Goal: Task Accomplishment & Management: Use online tool/utility

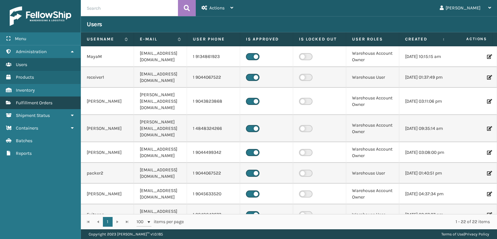
click at [39, 100] on span "Fulfillment Orders" at bounding box center [34, 103] width 37 height 6
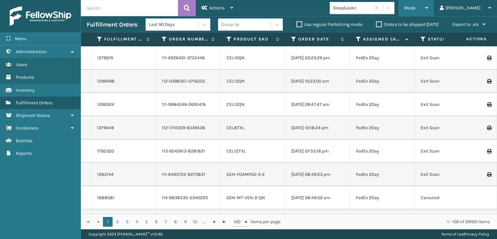
click at [430, 7] on div "Mode Regular Mode Picking Mode Labeling Mode Exit Scan Mode" at bounding box center [416, 8] width 36 height 16
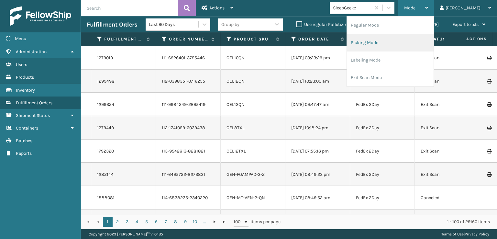
click at [399, 42] on li "Picking Mode" at bounding box center [390, 42] width 87 height 17
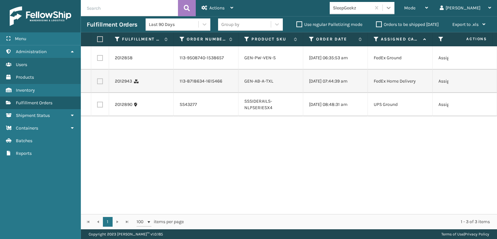
click at [392, 6] on icon at bounding box center [388, 8] width 6 height 6
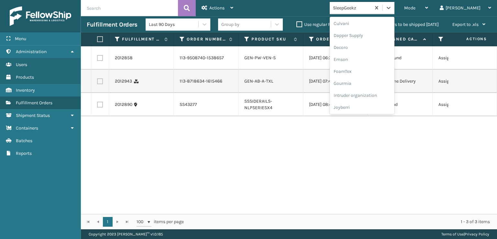
scroll to position [205, 0]
click at [371, 107] on div "[PERSON_NAME] Brands" at bounding box center [362, 107] width 65 height 12
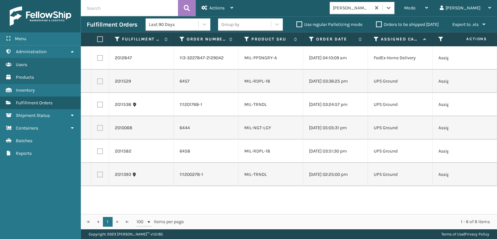
click at [98, 37] on label at bounding box center [99, 39] width 4 height 6
click at [97, 37] on input "checkbox" at bounding box center [97, 39] width 0 height 4
checkbox input "true"
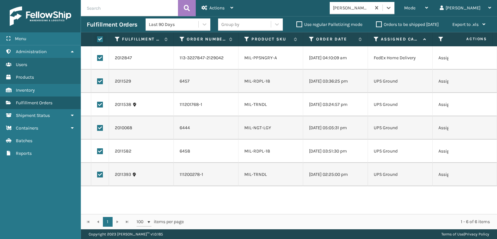
checkbox input "true"
click at [101, 56] on label at bounding box center [100, 58] width 6 height 6
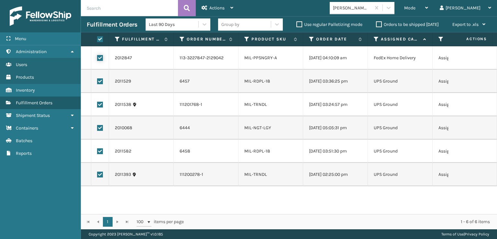
click at [97, 56] on input "checkbox" at bounding box center [97, 57] width 0 height 4
checkbox input "false"
click at [209, 6] on span "Actions" at bounding box center [216, 8] width 15 height 6
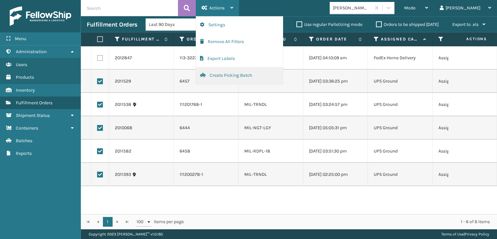
click at [221, 74] on button "Create Picking Batch" at bounding box center [239, 75] width 87 height 17
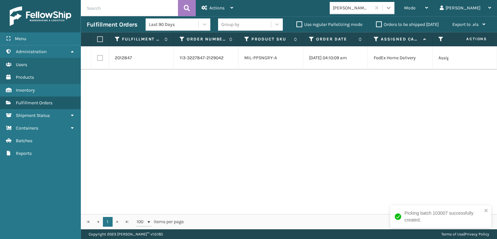
click at [392, 8] on icon at bounding box center [388, 8] width 6 height 6
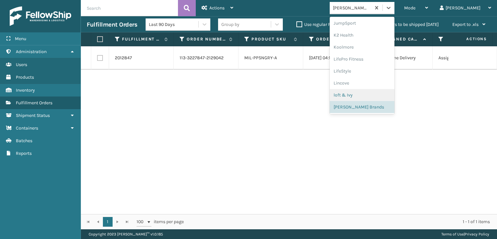
scroll to position [313, 0]
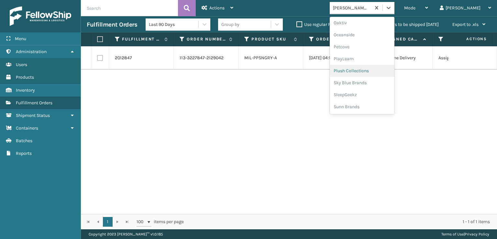
click at [369, 69] on div "Plush Collections" at bounding box center [362, 71] width 65 height 12
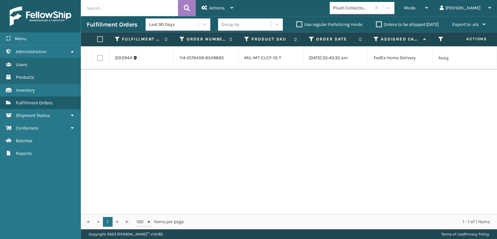
click at [100, 57] on label at bounding box center [100, 58] width 6 height 6
click at [97, 57] on input "checkbox" at bounding box center [97, 57] width 0 height 4
checkbox input "true"
click at [212, 6] on span "Actions" at bounding box center [216, 8] width 15 height 6
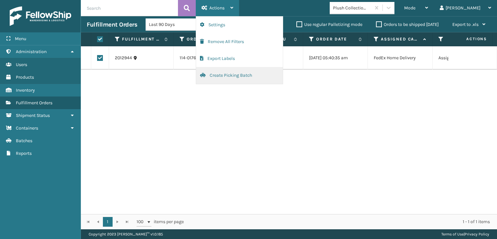
click at [226, 74] on button "Create Picking Batch" at bounding box center [239, 75] width 87 height 17
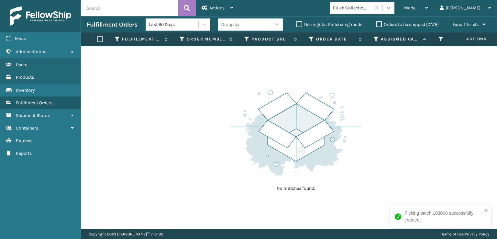
click at [392, 8] on icon at bounding box center [388, 8] width 6 height 6
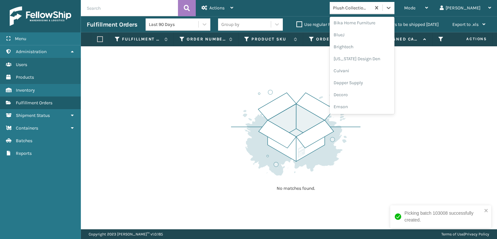
scroll to position [129, 0]
click at [370, 51] on div "FoamTex" at bounding box center [362, 50] width 65 height 12
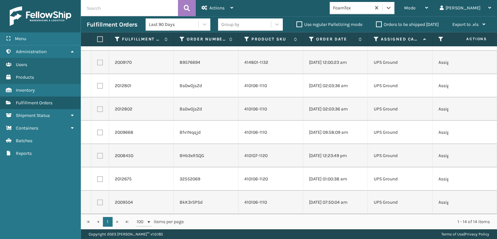
scroll to position [0, 0]
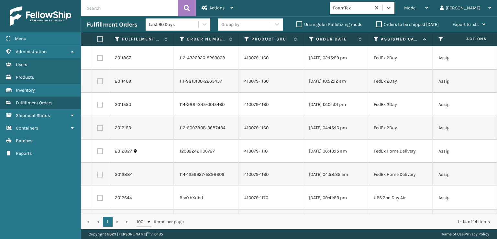
click at [100, 129] on label at bounding box center [100, 128] width 6 height 6
click at [97, 129] on input "checkbox" at bounding box center [97, 127] width 0 height 4
checkbox input "true"
click at [100, 107] on label at bounding box center [100, 105] width 6 height 6
click at [97, 106] on input "checkbox" at bounding box center [97, 104] width 0 height 4
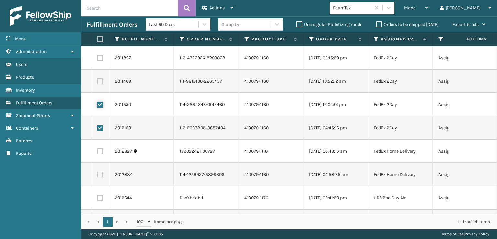
checkbox input "true"
click at [100, 83] on label at bounding box center [100, 81] width 6 height 6
click at [97, 83] on input "checkbox" at bounding box center [97, 80] width 0 height 4
checkbox input "true"
click at [101, 58] on label at bounding box center [100, 58] width 6 height 6
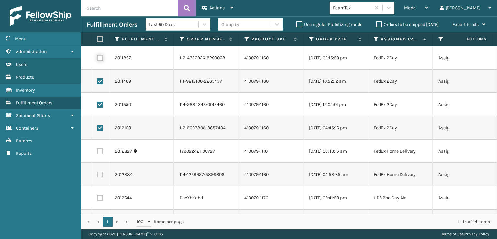
click at [97, 58] on input "checkbox" at bounding box center [97, 57] width 0 height 4
checkbox input "true"
click at [220, 6] on span "Actions" at bounding box center [216, 8] width 15 height 6
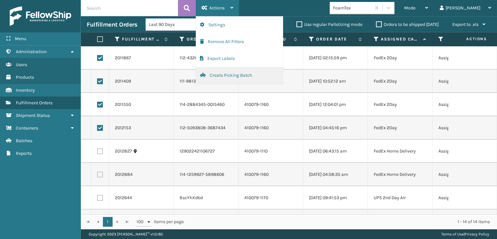
click at [227, 76] on button "Create Picking Batch" at bounding box center [239, 75] width 87 height 17
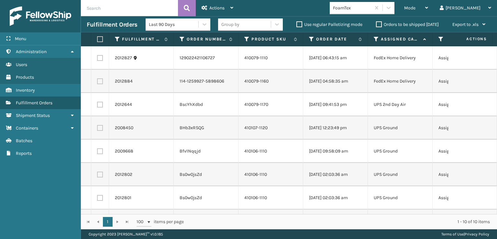
click at [100, 39] on label at bounding box center [99, 39] width 4 height 6
click at [97, 39] on input "checkbox" at bounding box center [97, 39] width 0 height 4
checkbox input "true"
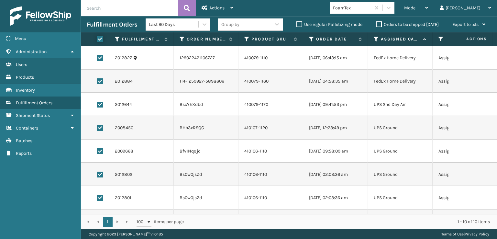
checkbox input "true"
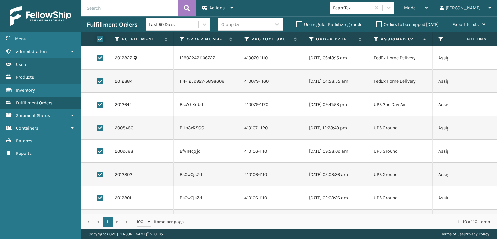
checkbox input "true"
click at [100, 81] on label at bounding box center [100, 81] width 6 height 6
click at [97, 81] on input "checkbox" at bounding box center [97, 80] width 0 height 4
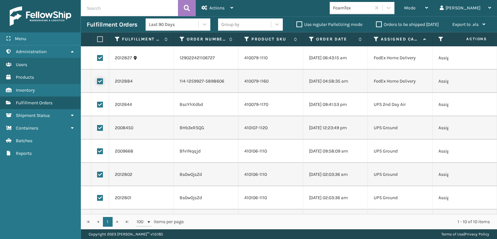
checkbox input "false"
click at [100, 58] on label at bounding box center [100, 58] width 6 height 6
click at [97, 58] on input "checkbox" at bounding box center [97, 57] width 0 height 4
checkbox input "false"
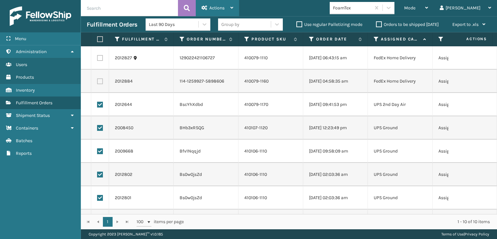
drag, startPoint x: 216, startPoint y: 4, endPoint x: 217, endPoint y: 21, distance: 16.9
click at [216, 5] on div "Actions" at bounding box center [218, 8] width 32 height 16
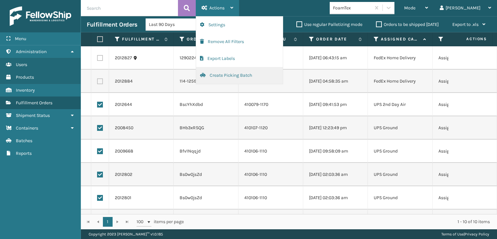
click at [229, 73] on button "Create Picking Batch" at bounding box center [239, 75] width 87 height 17
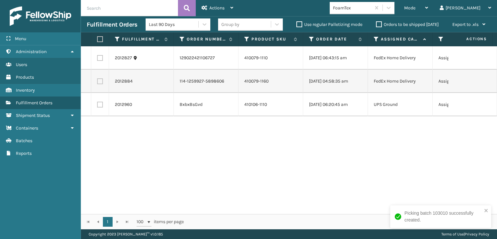
click at [97, 106] on td at bounding box center [100, 104] width 18 height 23
click at [99, 106] on label at bounding box center [100, 105] width 6 height 6
click at [97, 106] on input "checkbox" at bounding box center [97, 104] width 0 height 4
checkbox input "true"
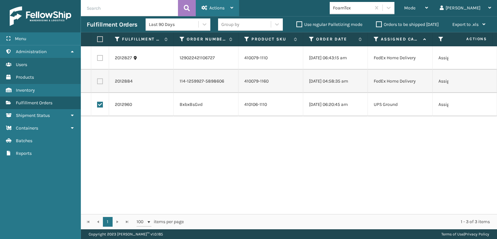
click at [219, 6] on span "Actions" at bounding box center [216, 8] width 15 height 6
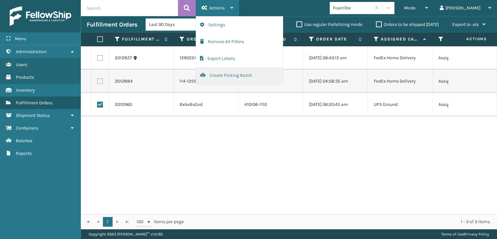
click at [230, 73] on button "Create Picking Batch" at bounding box center [239, 75] width 87 height 17
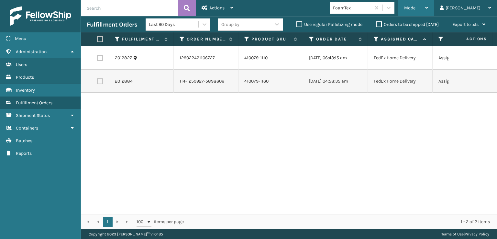
click at [416, 10] on span "Mode" at bounding box center [409, 8] width 11 height 6
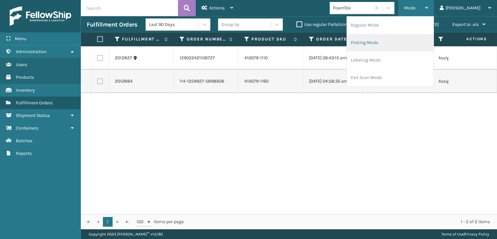
click at [399, 41] on li "Picking Mode" at bounding box center [390, 42] width 87 height 17
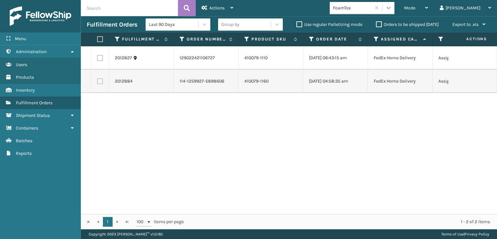
click at [395, 12] on div at bounding box center [389, 8] width 12 height 12
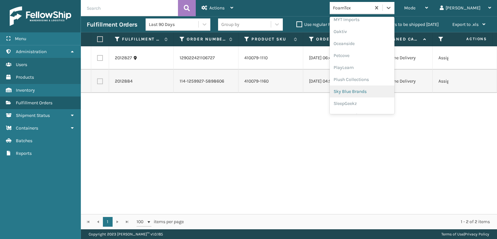
scroll to position [313, 0]
click at [374, 92] on div "SleepGeekz" at bounding box center [362, 95] width 65 height 12
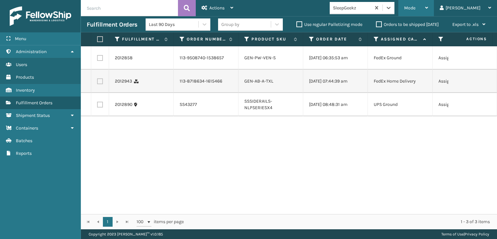
click at [416, 6] on span "Mode" at bounding box center [409, 8] width 11 height 6
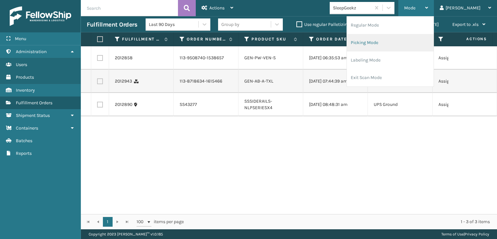
click at [395, 42] on li "Picking Mode" at bounding box center [390, 42] width 87 height 17
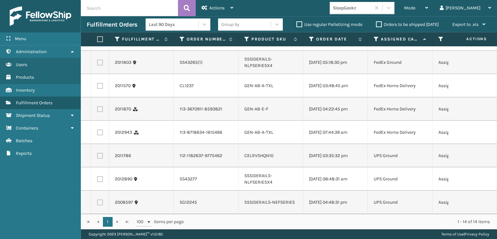
scroll to position [179, 0]
click at [428, 11] on div "Mode" at bounding box center [416, 8] width 24 height 16
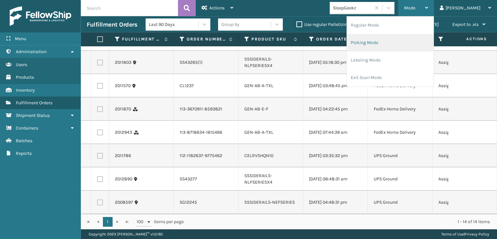
click at [392, 39] on li "Picking Mode" at bounding box center [390, 42] width 87 height 17
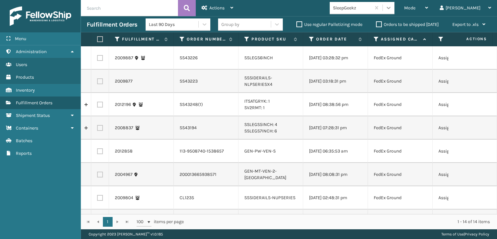
click at [392, 7] on icon at bounding box center [388, 8] width 6 height 6
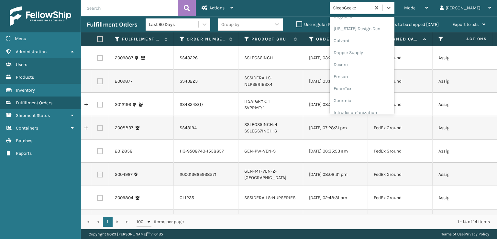
scroll to position [97, 0]
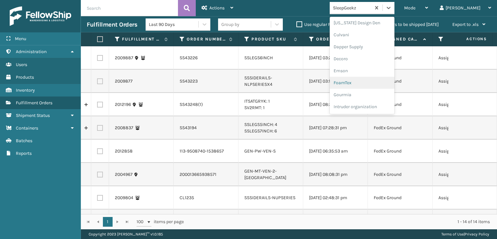
click at [369, 81] on div "FoamTex" at bounding box center [362, 83] width 65 height 12
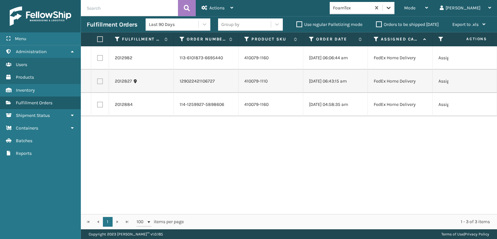
click at [392, 6] on icon at bounding box center [388, 8] width 6 height 6
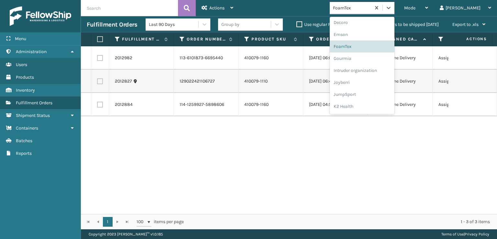
scroll to position [205, 0]
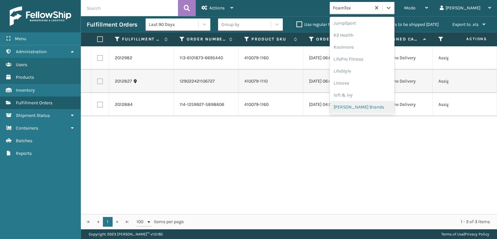
click at [370, 108] on div "[PERSON_NAME] Brands" at bounding box center [362, 107] width 65 height 12
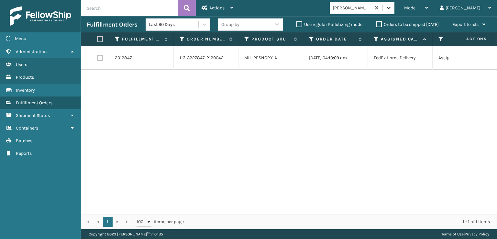
click at [392, 9] on icon at bounding box center [388, 8] width 6 height 6
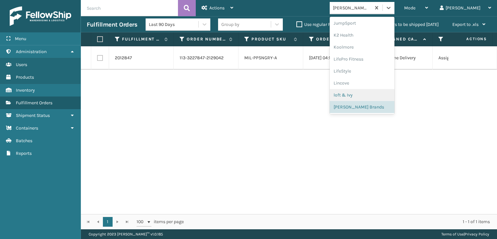
scroll to position [313, 0]
click at [378, 92] on div "SleepGeekz" at bounding box center [362, 95] width 65 height 12
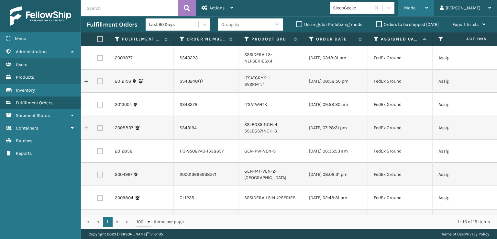
click at [416, 6] on span "Mode" at bounding box center [409, 8] width 11 height 6
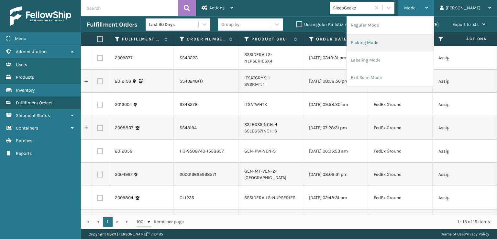
click at [388, 39] on li "Picking Mode" at bounding box center [390, 42] width 87 height 17
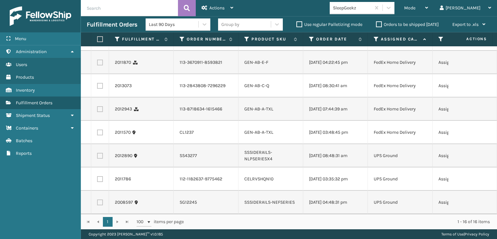
scroll to position [229, 0]
click at [416, 6] on span "Mode" at bounding box center [409, 8] width 11 height 6
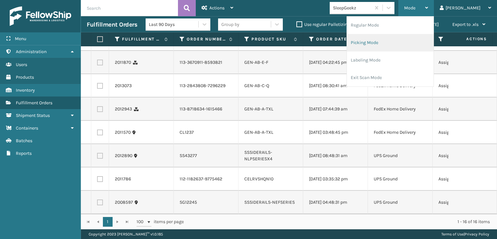
click at [386, 42] on li "Picking Mode" at bounding box center [390, 42] width 87 height 17
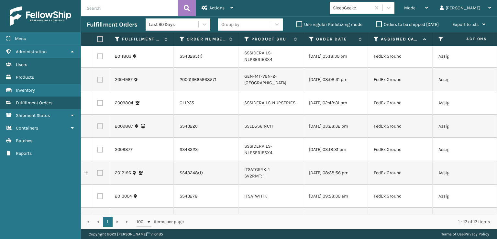
scroll to position [0, 0]
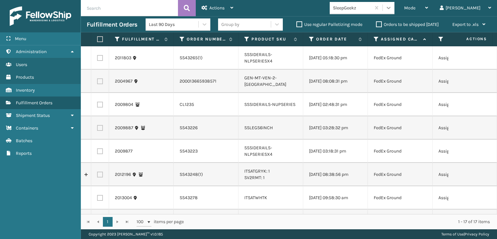
click at [392, 9] on icon at bounding box center [388, 8] width 6 height 6
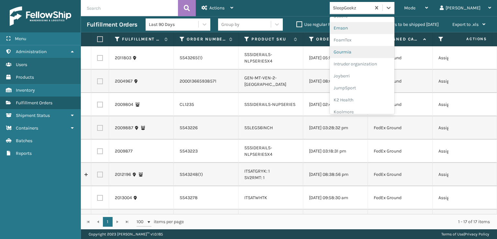
scroll to position [129, 0]
click at [368, 48] on div "FoamTex" at bounding box center [362, 50] width 65 height 12
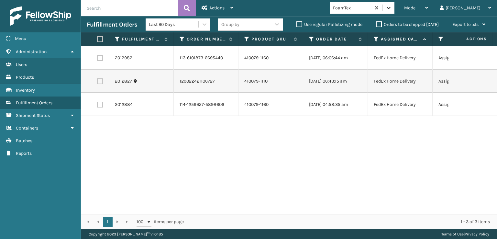
click at [392, 7] on icon at bounding box center [388, 8] width 6 height 6
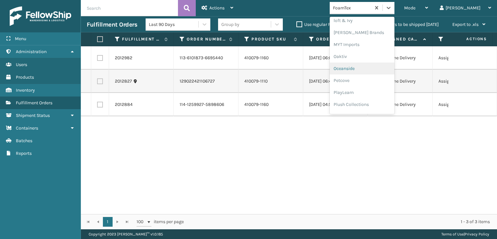
scroll to position [269, 0]
click at [379, 40] on div "[PERSON_NAME] Brands" at bounding box center [362, 42] width 65 height 12
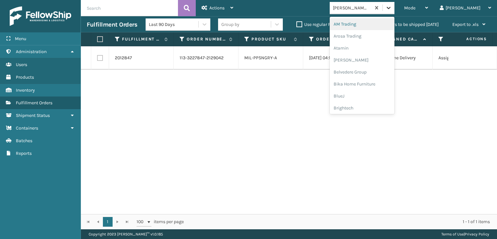
click at [392, 8] on icon at bounding box center [388, 8] width 6 height 6
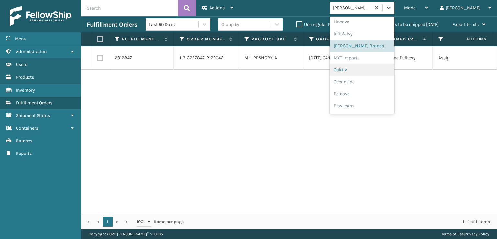
scroll to position [313, 0]
click at [368, 70] on div "Plush Collections" at bounding box center [362, 71] width 65 height 12
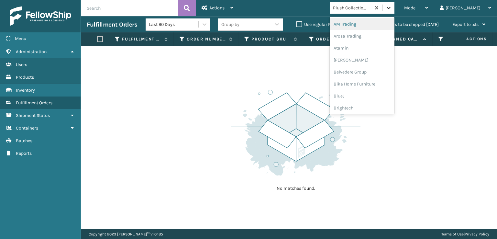
click at [392, 9] on icon at bounding box center [388, 8] width 6 height 6
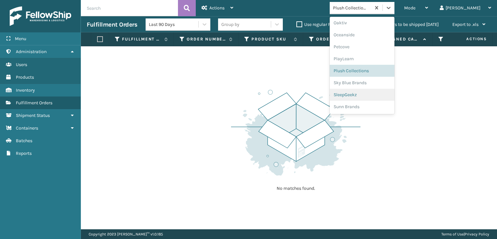
click at [369, 94] on div "SleepGeekz" at bounding box center [362, 95] width 65 height 12
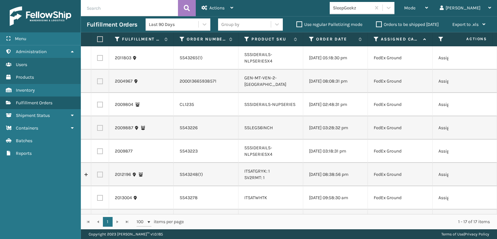
click at [98, 59] on label at bounding box center [100, 58] width 6 height 6
click at [97, 59] on input "checkbox" at bounding box center [97, 57] width 0 height 4
checkbox input "true"
click at [101, 79] on label at bounding box center [100, 81] width 6 height 6
click at [97, 79] on input "checkbox" at bounding box center [97, 80] width 0 height 4
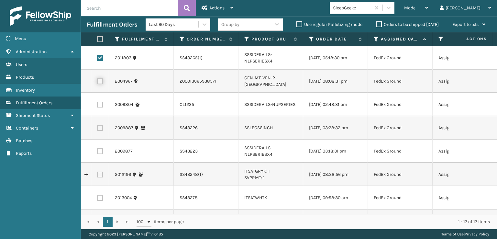
checkbox input "true"
click at [100, 105] on label at bounding box center [100, 105] width 6 height 6
click at [97, 105] on input "checkbox" at bounding box center [97, 104] width 0 height 4
checkbox input "true"
click at [102, 127] on label at bounding box center [100, 128] width 6 height 6
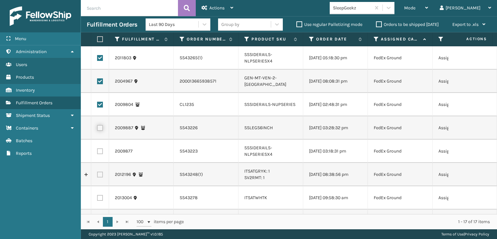
click at [97, 127] on input "checkbox" at bounding box center [97, 127] width 0 height 4
click at [101, 126] on label at bounding box center [100, 128] width 6 height 6
click at [97, 126] on input "checkbox" at bounding box center [97, 127] width 0 height 4
checkbox input "false"
click at [101, 103] on label at bounding box center [100, 105] width 6 height 6
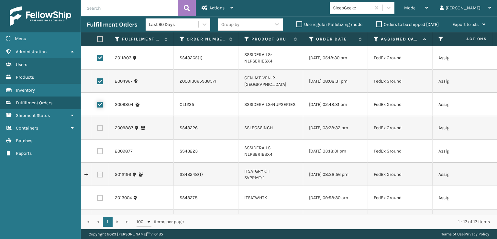
click at [97, 103] on input "checkbox" at bounding box center [97, 104] width 0 height 4
checkbox input "false"
click at [101, 81] on label at bounding box center [100, 81] width 6 height 6
click at [97, 81] on input "checkbox" at bounding box center [97, 80] width 0 height 4
checkbox input "false"
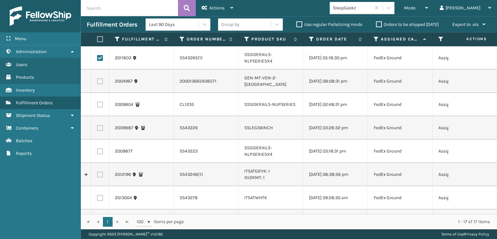
click at [98, 56] on label at bounding box center [100, 58] width 6 height 6
click at [97, 56] on input "checkbox" at bounding box center [97, 57] width 0 height 4
click at [100, 55] on label at bounding box center [100, 58] width 6 height 6
click at [97, 55] on input "checkbox" at bounding box center [97, 57] width 0 height 4
checkbox input "true"
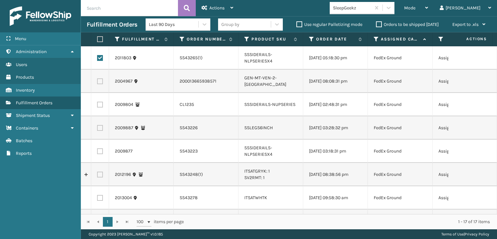
click at [101, 79] on label at bounding box center [100, 81] width 6 height 6
click at [97, 79] on input "checkbox" at bounding box center [97, 80] width 0 height 4
checkbox input "true"
click at [100, 105] on label at bounding box center [100, 105] width 6 height 6
click at [97, 105] on input "checkbox" at bounding box center [97, 104] width 0 height 4
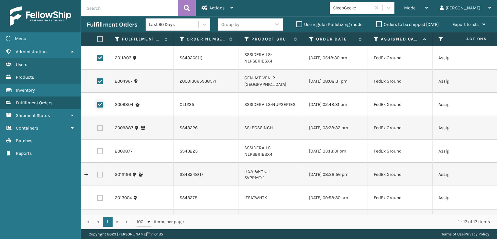
checkbox input "true"
click at [99, 127] on label at bounding box center [100, 128] width 6 height 6
click at [97, 127] on input "checkbox" at bounding box center [97, 127] width 0 height 4
checkbox input "true"
click at [99, 151] on label at bounding box center [100, 151] width 6 height 6
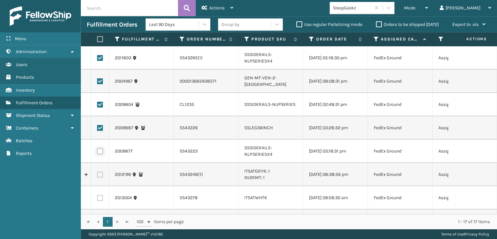
click at [97, 151] on input "checkbox" at bounding box center [97, 150] width 0 height 4
checkbox input "true"
click at [101, 174] on label at bounding box center [100, 175] width 6 height 6
click at [97, 174] on input "checkbox" at bounding box center [97, 174] width 0 height 4
checkbox input "true"
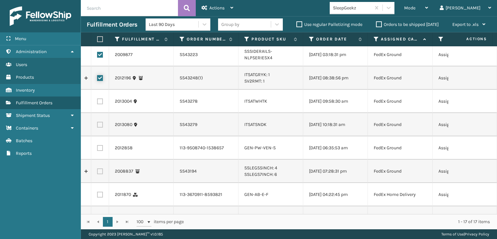
scroll to position [97, 0]
click at [100, 100] on label at bounding box center [100, 101] width 6 height 6
click at [97, 100] on input "checkbox" at bounding box center [97, 100] width 0 height 4
checkbox input "true"
click at [99, 125] on label at bounding box center [100, 124] width 6 height 6
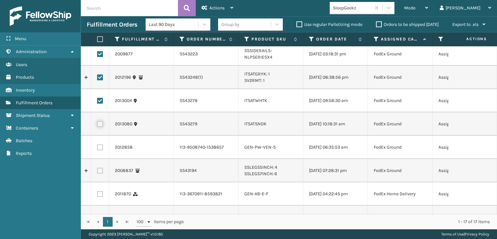
click at [97, 125] on input "checkbox" at bounding box center [97, 123] width 0 height 4
checkbox input "true"
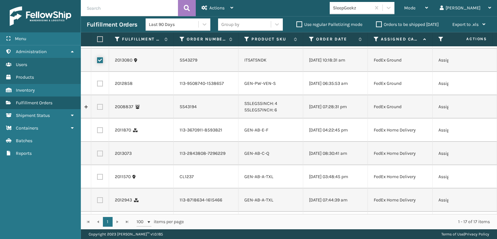
scroll to position [162, 0]
click at [101, 108] on label at bounding box center [100, 106] width 6 height 6
click at [97, 107] on input "checkbox" at bounding box center [97, 105] width 0 height 4
checkbox input "true"
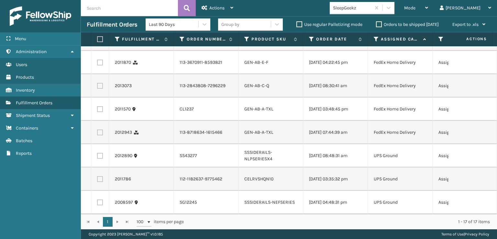
scroll to position [252, 0]
click at [101, 153] on label at bounding box center [100, 156] width 6 height 6
click at [97, 153] on input "checkbox" at bounding box center [97, 155] width 0 height 4
checkbox input "true"
click at [101, 199] on label at bounding box center [100, 202] width 6 height 6
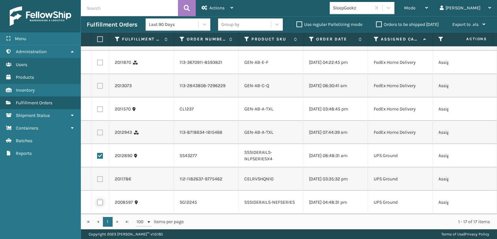
click at [97, 199] on input "checkbox" at bounding box center [97, 201] width 0 height 4
checkbox input "true"
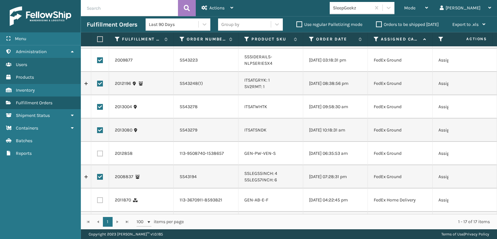
scroll to position [91, 0]
click at [100, 156] on label at bounding box center [100, 154] width 6 height 6
click at [97, 155] on input "checkbox" at bounding box center [97, 153] width 0 height 4
checkbox input "true"
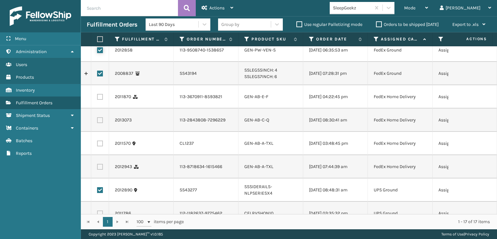
scroll to position [252, 0]
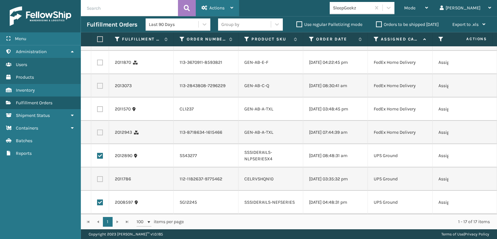
click at [217, 7] on span "Actions" at bounding box center [216, 8] width 15 height 6
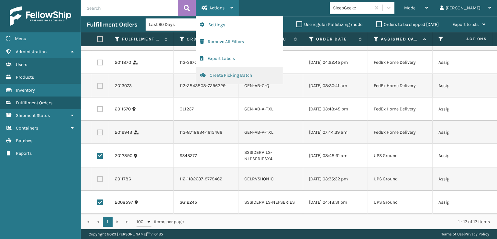
click at [222, 75] on button "Create Picking Batch" at bounding box center [239, 75] width 87 height 17
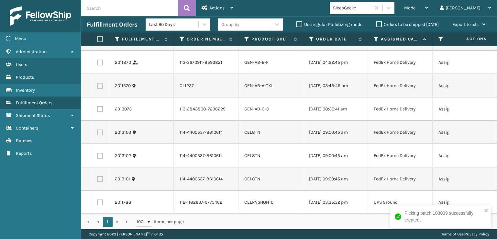
scroll to position [78, 0]
click at [416, 7] on span "Mode" at bounding box center [409, 8] width 11 height 6
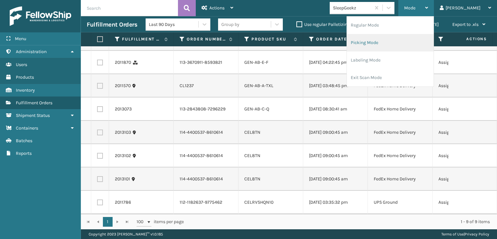
click at [387, 41] on li "Picking Mode" at bounding box center [390, 42] width 87 height 17
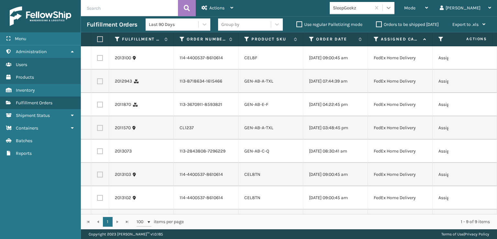
click at [395, 12] on div at bounding box center [389, 8] width 12 height 12
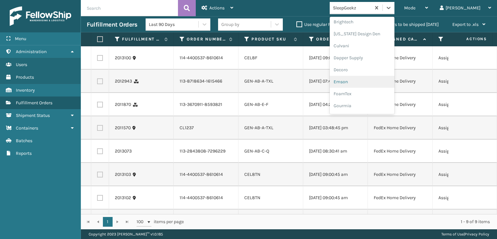
scroll to position [151, 0]
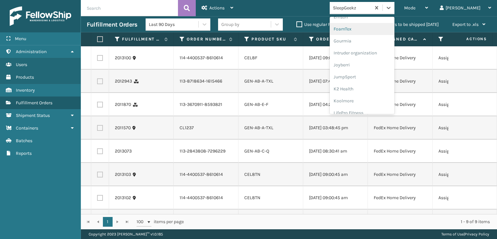
click at [369, 28] on div "FoamTex" at bounding box center [362, 29] width 65 height 12
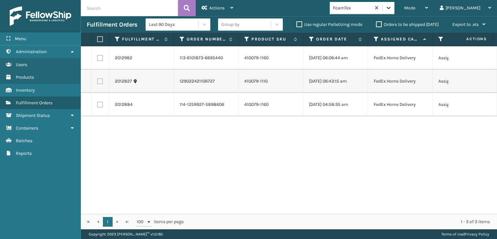
click at [395, 12] on div at bounding box center [389, 8] width 12 height 12
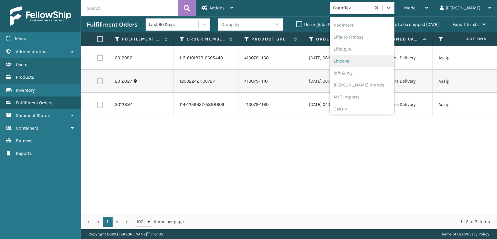
scroll to position [237, 0]
click at [375, 73] on div "[PERSON_NAME] Brands" at bounding box center [362, 75] width 65 height 12
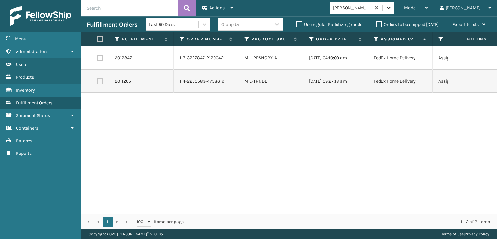
click at [392, 9] on icon at bounding box center [388, 8] width 6 height 6
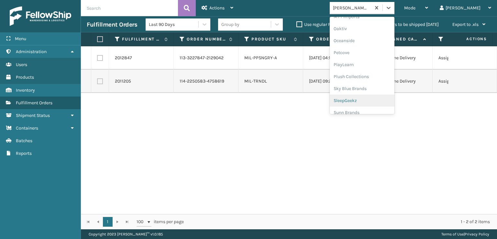
scroll to position [313, 0]
click at [369, 71] on div "Plush Collections" at bounding box center [362, 71] width 65 height 12
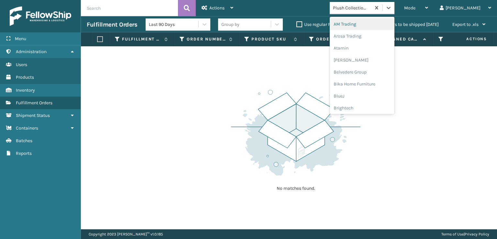
drag, startPoint x: 414, startPoint y: 10, endPoint x: 409, endPoint y: 25, distance: 16.1
click at [392, 10] on icon at bounding box center [388, 8] width 6 height 6
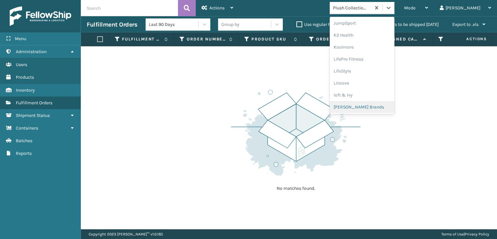
click at [368, 105] on div "[PERSON_NAME] Brands" at bounding box center [362, 107] width 65 height 12
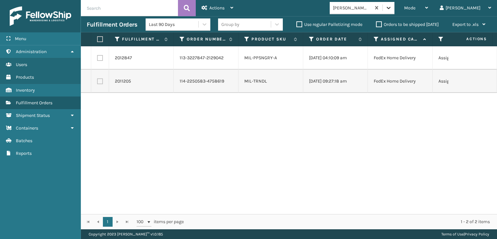
click at [392, 8] on icon at bounding box center [388, 8] width 6 height 6
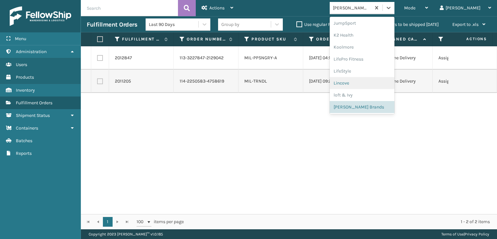
scroll to position [313, 0]
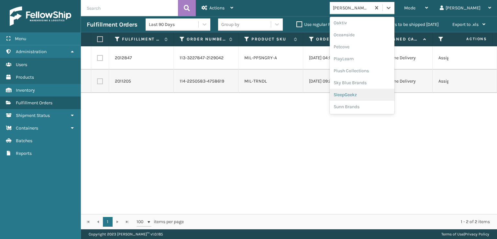
click at [367, 94] on div "SleepGeekz" at bounding box center [362, 95] width 65 height 12
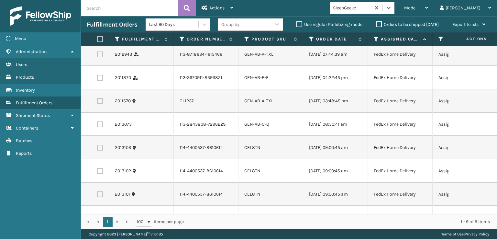
scroll to position [0, 0]
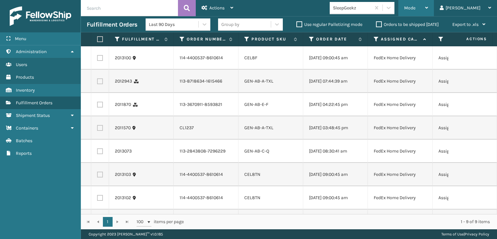
click at [428, 15] on div "Mode" at bounding box center [416, 8] width 24 height 16
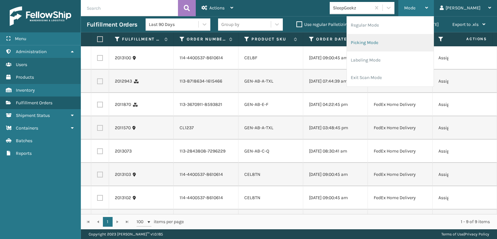
click at [391, 43] on li "Picking Mode" at bounding box center [390, 42] width 87 height 17
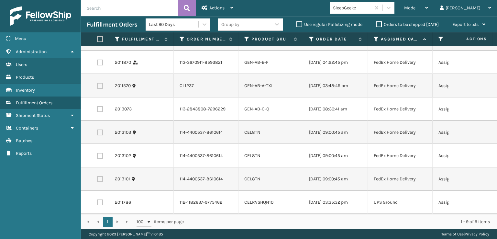
scroll to position [78, 0]
click at [101, 37] on label at bounding box center [99, 39] width 4 height 6
click at [97, 37] on input "checkbox" at bounding box center [97, 39] width 0 height 4
checkbox input "true"
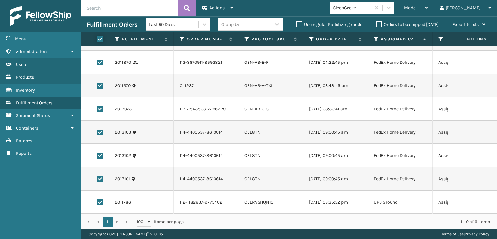
checkbox input "true"
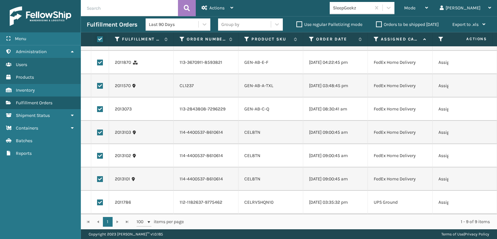
checkbox input "true"
click at [100, 199] on label at bounding box center [100, 202] width 6 height 6
click at [97, 199] on input "checkbox" at bounding box center [97, 201] width 0 height 4
checkbox input "false"
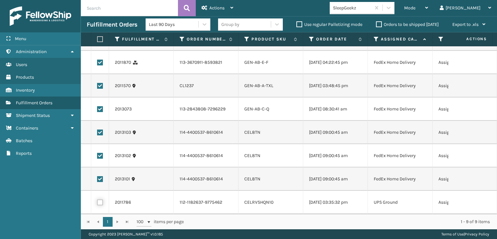
checkbox input "false"
click at [213, 5] on div "Actions" at bounding box center [218, 8] width 32 height 16
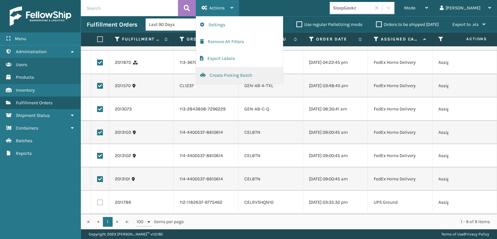
click at [223, 72] on button "Create Picking Batch" at bounding box center [239, 75] width 87 height 17
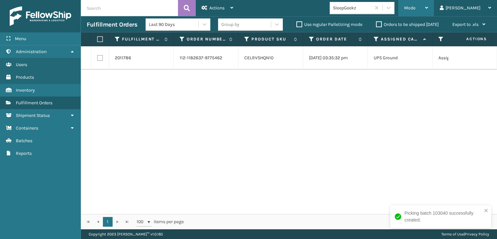
click at [416, 8] on span "Mode" at bounding box center [409, 8] width 11 height 6
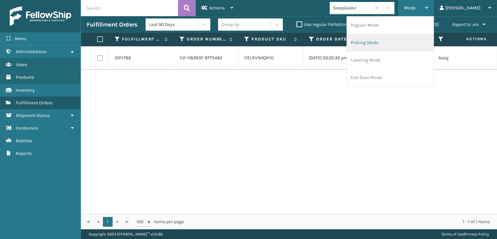
click at [381, 43] on li "Picking Mode" at bounding box center [390, 42] width 87 height 17
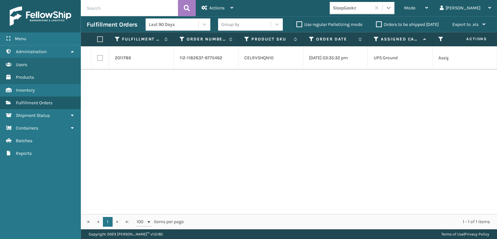
click at [392, 8] on icon at bounding box center [388, 8] width 6 height 6
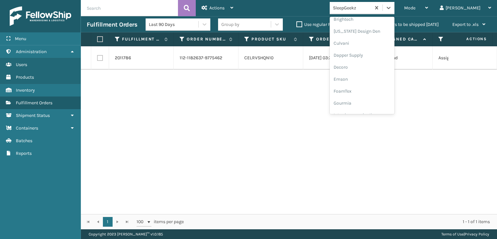
scroll to position [162, 0]
click at [364, 18] on div "FoamTex" at bounding box center [362, 18] width 65 height 12
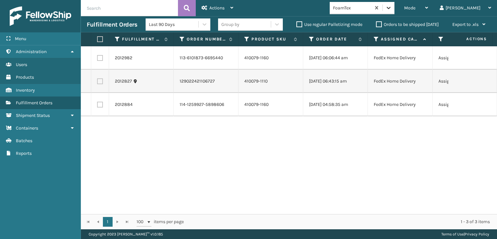
click at [392, 8] on icon at bounding box center [388, 8] width 6 height 6
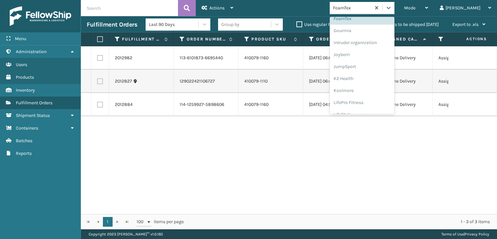
scroll to position [205, 0]
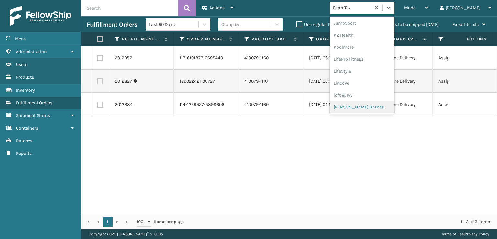
click at [375, 108] on div "[PERSON_NAME] Brands" at bounding box center [362, 107] width 65 height 12
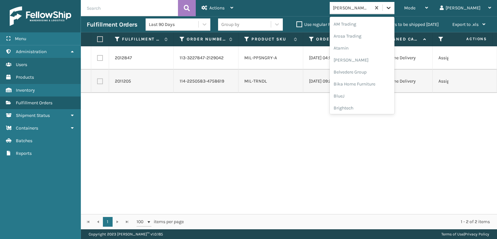
click at [392, 10] on icon at bounding box center [388, 8] width 6 height 6
click at [368, 71] on div "Plush Collections" at bounding box center [362, 71] width 65 height 12
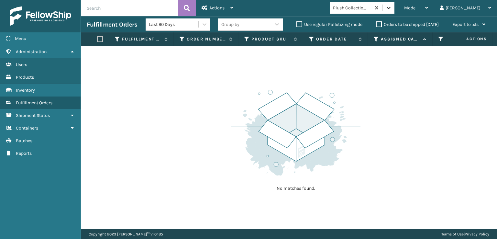
click at [392, 9] on icon at bounding box center [388, 8] width 6 height 6
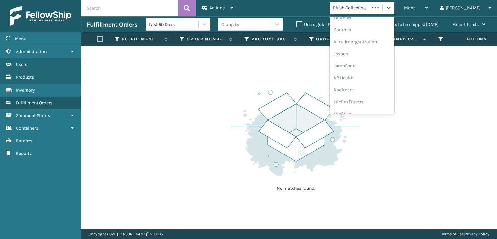
scroll to position [205, 0]
click at [374, 107] on div "[PERSON_NAME] Brands" at bounding box center [362, 107] width 65 height 12
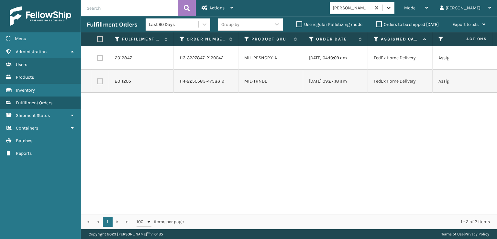
click at [395, 7] on div at bounding box center [389, 8] width 12 height 12
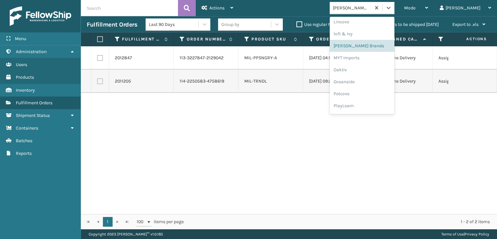
scroll to position [313, 0]
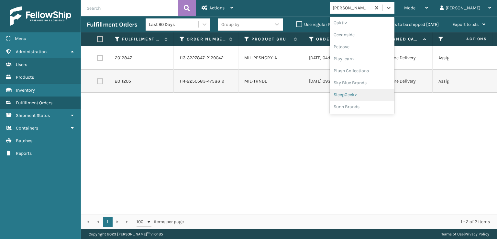
click at [371, 95] on div "SleepGeekz" at bounding box center [362, 95] width 65 height 12
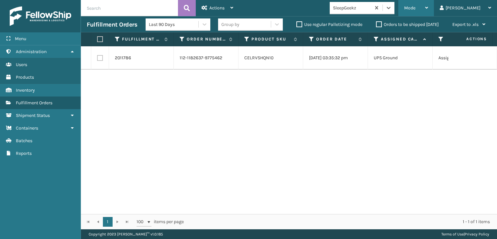
click at [416, 8] on span "Mode" at bounding box center [409, 8] width 11 height 6
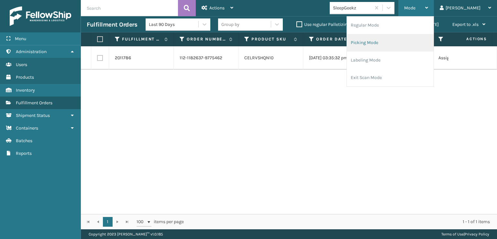
click at [387, 44] on li "Picking Mode" at bounding box center [390, 42] width 87 height 17
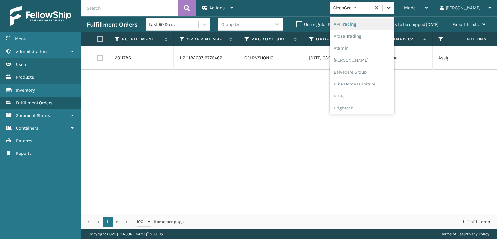
click at [392, 9] on icon at bounding box center [388, 8] width 6 height 6
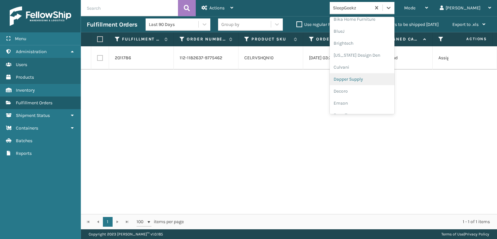
scroll to position [97, 0]
click at [373, 82] on div "FoamTex" at bounding box center [362, 83] width 65 height 12
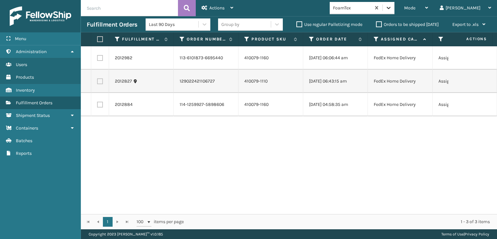
click at [395, 8] on div at bounding box center [389, 8] width 12 height 12
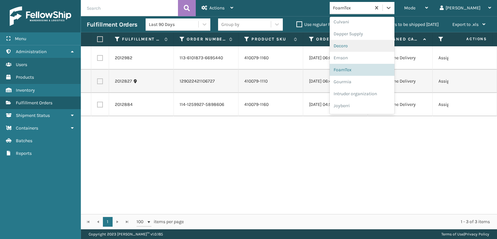
scroll to position [205, 0]
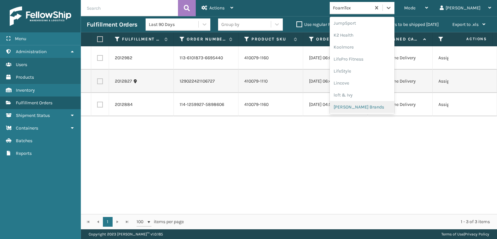
click at [373, 105] on div "[PERSON_NAME] Brands" at bounding box center [362, 107] width 65 height 12
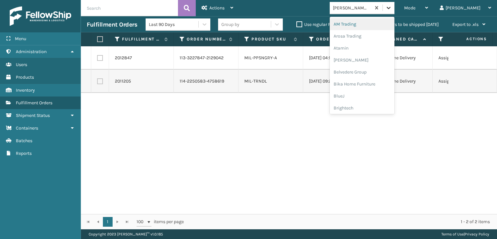
click at [395, 5] on div at bounding box center [389, 8] width 12 height 12
click at [380, 92] on div "SleepGeekz" at bounding box center [362, 95] width 65 height 12
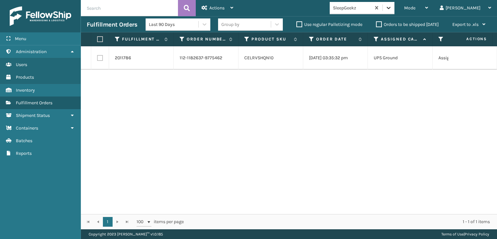
click at [392, 9] on icon at bounding box center [388, 8] width 6 height 6
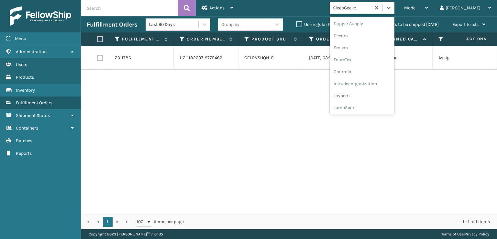
scroll to position [129, 0]
click at [366, 50] on div "FoamTex" at bounding box center [362, 50] width 65 height 12
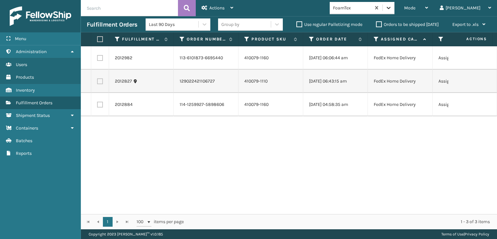
click at [395, 12] on div at bounding box center [389, 8] width 12 height 12
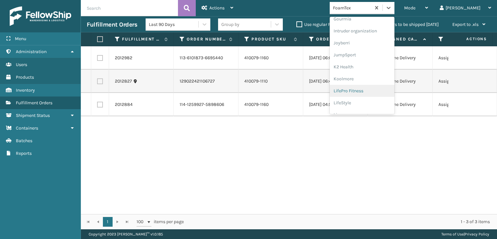
scroll to position [205, 0]
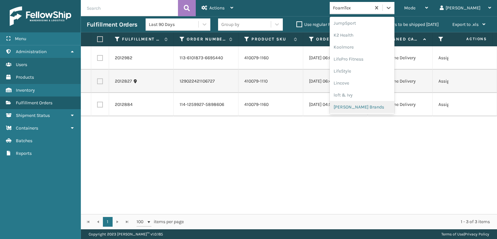
click at [372, 107] on div "[PERSON_NAME] Brands" at bounding box center [362, 107] width 65 height 12
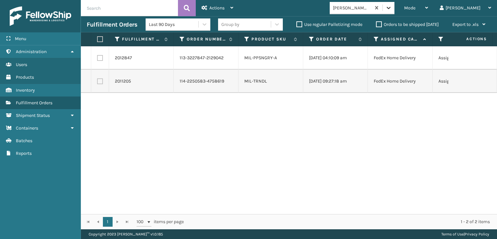
click at [392, 11] on icon at bounding box center [388, 8] width 6 height 6
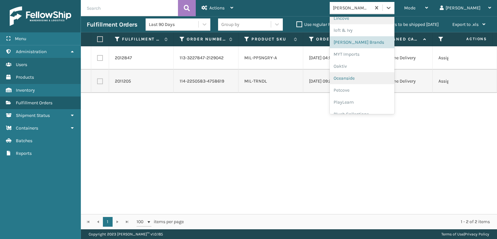
scroll to position [313, 0]
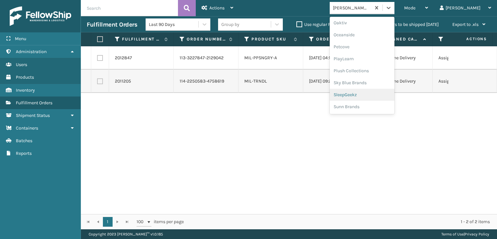
click at [376, 95] on div "SleepGeekz" at bounding box center [362, 95] width 65 height 12
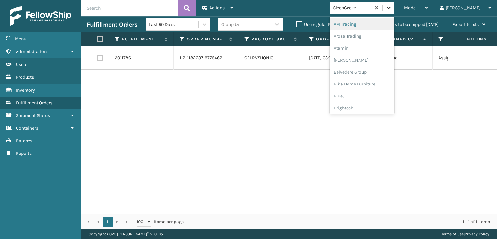
click at [395, 7] on div at bounding box center [389, 8] width 12 height 12
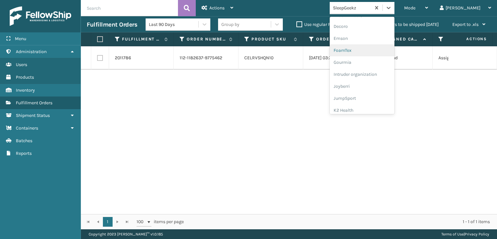
click at [374, 49] on div "FoamTex" at bounding box center [362, 50] width 65 height 12
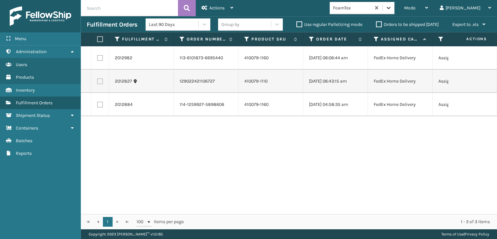
click at [392, 5] on icon at bounding box center [388, 8] width 6 height 6
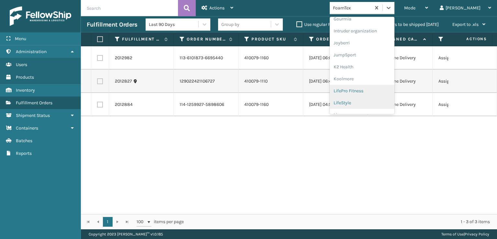
scroll to position [205, 0]
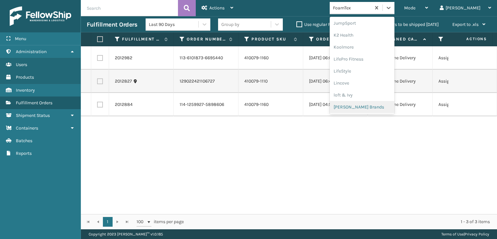
click at [369, 104] on div "[PERSON_NAME] Brands" at bounding box center [362, 107] width 65 height 12
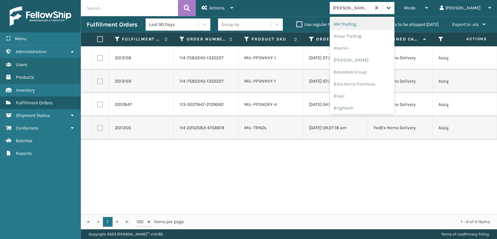
click at [392, 6] on icon at bounding box center [388, 8] width 6 height 6
click at [367, 70] on div "Plush Collections" at bounding box center [362, 71] width 65 height 12
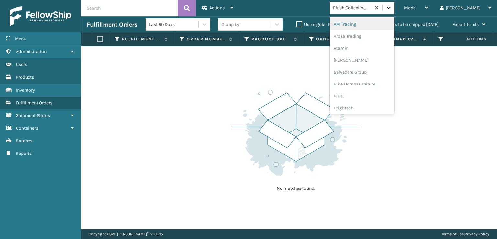
click at [392, 6] on icon at bounding box center [388, 8] width 6 height 6
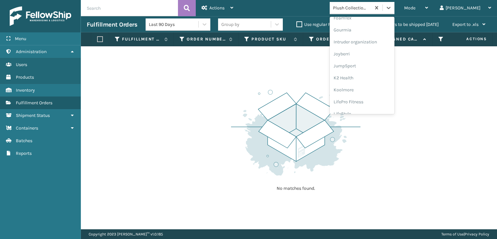
scroll to position [205, 0]
click at [371, 107] on div "[PERSON_NAME] Brands" at bounding box center [362, 107] width 65 height 12
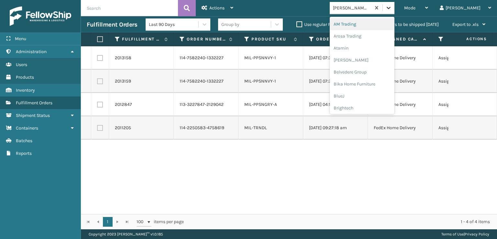
click at [392, 8] on icon at bounding box center [388, 8] width 6 height 6
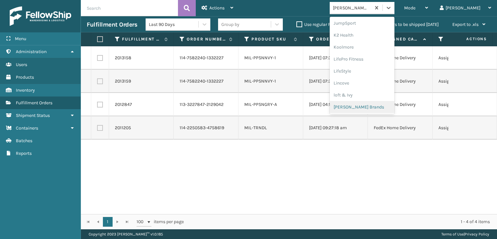
scroll to position [302, 0]
click at [365, 105] on div "SleepGeekz" at bounding box center [362, 106] width 65 height 12
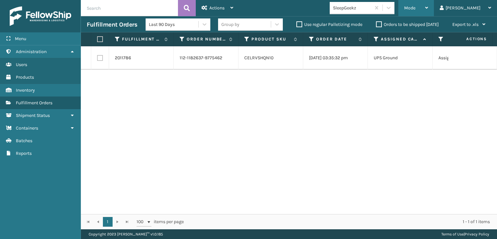
click at [416, 7] on span "Mode" at bounding box center [409, 8] width 11 height 6
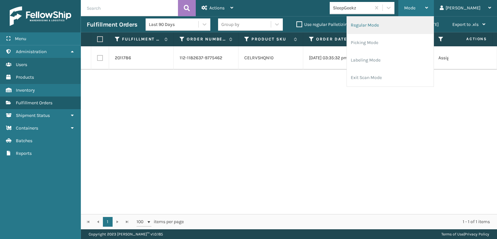
click at [394, 26] on li "Regular Mode" at bounding box center [390, 25] width 87 height 17
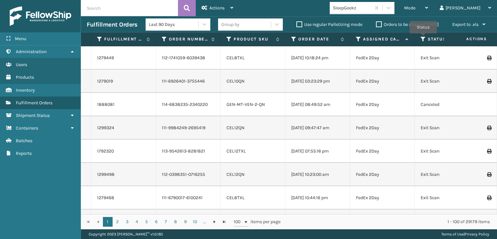
click at [423, 38] on icon at bounding box center [423, 39] width 5 height 6
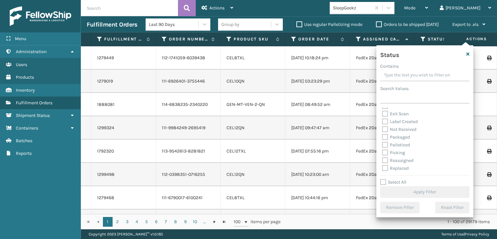
scroll to position [32, 0]
click at [385, 141] on label "Picking" at bounding box center [393, 141] width 23 height 6
click at [383, 141] on input "Picking" at bounding box center [382, 139] width 0 height 4
checkbox input "true"
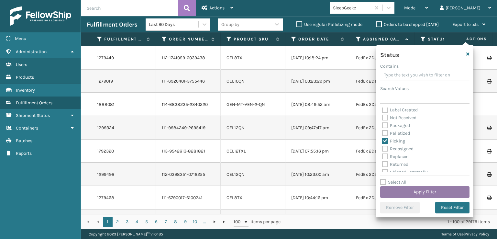
click at [409, 192] on button "Apply Filter" at bounding box center [424, 192] width 89 height 12
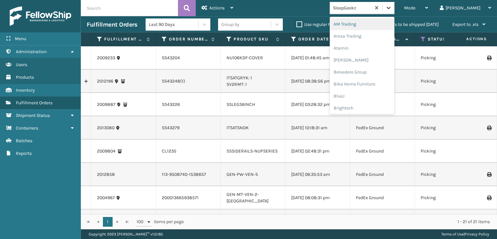
click at [391, 7] on icon at bounding box center [389, 8] width 4 height 2
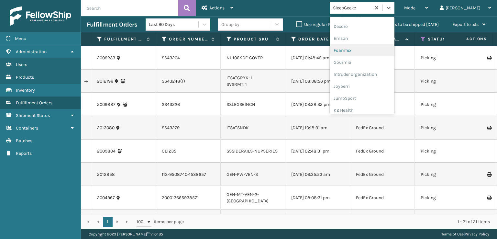
click at [373, 49] on div "FoamTex" at bounding box center [362, 50] width 65 height 12
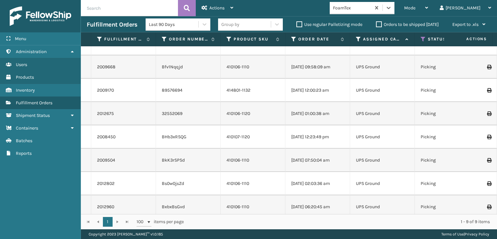
scroll to position [0, 0]
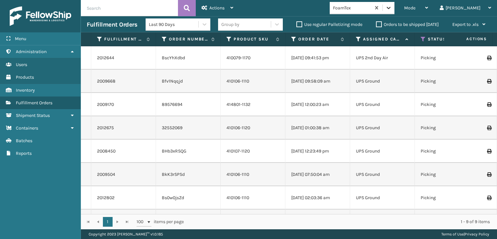
click at [391, 7] on icon at bounding box center [389, 8] width 4 height 2
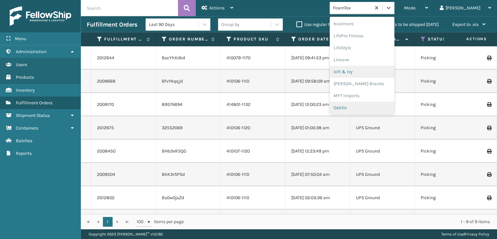
scroll to position [237, 0]
click at [375, 73] on div "[PERSON_NAME] Brands" at bounding box center [362, 75] width 65 height 12
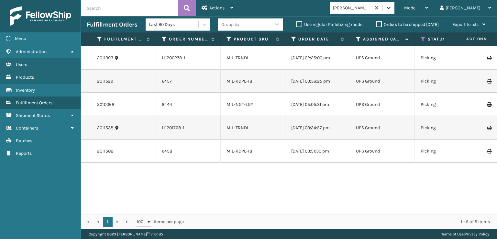
click at [392, 8] on icon at bounding box center [388, 8] width 6 height 6
click at [336, 3] on div "Mode Regular Mode Picking Mode Labeling Mode Exit Scan Mode [PERSON_NAME] Brand…" at bounding box center [368, 8] width 258 height 16
click at [423, 39] on icon at bounding box center [423, 39] width 5 height 6
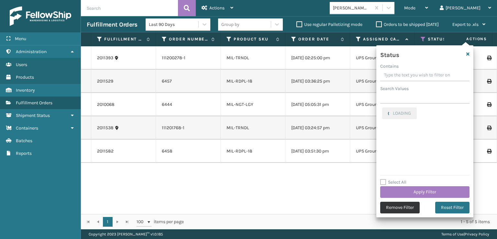
click at [399, 205] on button "Remove Filter" at bounding box center [399, 208] width 39 height 12
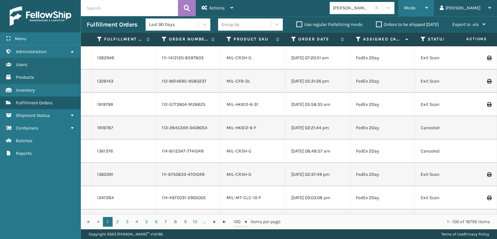
click at [429, 11] on div "Mode Regular Mode Picking Mode Labeling Mode Exit Scan Mode" at bounding box center [416, 8] width 36 height 16
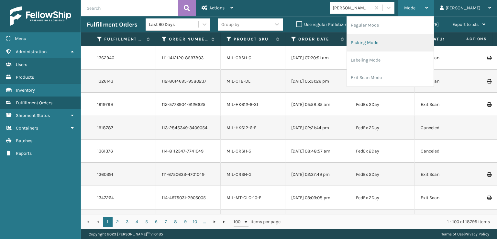
click at [390, 40] on li "Picking Mode" at bounding box center [390, 42] width 87 height 17
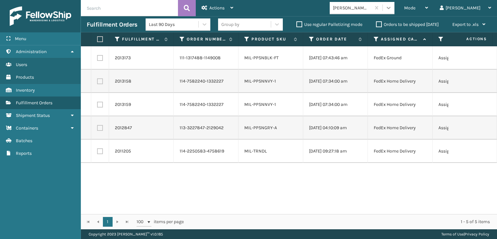
click at [392, 9] on icon at bounding box center [388, 8] width 6 height 6
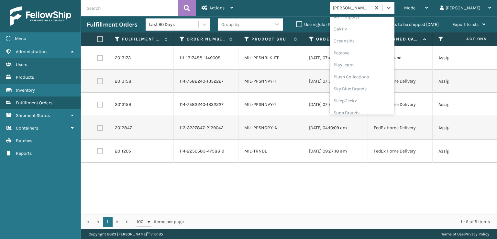
scroll to position [313, 0]
click at [370, 94] on div "SleepGeekz" at bounding box center [362, 95] width 65 height 12
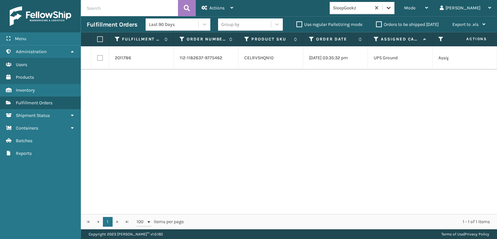
click at [392, 5] on icon at bounding box center [388, 8] width 6 height 6
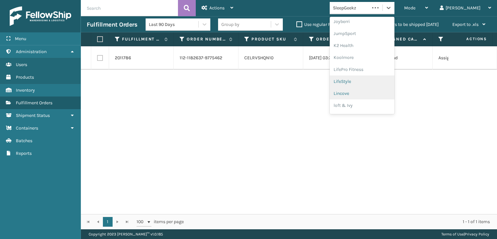
scroll to position [205, 0]
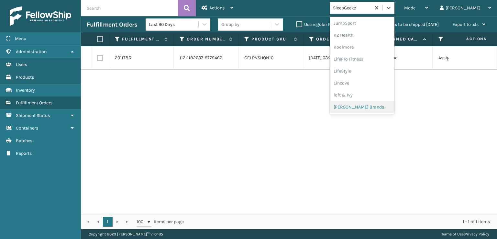
click at [367, 107] on div "[PERSON_NAME] Brands" at bounding box center [362, 107] width 65 height 12
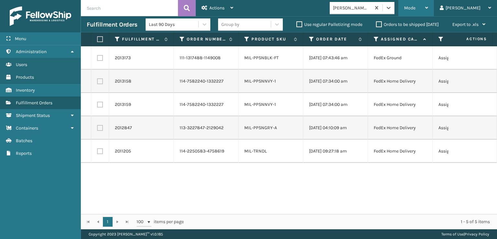
click at [428, 5] on div "Mode" at bounding box center [416, 8] width 24 height 16
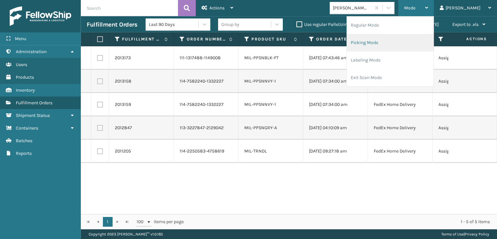
click at [385, 43] on li "Picking Mode" at bounding box center [390, 42] width 87 height 17
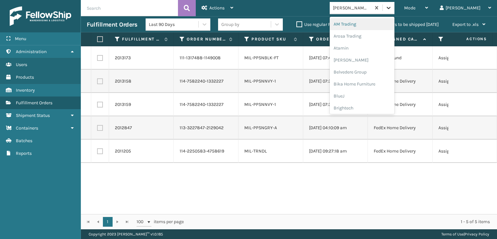
click at [392, 7] on icon at bounding box center [388, 8] width 6 height 6
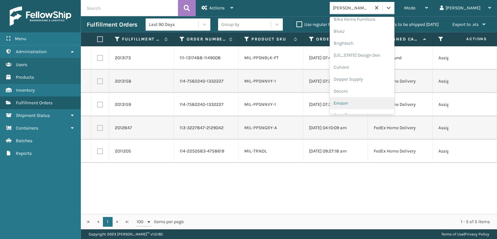
scroll to position [97, 0]
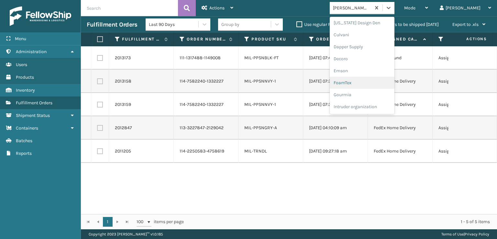
click at [369, 83] on div "FoamTex" at bounding box center [362, 83] width 65 height 12
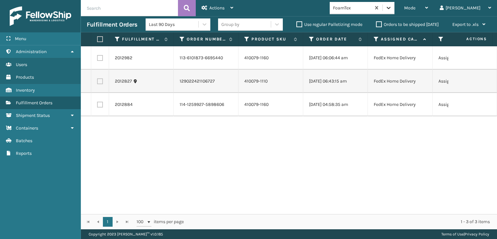
click at [391, 8] on icon at bounding box center [389, 8] width 4 height 2
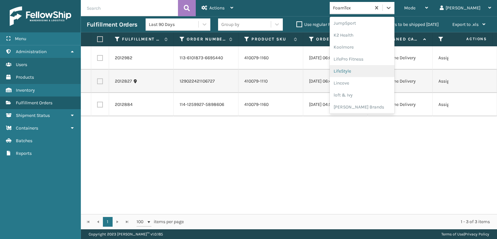
scroll to position [237, 0]
click at [373, 73] on div "[PERSON_NAME] Brands" at bounding box center [362, 75] width 65 height 12
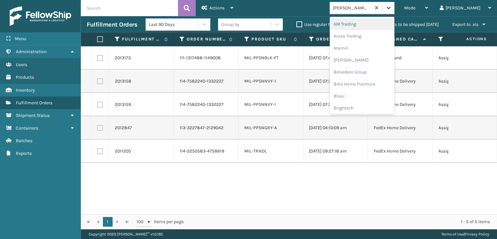
click at [392, 9] on icon at bounding box center [388, 8] width 6 height 6
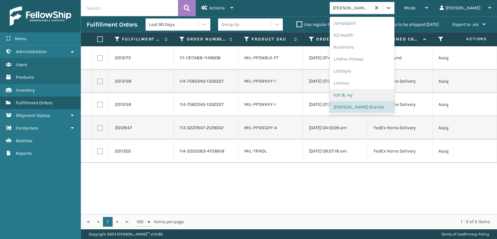
scroll to position [313, 0]
click at [370, 96] on div "SleepGeekz" at bounding box center [362, 95] width 65 height 12
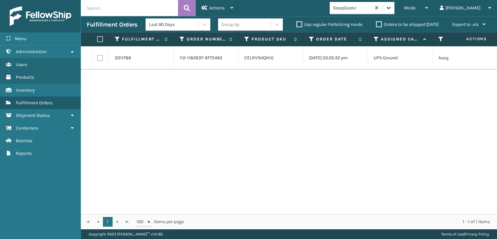
click at [392, 6] on icon at bounding box center [388, 8] width 6 height 6
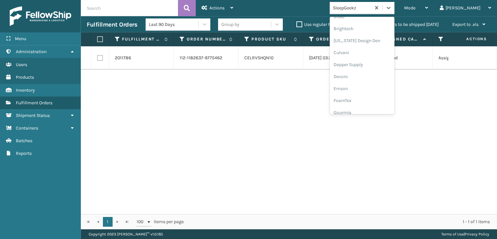
scroll to position [97, 0]
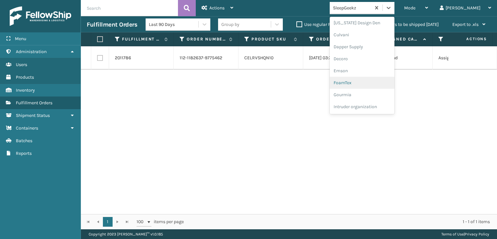
click at [367, 83] on div "FoamTex" at bounding box center [362, 83] width 65 height 12
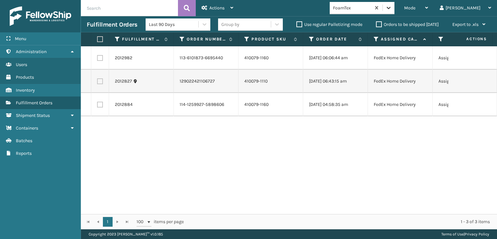
click at [395, 8] on div at bounding box center [389, 8] width 12 height 12
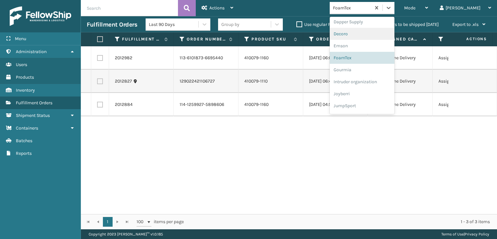
scroll to position [205, 0]
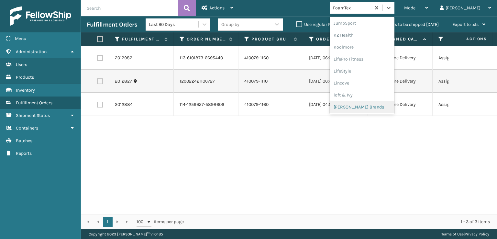
click at [373, 105] on div "[PERSON_NAME] Brands" at bounding box center [362, 107] width 65 height 12
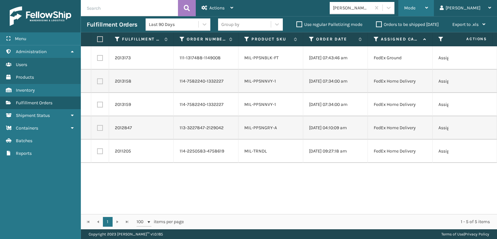
click at [428, 3] on div "Mode" at bounding box center [416, 8] width 24 height 16
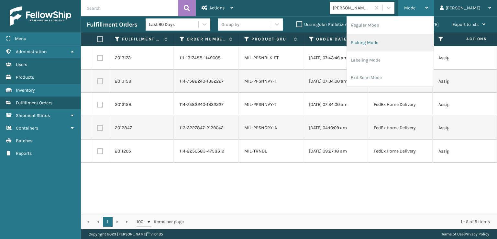
click at [396, 42] on li "Picking Mode" at bounding box center [390, 42] width 87 height 17
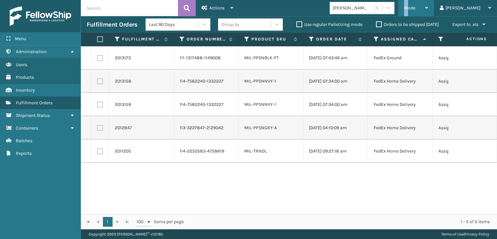
click at [416, 10] on span "Mode" at bounding box center [409, 8] width 11 height 6
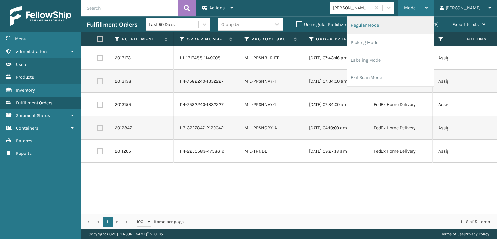
click at [386, 22] on li "Regular Mode" at bounding box center [390, 25] width 87 height 17
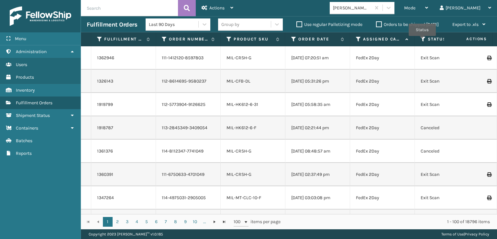
click at [422, 40] on icon at bounding box center [423, 39] width 5 height 6
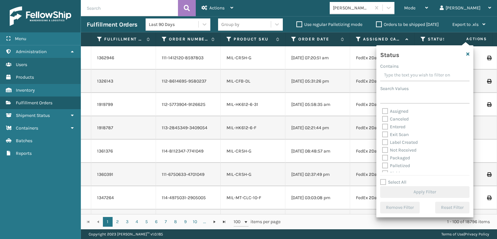
scroll to position [32, 0]
click at [385, 141] on label "Picking" at bounding box center [393, 141] width 23 height 6
click at [383, 141] on input "Picking" at bounding box center [382, 139] width 0 height 4
checkbox input "true"
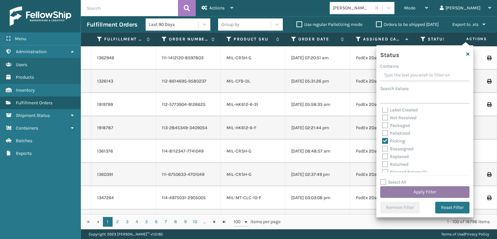
click at [409, 188] on button "Apply Filter" at bounding box center [424, 192] width 89 height 12
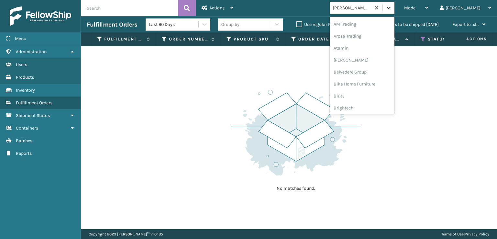
click at [392, 9] on icon at bounding box center [388, 8] width 6 height 6
click at [373, 38] on div "FoamTex" at bounding box center [362, 40] width 65 height 12
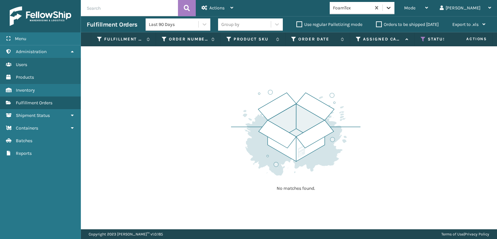
click at [392, 10] on icon at bounding box center [388, 8] width 6 height 6
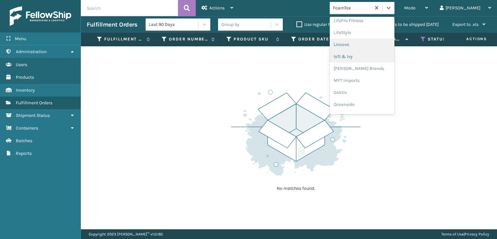
scroll to position [302, 0]
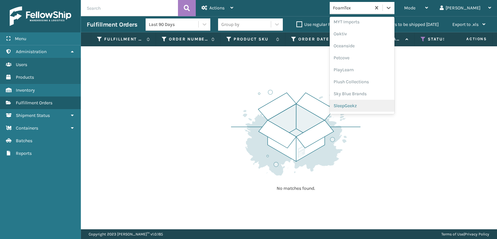
click at [372, 105] on div "SleepGeekz" at bounding box center [362, 106] width 65 height 12
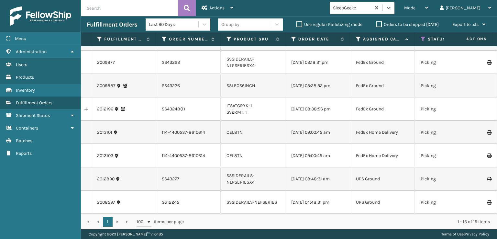
scroll to position [198, 0]
click at [423, 39] on icon at bounding box center [423, 39] width 5 height 6
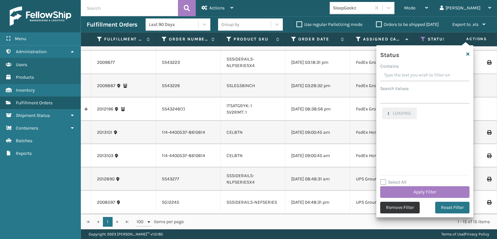
click at [392, 207] on button "Remove Filter" at bounding box center [399, 208] width 39 height 12
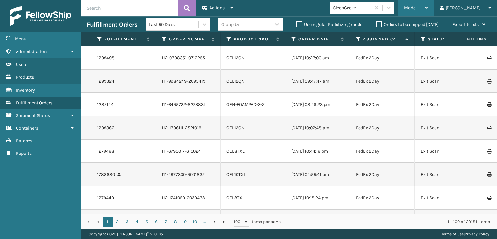
click at [416, 5] on span "Mode" at bounding box center [409, 8] width 11 height 6
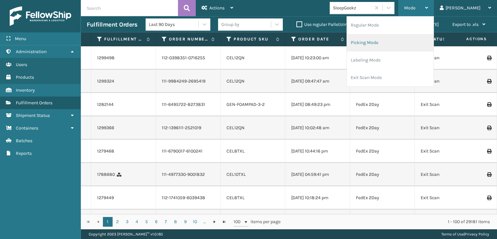
click at [391, 42] on li "Picking Mode" at bounding box center [390, 42] width 87 height 17
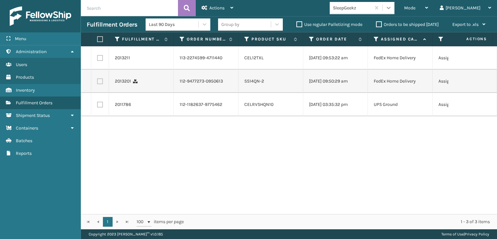
click at [395, 11] on div at bounding box center [389, 8] width 12 height 12
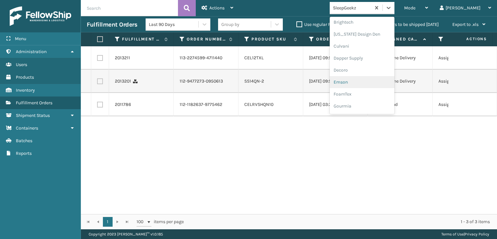
scroll to position [97, 0]
click at [369, 83] on div "FoamTex" at bounding box center [362, 83] width 65 height 12
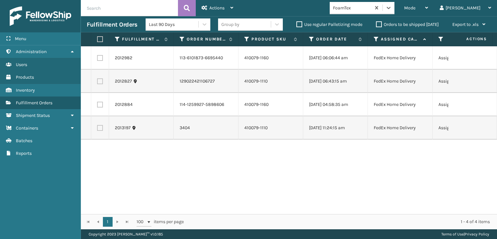
click at [415, 15] on div "Mode Regular Mode Picking Mode Labeling Mode Exit Scan Mode option FoamTex, sel…" at bounding box center [368, 8] width 258 height 16
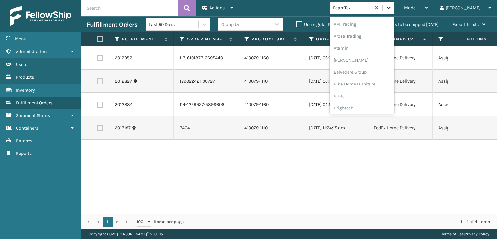
click at [392, 8] on icon at bounding box center [388, 8] width 6 height 6
click at [367, 106] on div "[PERSON_NAME] Brands" at bounding box center [362, 107] width 65 height 12
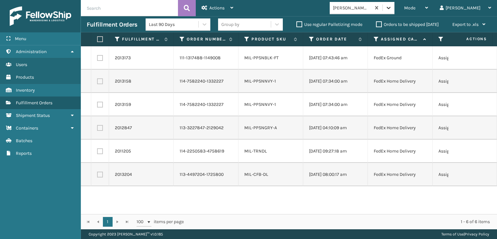
click at [392, 11] on icon at bounding box center [388, 8] width 6 height 6
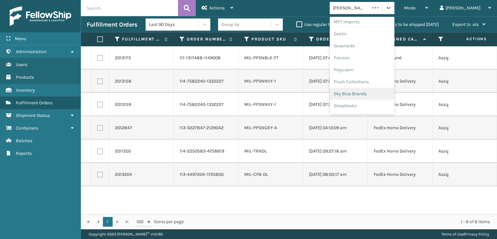
scroll to position [313, 0]
click at [367, 70] on div "Plush Collections" at bounding box center [362, 71] width 65 height 12
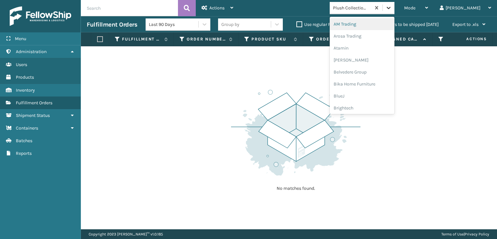
click at [395, 11] on div at bounding box center [389, 8] width 12 height 12
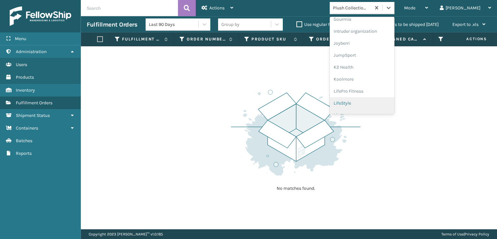
scroll to position [205, 0]
click at [374, 107] on div "[PERSON_NAME] Brands" at bounding box center [362, 107] width 65 height 12
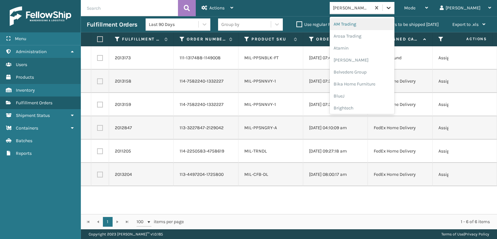
click at [392, 6] on icon at bounding box center [388, 8] width 6 height 6
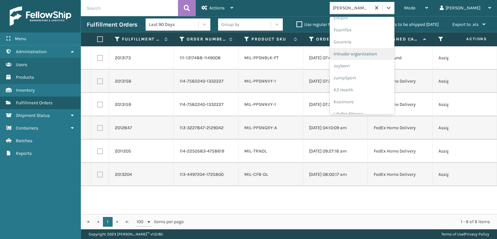
scroll to position [162, 0]
click at [367, 17] on div "FoamTex" at bounding box center [362, 18] width 65 height 12
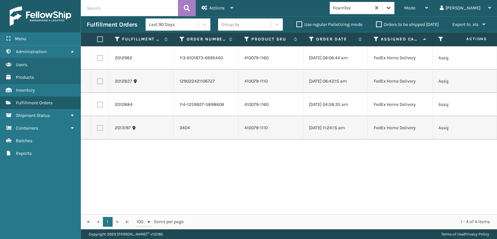
click at [392, 7] on icon at bounding box center [388, 8] width 6 height 6
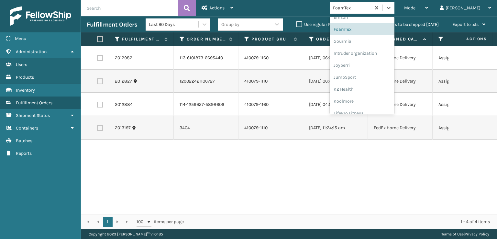
scroll to position [205, 0]
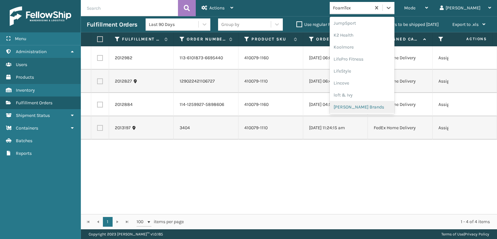
click at [366, 106] on div "[PERSON_NAME] Brands" at bounding box center [362, 107] width 65 height 12
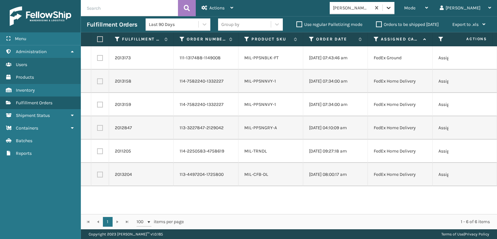
click at [392, 10] on icon at bounding box center [388, 8] width 6 height 6
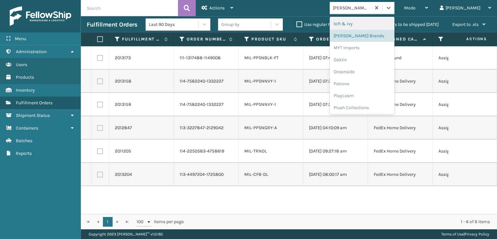
scroll to position [313, 0]
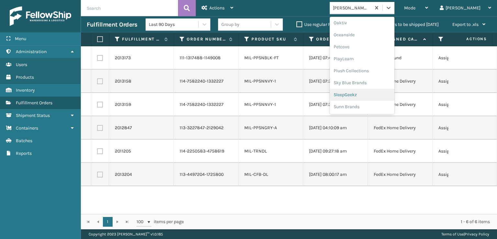
click at [365, 94] on div "SleepGeekz" at bounding box center [362, 95] width 65 height 12
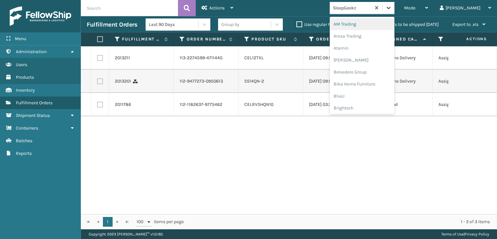
click at [391, 8] on icon at bounding box center [389, 8] width 4 height 2
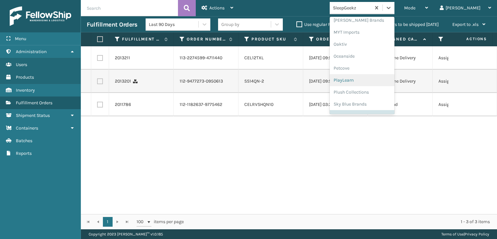
scroll to position [302, 0]
click at [371, 82] on div "Plush Collections" at bounding box center [362, 82] width 65 height 12
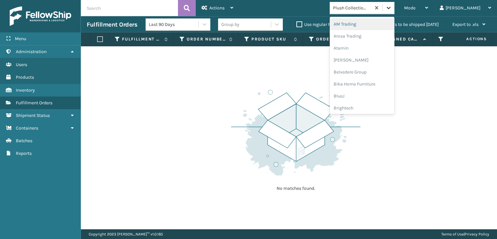
click at [392, 9] on icon at bounding box center [388, 8] width 6 height 6
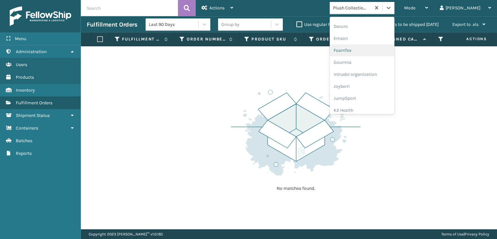
click at [368, 48] on div "FoamTex" at bounding box center [362, 50] width 65 height 12
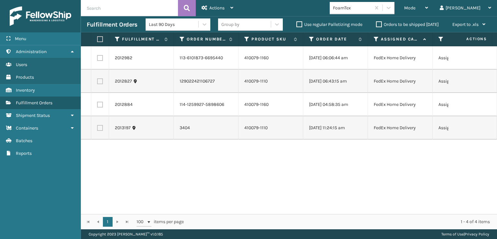
click at [100, 37] on label at bounding box center [99, 39] width 4 height 6
click at [97, 37] on input "checkbox" at bounding box center [97, 39] width 0 height 4
checkbox input "true"
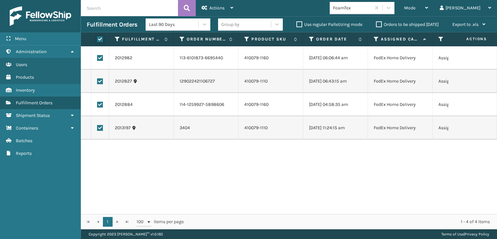
checkbox input "true"
click at [215, 10] on span "Actions" at bounding box center [216, 8] width 15 height 6
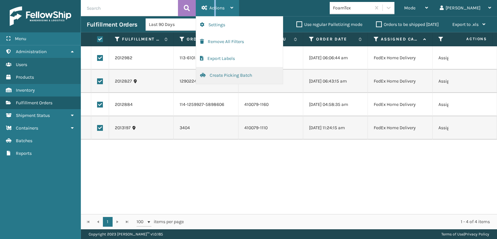
click at [225, 74] on button "Create Picking Batch" at bounding box center [239, 75] width 87 height 17
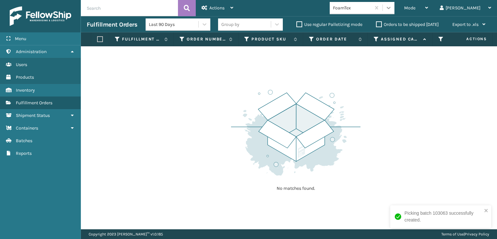
click at [392, 6] on icon at bounding box center [388, 8] width 6 height 6
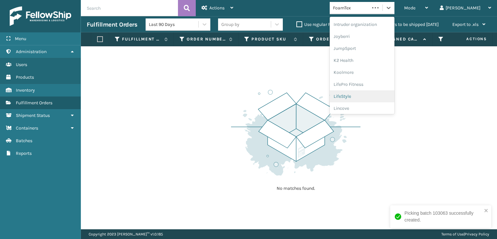
scroll to position [222, 0]
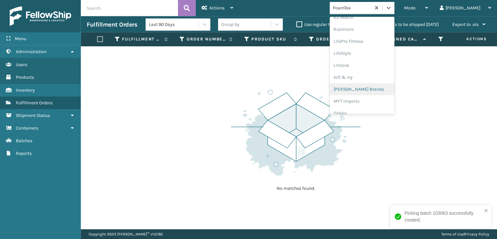
click at [372, 88] on div "[PERSON_NAME] Brands" at bounding box center [362, 89] width 65 height 12
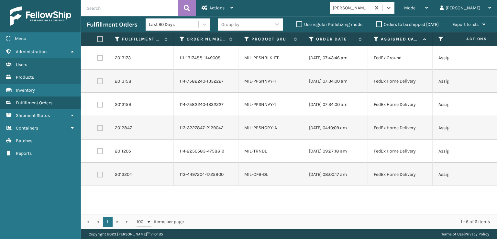
click at [101, 39] on label at bounding box center [99, 39] width 4 height 6
click at [97, 39] on input "checkbox" at bounding box center [97, 39] width 0 height 4
checkbox input "true"
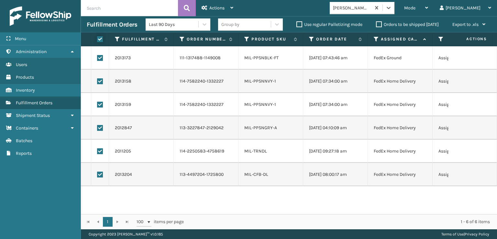
checkbox input "true"
click at [212, 11] on div "Actions" at bounding box center [218, 8] width 32 height 16
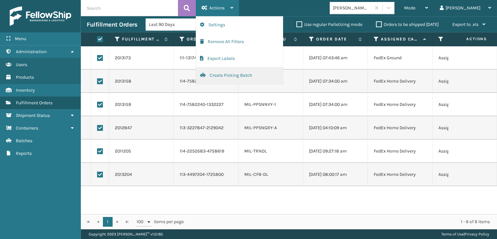
click at [221, 74] on button "Create Picking Batch" at bounding box center [239, 75] width 87 height 17
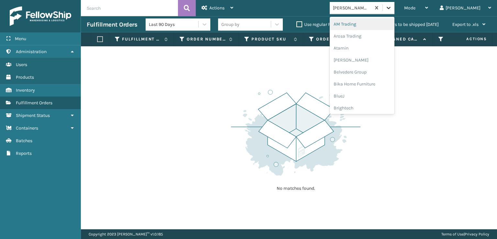
click at [392, 7] on icon at bounding box center [388, 8] width 6 height 6
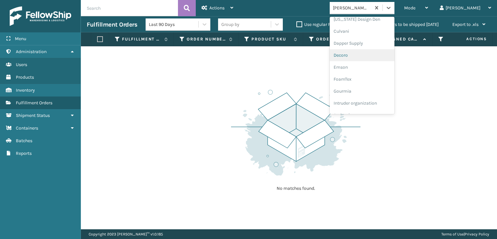
scroll to position [162, 0]
click at [364, 19] on div "FoamTex" at bounding box center [362, 18] width 65 height 12
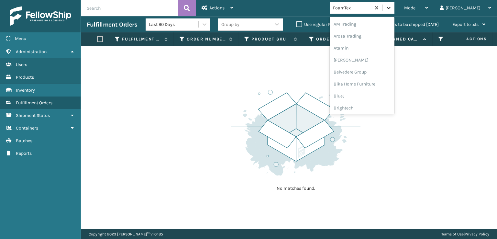
click at [392, 9] on icon at bounding box center [388, 8] width 6 height 6
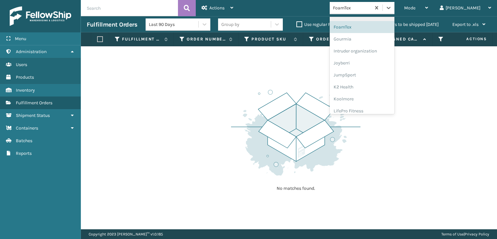
scroll to position [205, 0]
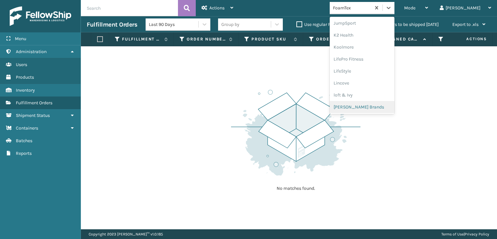
click at [375, 107] on div "[PERSON_NAME] Brands" at bounding box center [362, 107] width 65 height 12
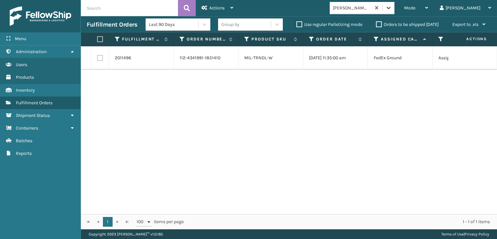
click at [392, 8] on icon at bounding box center [388, 8] width 6 height 6
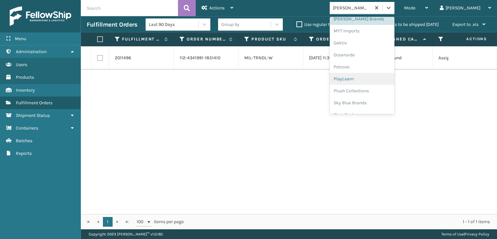
scroll to position [302, 0]
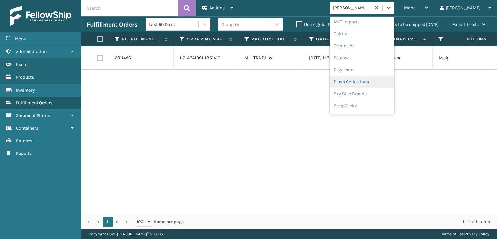
click at [372, 79] on div "Plush Collections" at bounding box center [362, 82] width 65 height 12
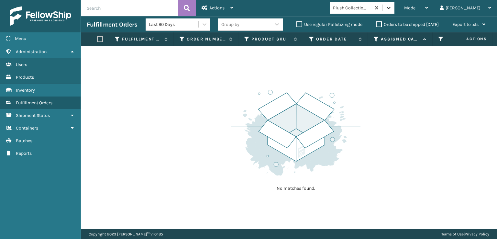
drag, startPoint x: 416, startPoint y: 7, endPoint x: 416, endPoint y: 12, distance: 5.5
click at [392, 7] on icon at bounding box center [388, 8] width 6 height 6
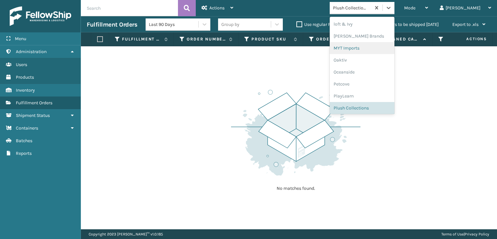
scroll to position [313, 0]
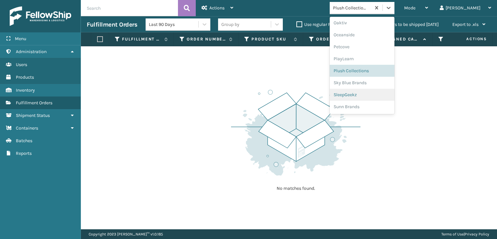
click at [368, 95] on div "SleepGeekz" at bounding box center [362, 95] width 65 height 12
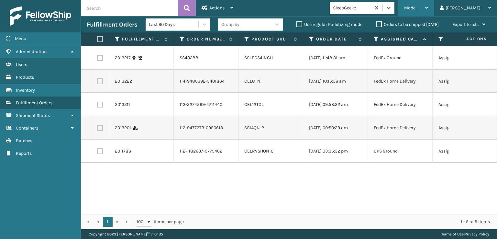
click at [416, 9] on span "Mode" at bounding box center [409, 8] width 11 height 6
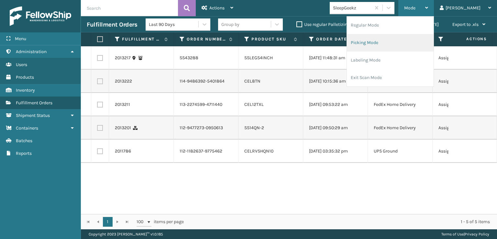
click at [392, 40] on li "Picking Mode" at bounding box center [390, 42] width 87 height 17
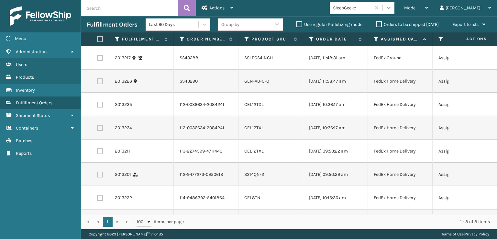
click at [392, 7] on icon at bounding box center [388, 8] width 6 height 6
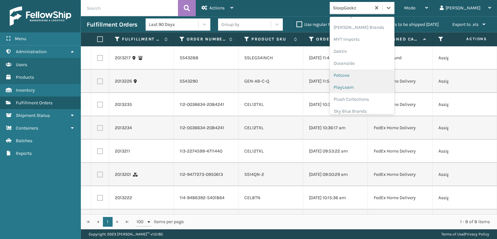
scroll to position [237, 0]
click at [372, 72] on div "[PERSON_NAME] Brands" at bounding box center [362, 75] width 65 height 12
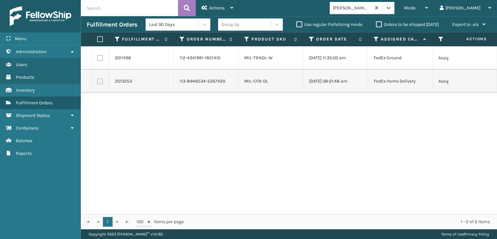
click at [102, 35] on th at bounding box center [100, 39] width 18 height 14
click at [101, 39] on label at bounding box center [99, 39] width 4 height 6
click at [97, 39] on input "checkbox" at bounding box center [97, 39] width 0 height 4
checkbox input "true"
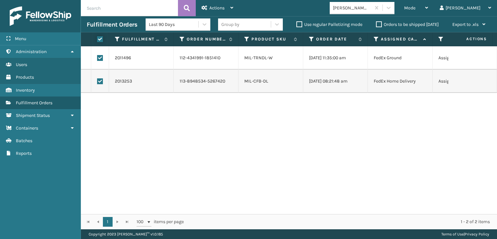
checkbox input "true"
click at [208, 3] on div "Actions" at bounding box center [218, 8] width 32 height 16
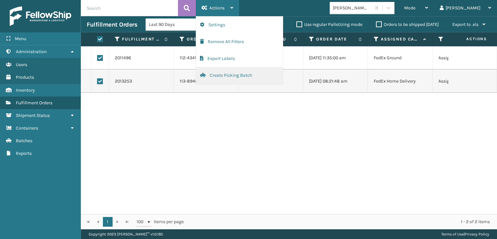
click at [215, 76] on button "Create Picking Batch" at bounding box center [239, 75] width 87 height 17
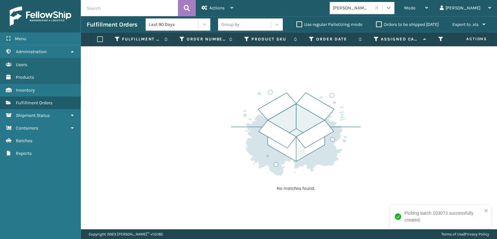
click at [392, 9] on icon at bounding box center [388, 8] width 6 height 6
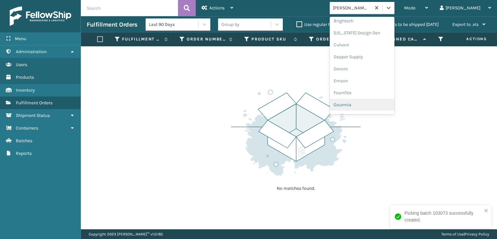
scroll to position [97, 0]
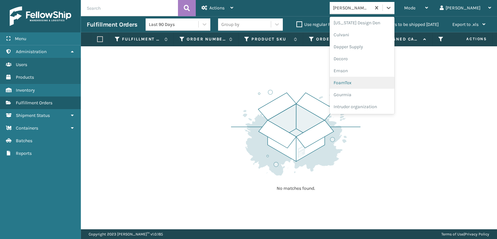
click at [366, 82] on div "FoamTex" at bounding box center [362, 83] width 65 height 12
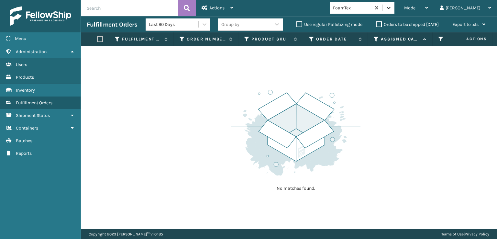
click at [391, 9] on icon at bounding box center [389, 8] width 4 height 2
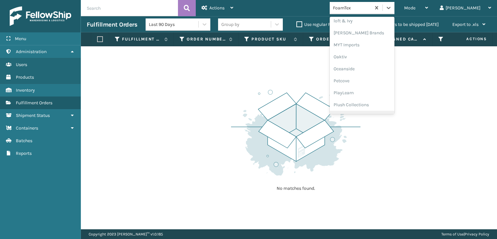
scroll to position [313, 0]
click at [373, 95] on div "SleepGeekz" at bounding box center [362, 95] width 65 height 12
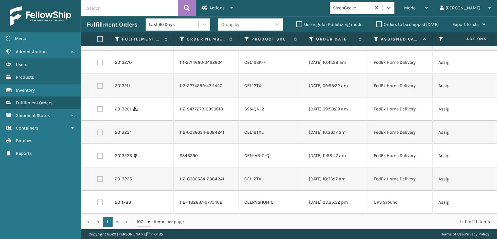
scroll to position [120, 0]
click at [100, 199] on label at bounding box center [100, 202] width 6 height 6
click at [97, 199] on input "checkbox" at bounding box center [97, 201] width 0 height 4
checkbox input "true"
click at [98, 176] on label at bounding box center [100, 179] width 6 height 6
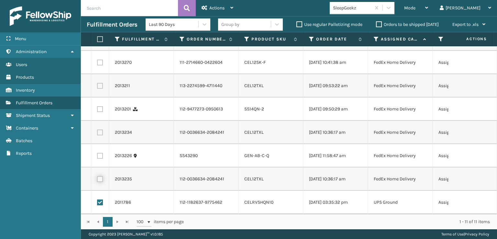
click at [97, 176] on input "checkbox" at bounding box center [97, 178] width 0 height 4
checkbox input "true"
click at [99, 153] on label at bounding box center [100, 156] width 6 height 6
click at [97, 153] on input "checkbox" at bounding box center [97, 155] width 0 height 4
checkbox input "true"
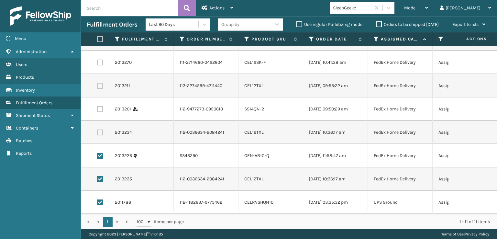
click at [101, 129] on label at bounding box center [100, 132] width 6 height 6
click at [97, 129] on input "checkbox" at bounding box center [97, 131] width 0 height 4
checkbox input "true"
click at [100, 106] on label at bounding box center [100, 109] width 6 height 6
click at [97, 106] on input "checkbox" at bounding box center [97, 108] width 0 height 4
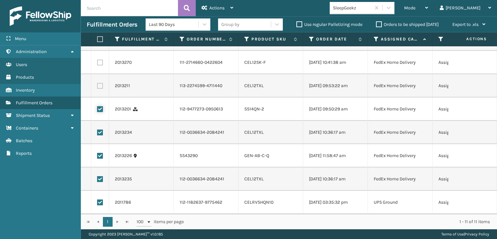
checkbox input "true"
click at [98, 83] on label at bounding box center [100, 86] width 6 height 6
click at [97, 83] on input "checkbox" at bounding box center [97, 85] width 0 height 4
checkbox input "true"
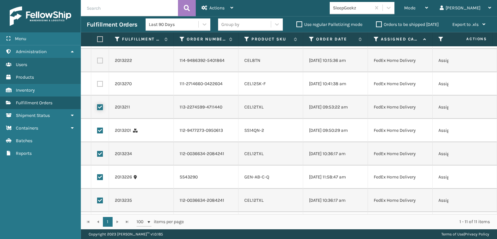
scroll to position [56, 0]
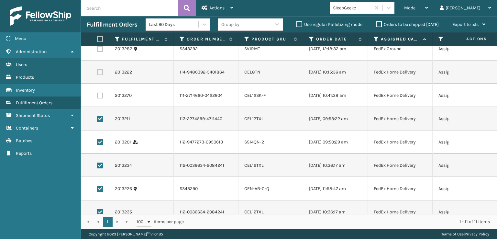
click at [99, 98] on label at bounding box center [100, 96] width 6 height 6
click at [97, 97] on input "checkbox" at bounding box center [97, 95] width 0 height 4
checkbox input "true"
click at [102, 73] on label at bounding box center [100, 72] width 6 height 6
click at [97, 73] on input "checkbox" at bounding box center [97, 71] width 0 height 4
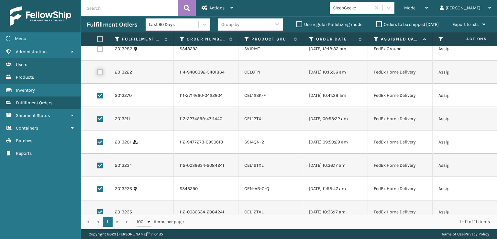
checkbox input "true"
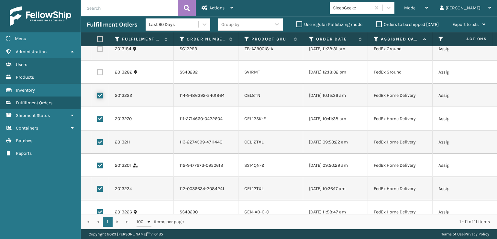
scroll to position [0, 0]
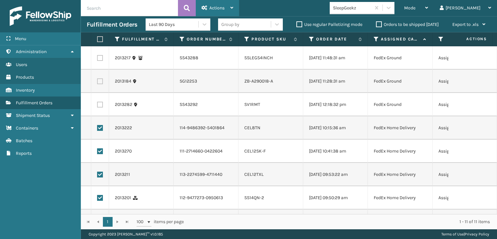
click at [214, 8] on span "Actions" at bounding box center [216, 8] width 15 height 6
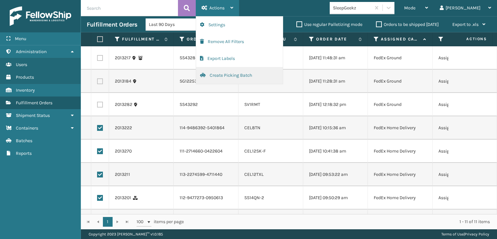
click at [224, 74] on button "Create Picking Batch" at bounding box center [239, 75] width 87 height 17
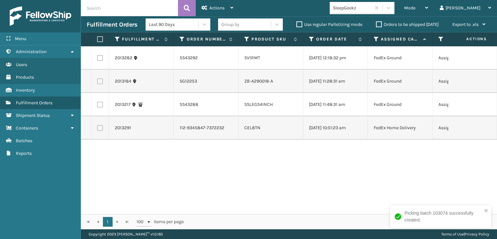
click at [100, 129] on label at bounding box center [100, 128] width 6 height 6
click at [97, 129] on input "checkbox" at bounding box center [97, 127] width 0 height 4
checkbox input "true"
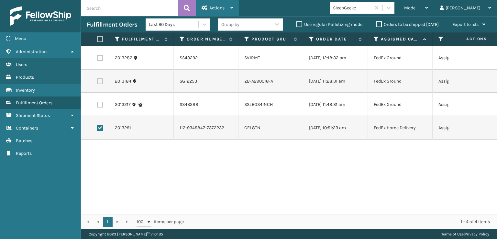
click at [224, 6] on span "Actions" at bounding box center [216, 8] width 15 height 6
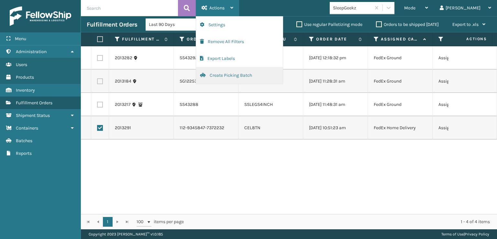
click at [235, 72] on button "Create Picking Batch" at bounding box center [239, 75] width 87 height 17
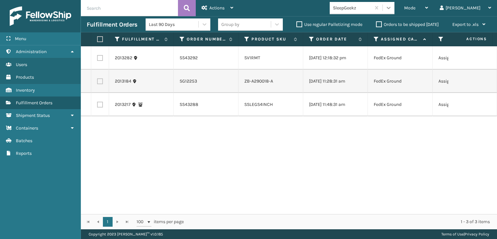
click at [392, 6] on icon at bounding box center [388, 8] width 6 height 6
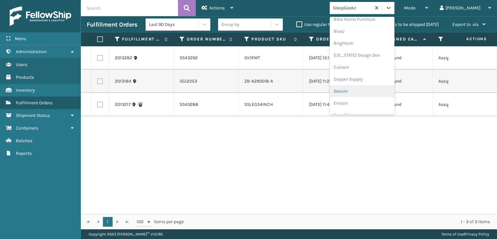
scroll to position [129, 0]
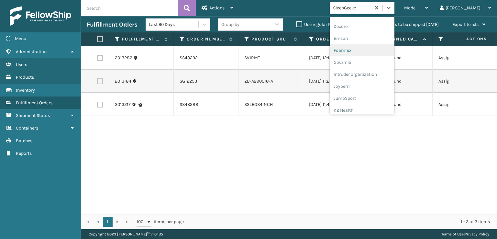
click at [365, 51] on div "FoamTex" at bounding box center [362, 50] width 65 height 12
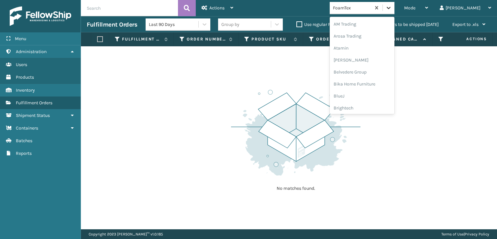
click at [395, 5] on div at bounding box center [389, 8] width 12 height 12
click at [373, 105] on div "[PERSON_NAME] Brands" at bounding box center [362, 107] width 65 height 12
click at [395, 3] on div at bounding box center [389, 8] width 12 height 12
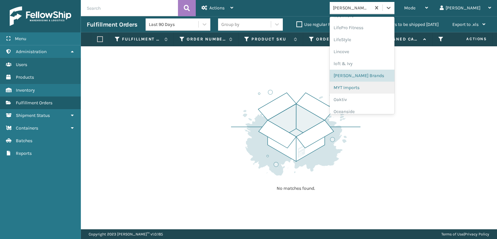
scroll to position [313, 0]
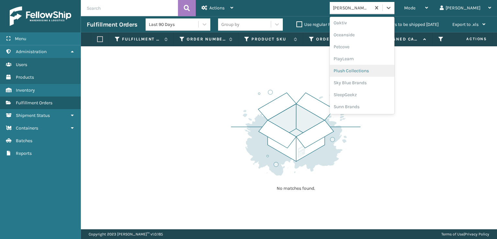
click at [369, 70] on div "Plush Collections" at bounding box center [362, 71] width 65 height 12
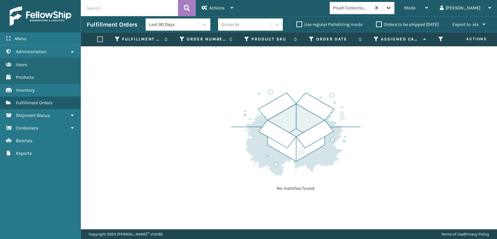
click at [392, 7] on icon at bounding box center [388, 8] width 6 height 6
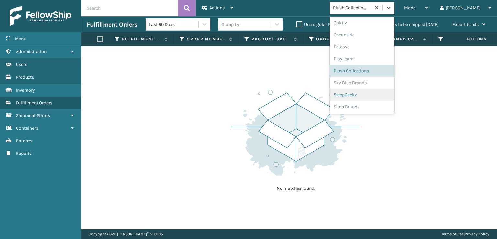
click at [374, 92] on div "SleepGeekz" at bounding box center [362, 95] width 65 height 12
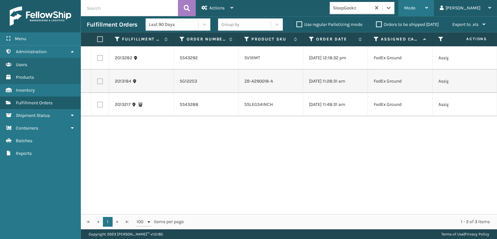
click at [416, 6] on span "Mode" at bounding box center [409, 8] width 11 height 6
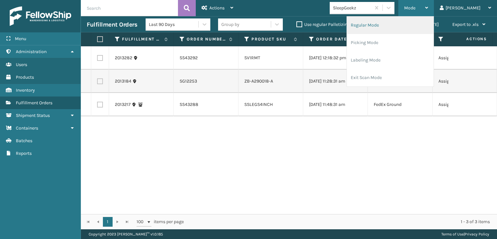
click at [394, 25] on li "Regular Mode" at bounding box center [390, 25] width 87 height 17
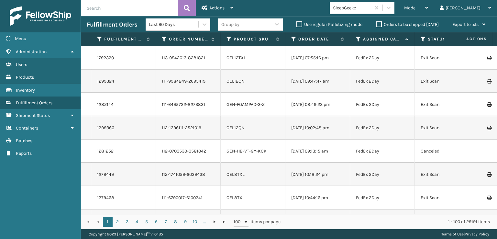
click at [101, 7] on input "text" at bounding box center [129, 8] width 97 height 16
type input "883475630967"
click at [188, 5] on icon at bounding box center [187, 8] width 6 height 10
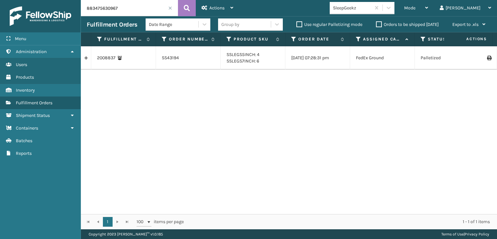
click at [171, 8] on span at bounding box center [170, 8] width 4 height 4
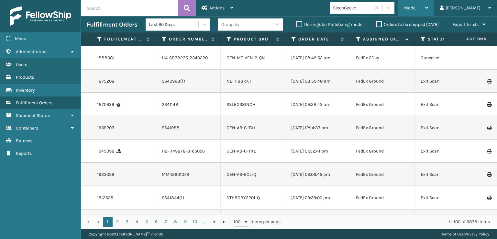
click at [416, 7] on span "Mode" at bounding box center [409, 8] width 11 height 6
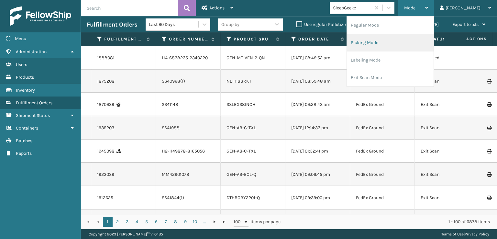
click at [385, 42] on li "Picking Mode" at bounding box center [390, 42] width 87 height 17
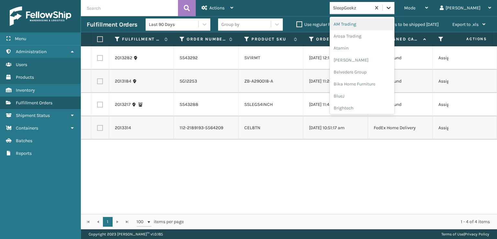
click at [392, 7] on icon at bounding box center [388, 8] width 6 height 6
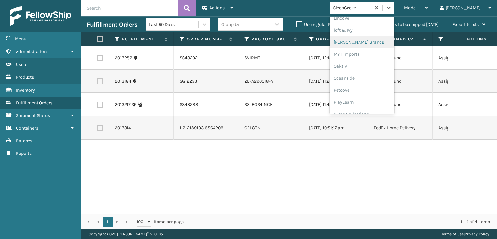
click at [365, 39] on div "[PERSON_NAME] Brands" at bounding box center [362, 42] width 65 height 12
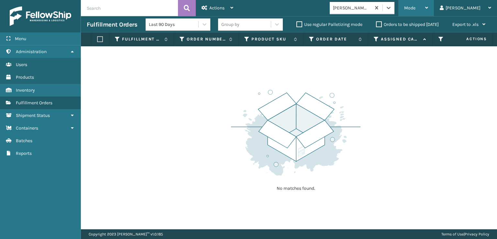
click at [416, 6] on span "Mode" at bounding box center [409, 8] width 11 height 6
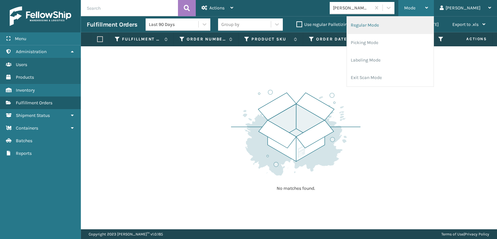
click at [394, 24] on li "Regular Mode" at bounding box center [390, 25] width 87 height 17
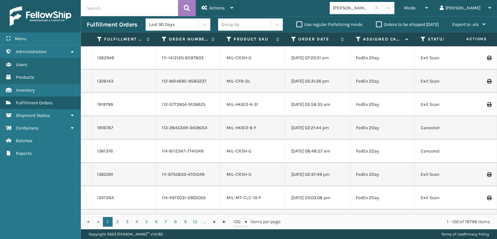
click at [421, 37] on icon at bounding box center [423, 39] width 5 height 6
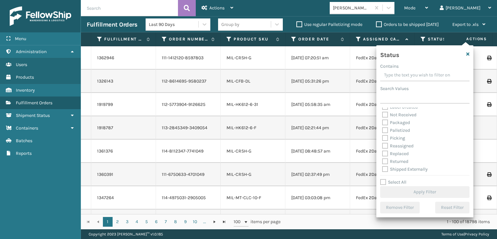
scroll to position [36, 0]
click at [385, 135] on label "Picking" at bounding box center [393, 137] width 23 height 6
click at [383, 135] on input "Picking" at bounding box center [382, 135] width 0 height 4
checkbox input "true"
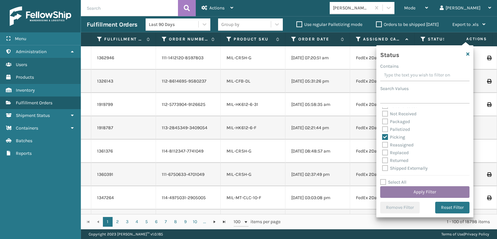
click at [417, 189] on button "Apply Filter" at bounding box center [424, 192] width 89 height 12
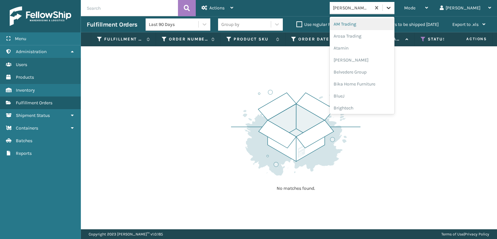
click at [392, 9] on icon at bounding box center [388, 8] width 6 height 6
click at [368, 81] on div "FoamTex" at bounding box center [362, 83] width 65 height 12
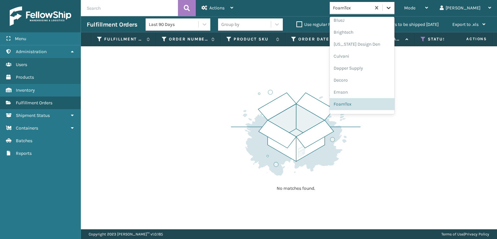
click at [395, 7] on div at bounding box center [389, 8] width 12 height 12
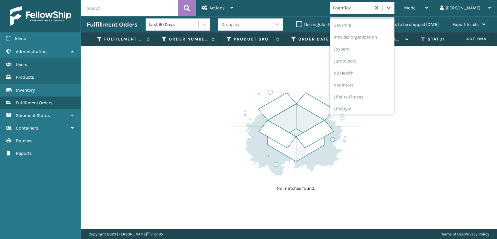
scroll to position [205, 0]
click at [374, 107] on div "[PERSON_NAME] Brands" at bounding box center [362, 107] width 65 height 12
click at [392, 6] on icon at bounding box center [388, 8] width 6 height 6
click at [378, 95] on div "SleepGeekz" at bounding box center [362, 95] width 65 height 12
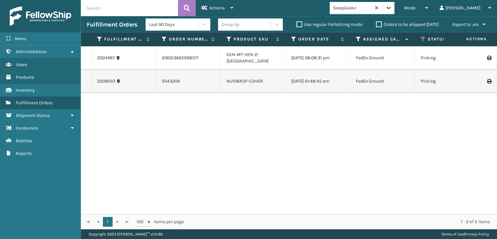
click at [392, 6] on icon at bounding box center [388, 8] width 6 height 6
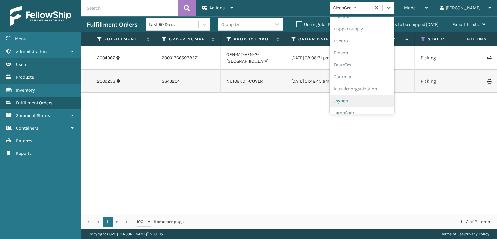
scroll to position [129, 0]
click at [374, 52] on div "FoamTex" at bounding box center [362, 50] width 65 height 12
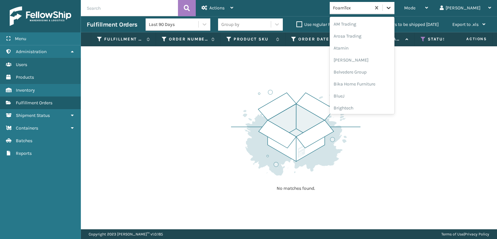
click at [392, 10] on icon at bounding box center [388, 8] width 6 height 6
click at [373, 93] on div "SleepGeekz" at bounding box center [362, 95] width 65 height 12
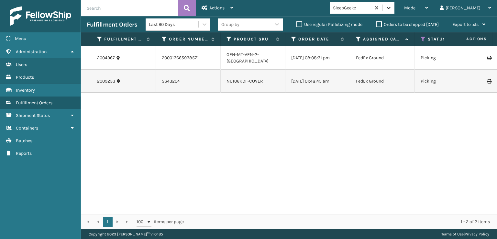
click at [392, 9] on icon at bounding box center [388, 8] width 6 height 6
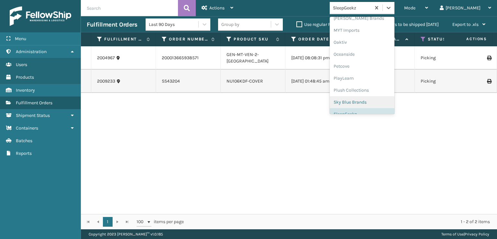
scroll to position [302, 0]
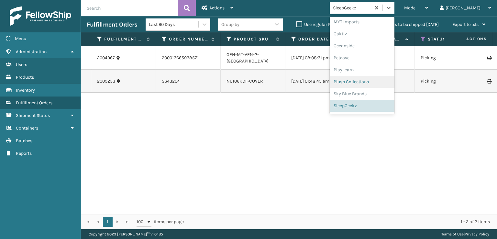
click at [375, 81] on div "Plush Collections" at bounding box center [362, 82] width 65 height 12
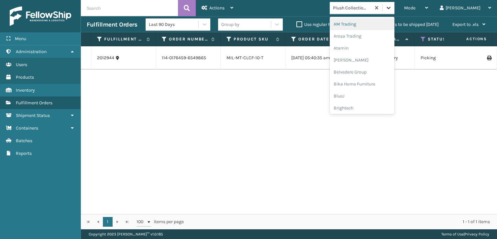
click at [392, 7] on icon at bounding box center [388, 8] width 6 height 6
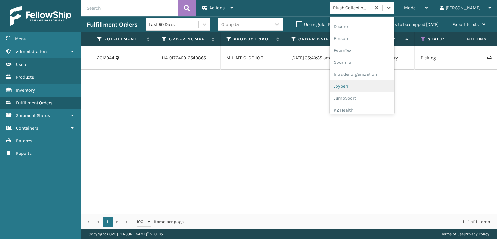
scroll to position [205, 0]
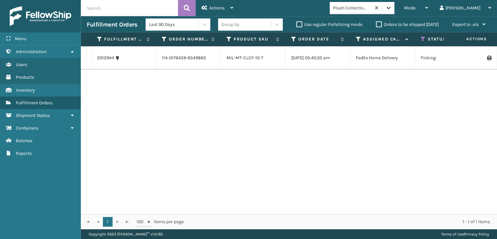
click at [391, 8] on icon at bounding box center [389, 8] width 4 height 2
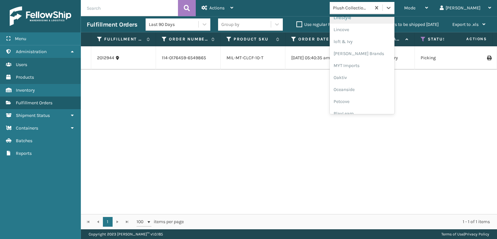
scroll to position [313, 0]
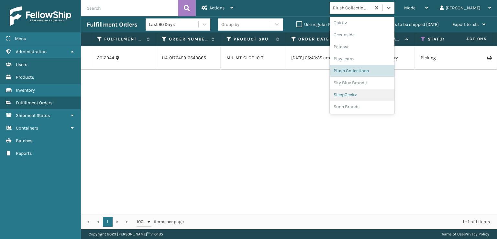
click at [371, 94] on div "SleepGeekz" at bounding box center [362, 95] width 65 height 12
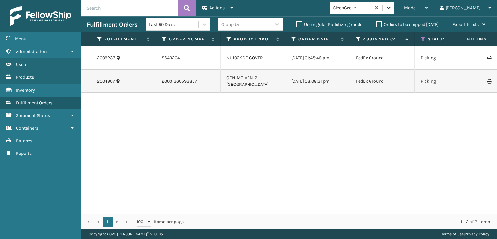
click at [391, 8] on icon at bounding box center [389, 8] width 4 height 2
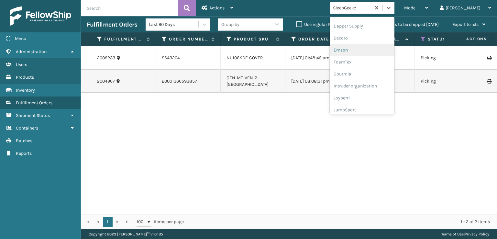
scroll to position [129, 0]
click at [370, 51] on div "FoamTex" at bounding box center [362, 50] width 65 height 12
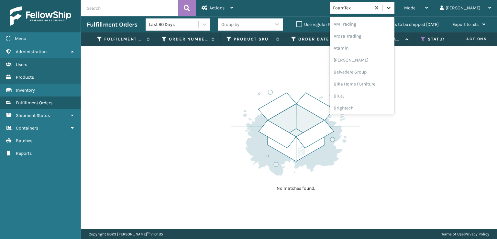
click at [392, 7] on icon at bounding box center [388, 8] width 6 height 6
click at [378, 106] on div "[PERSON_NAME] Brands" at bounding box center [362, 107] width 65 height 12
click at [392, 9] on icon at bounding box center [388, 8] width 6 height 6
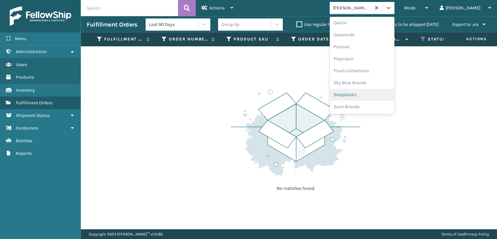
click at [378, 94] on div "SleepGeekz" at bounding box center [362, 95] width 65 height 12
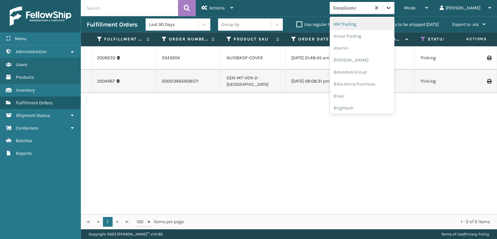
click at [392, 7] on icon at bounding box center [388, 8] width 6 height 6
click at [375, 82] on div "FoamTex" at bounding box center [362, 83] width 65 height 12
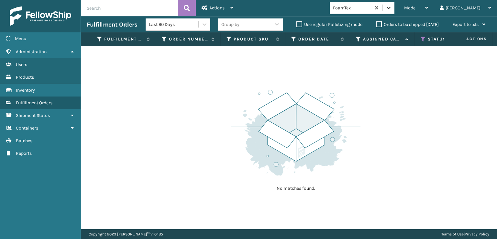
click at [392, 9] on icon at bounding box center [388, 8] width 6 height 6
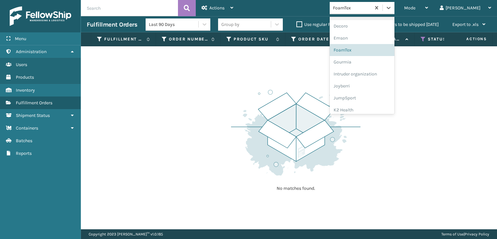
scroll to position [205, 0]
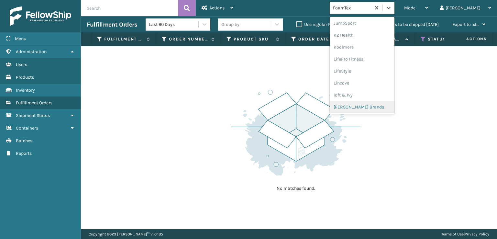
click at [374, 107] on div "[PERSON_NAME] Brands" at bounding box center [362, 107] width 65 height 12
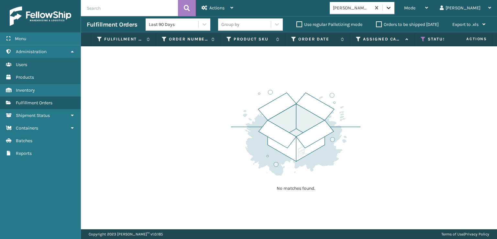
click at [392, 5] on icon at bounding box center [388, 8] width 6 height 6
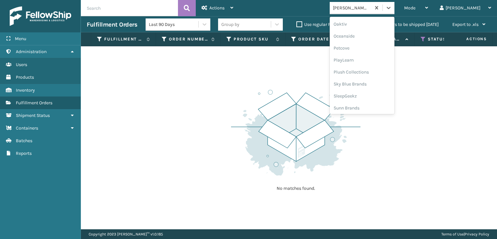
scroll to position [313, 0]
click at [381, 70] on div "Plush Collections" at bounding box center [362, 71] width 65 height 12
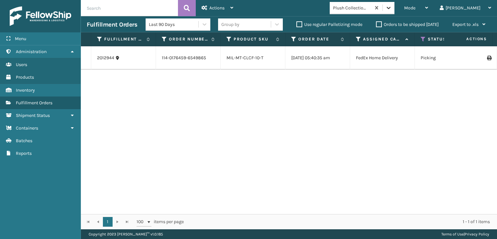
click at [392, 6] on icon at bounding box center [388, 8] width 6 height 6
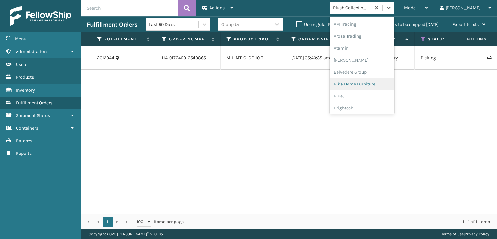
click at [449, 132] on div "2012944 114-0176459-6549865 MIL-MT-CLCF-10-T [DATE] 05:40:35 am FedEx Home Deli…" at bounding box center [289, 130] width 416 height 168
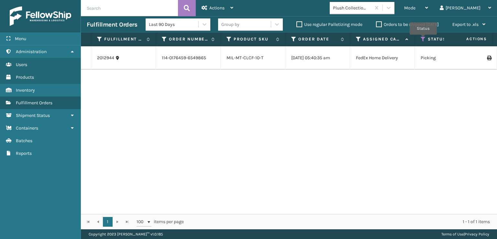
click at [423, 39] on icon at bounding box center [423, 39] width 5 height 6
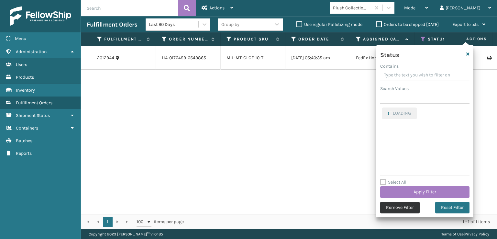
click at [400, 207] on button "Remove Filter" at bounding box center [399, 208] width 39 height 12
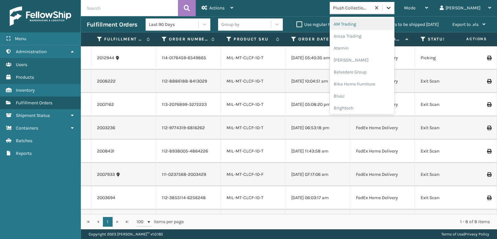
click at [392, 9] on icon at bounding box center [388, 8] width 6 height 6
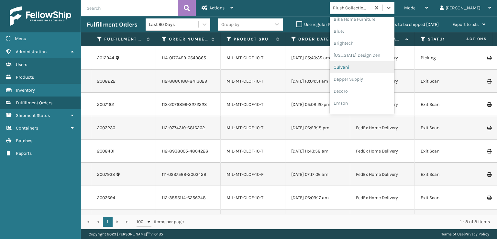
scroll to position [97, 0]
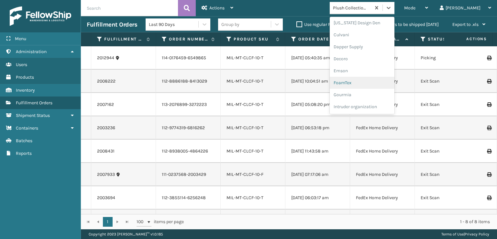
click at [370, 81] on div "FoamTex" at bounding box center [362, 83] width 65 height 12
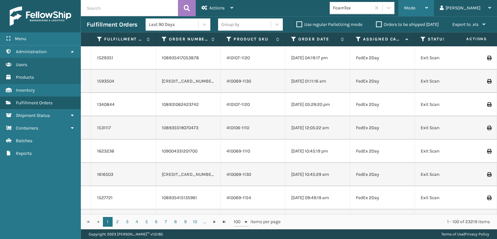
click at [416, 9] on span "Mode" at bounding box center [409, 8] width 11 height 6
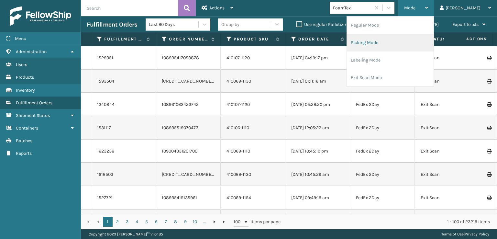
click at [390, 43] on li "Picking Mode" at bounding box center [390, 42] width 87 height 17
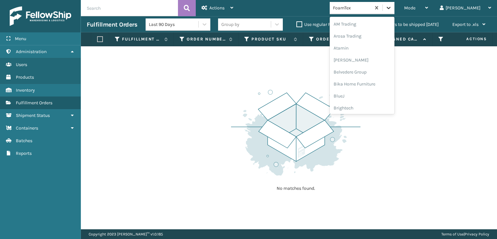
click at [392, 11] on icon at bounding box center [388, 8] width 6 height 6
click at [375, 108] on div "[PERSON_NAME] Brands" at bounding box center [362, 107] width 65 height 12
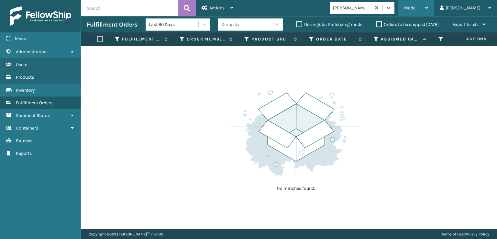
click at [416, 7] on span "Mode" at bounding box center [409, 8] width 11 height 6
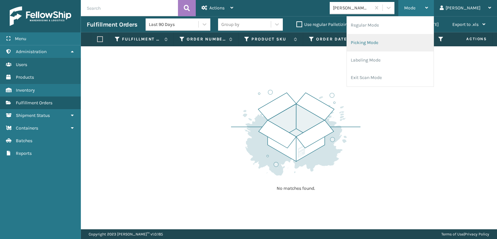
click at [392, 41] on li "Picking Mode" at bounding box center [390, 42] width 87 height 17
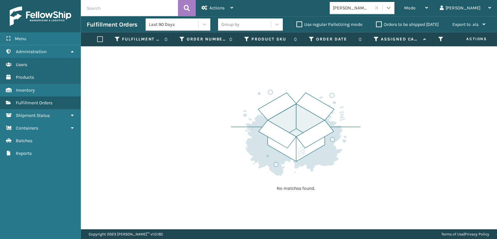
click at [392, 7] on icon at bounding box center [388, 8] width 6 height 6
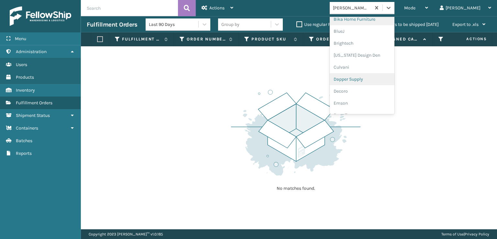
scroll to position [97, 0]
click at [365, 82] on div "FoamTex" at bounding box center [362, 83] width 65 height 12
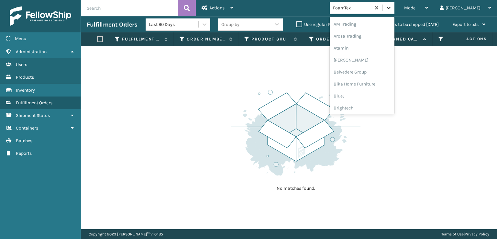
scroll to position [76, 0]
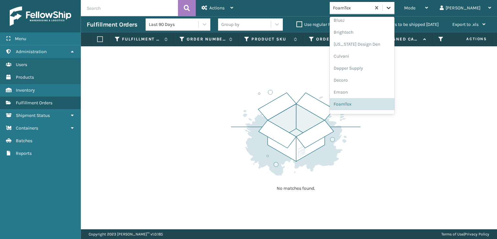
click at [392, 10] on icon at bounding box center [388, 8] width 6 height 6
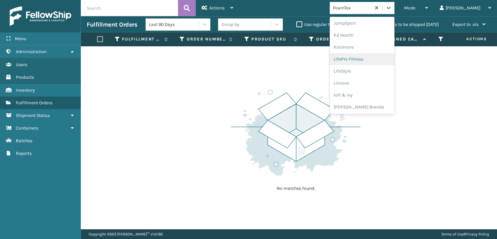
scroll to position [236, 0]
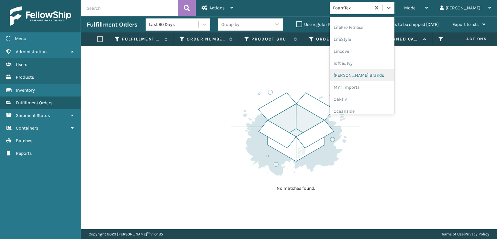
click at [375, 74] on div "[PERSON_NAME] Brands" at bounding box center [362, 75] width 65 height 12
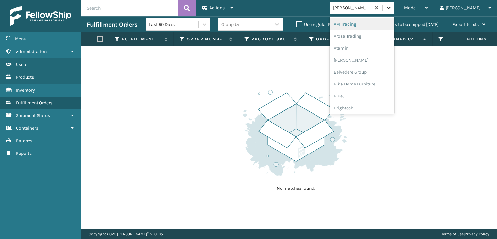
click at [392, 8] on icon at bounding box center [388, 8] width 6 height 6
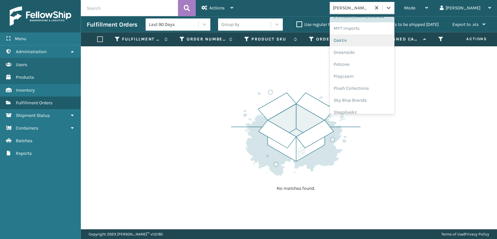
scroll to position [313, 0]
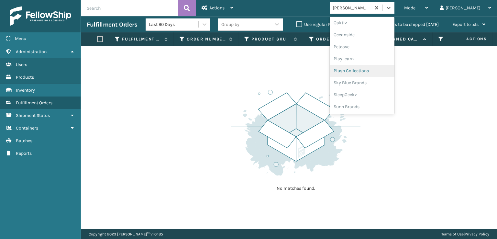
click at [373, 70] on div "Plush Collections" at bounding box center [362, 71] width 65 height 12
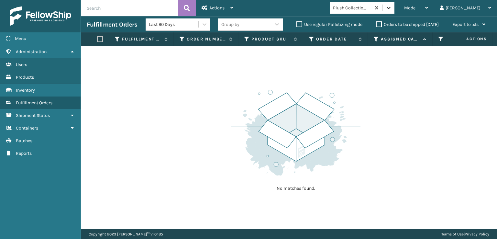
click at [392, 10] on icon at bounding box center [388, 8] width 6 height 6
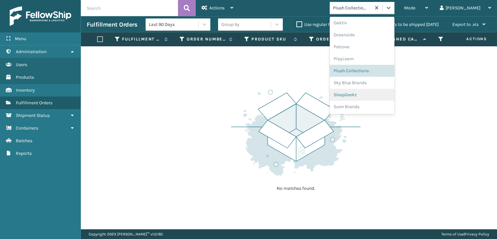
click at [374, 96] on div "SleepGeekz" at bounding box center [362, 95] width 65 height 12
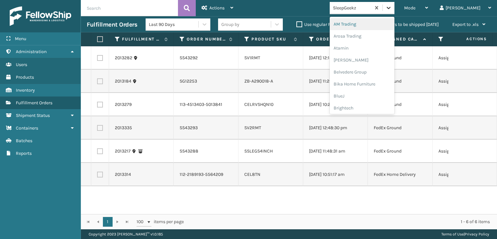
click at [392, 7] on icon at bounding box center [388, 8] width 6 height 6
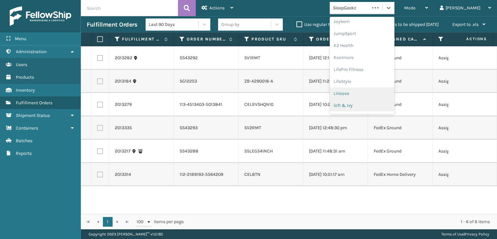
scroll to position [205, 0]
click at [372, 104] on div "[PERSON_NAME] Brands" at bounding box center [362, 107] width 65 height 12
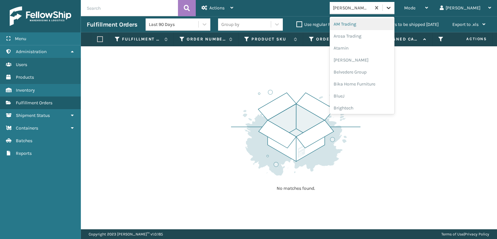
click at [392, 6] on icon at bounding box center [388, 8] width 6 height 6
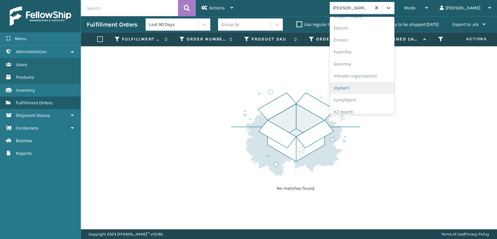
scroll to position [129, 0]
click at [369, 52] on div "FoamTex" at bounding box center [362, 50] width 65 height 12
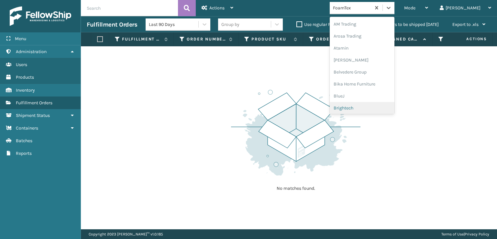
drag, startPoint x: 417, startPoint y: 8, endPoint x: 412, endPoint y: 26, distance: 19.0
click at [392, 8] on icon at bounding box center [388, 8] width 6 height 6
click at [375, 106] on div "[PERSON_NAME] Brands" at bounding box center [362, 107] width 65 height 12
click at [395, 9] on div at bounding box center [389, 8] width 12 height 12
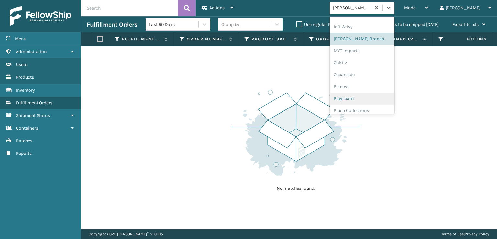
scroll to position [301, 0]
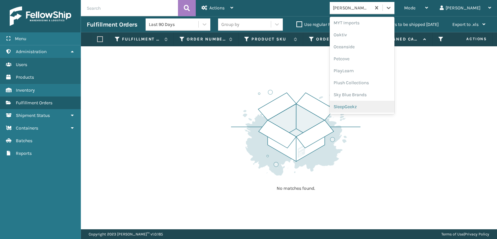
click at [371, 106] on div "SleepGeekz" at bounding box center [362, 107] width 65 height 12
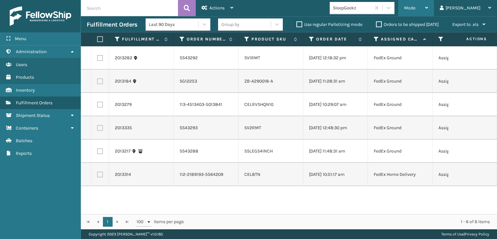
click at [416, 7] on span "Mode" at bounding box center [409, 8] width 11 height 6
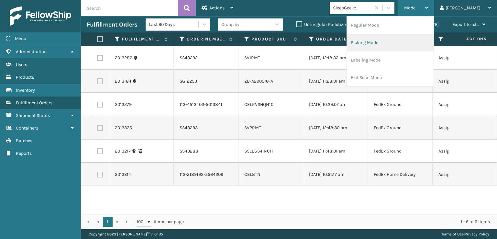
click at [397, 41] on li "Picking Mode" at bounding box center [390, 42] width 87 height 17
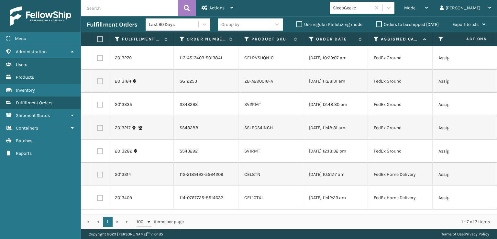
scroll to position [0, 0]
click at [391, 7] on icon at bounding box center [389, 8] width 4 height 2
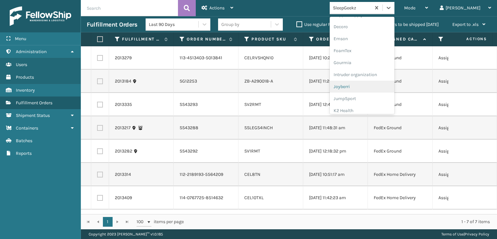
scroll to position [129, 0]
click at [368, 51] on div "FoamTex" at bounding box center [362, 50] width 65 height 12
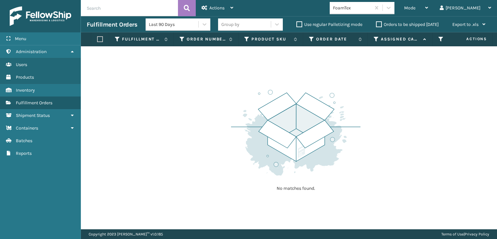
drag, startPoint x: 132, startPoint y: 128, endPoint x: 130, endPoint y: 125, distance: 4.1
click at [132, 128] on div "No matches found." at bounding box center [289, 137] width 416 height 183
click at [392, 7] on icon at bounding box center [388, 8] width 6 height 6
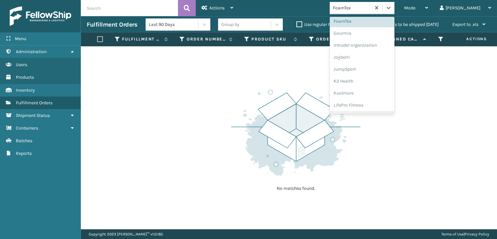
scroll to position [205, 0]
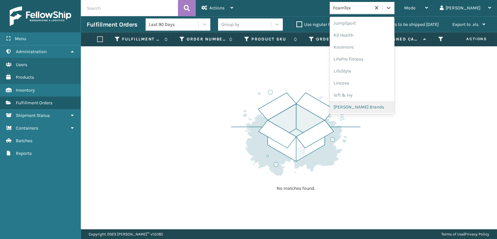
click at [374, 108] on div "[PERSON_NAME] Brands" at bounding box center [362, 107] width 65 height 12
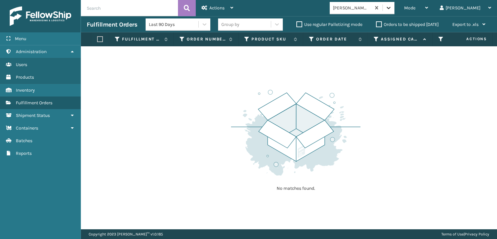
click at [392, 10] on icon at bounding box center [388, 8] width 6 height 6
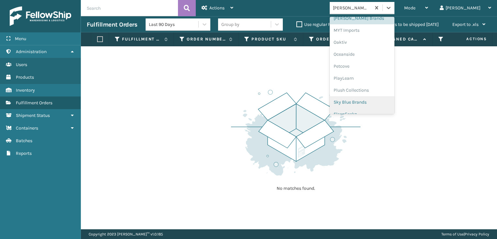
scroll to position [313, 0]
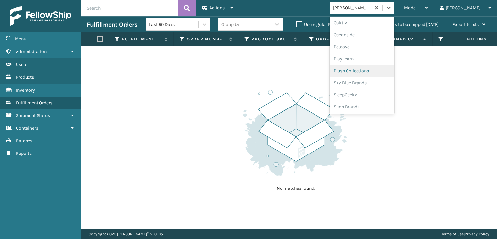
click at [372, 71] on div "Plush Collections" at bounding box center [362, 71] width 65 height 12
click at [392, 9] on icon at bounding box center [388, 8] width 6 height 6
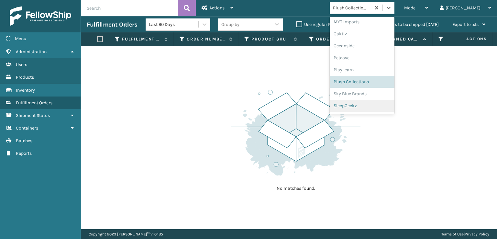
click at [369, 106] on div "SleepGeekz" at bounding box center [362, 106] width 65 height 12
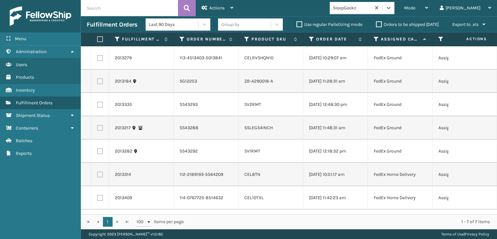
scroll to position [16, 0]
click at [102, 196] on label at bounding box center [100, 198] width 6 height 6
click at [97, 196] on input "checkbox" at bounding box center [97, 197] width 0 height 4
checkbox input "true"
click at [100, 172] on label at bounding box center [100, 175] width 6 height 6
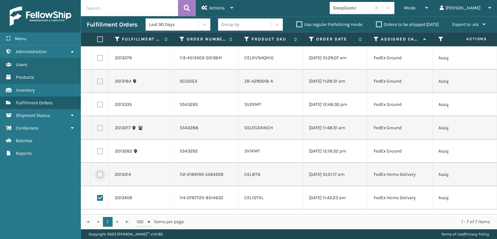
click at [97, 172] on input "checkbox" at bounding box center [97, 174] width 0 height 4
checkbox input "true"
click at [99, 58] on label at bounding box center [100, 58] width 6 height 6
click at [97, 58] on input "checkbox" at bounding box center [97, 57] width 0 height 4
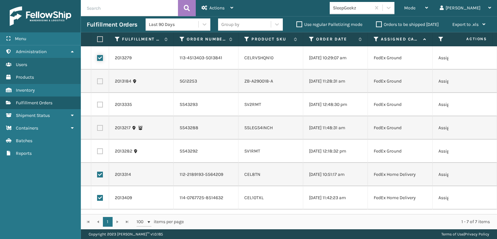
checkbox input "true"
click at [219, 6] on span "Actions" at bounding box center [216, 8] width 15 height 6
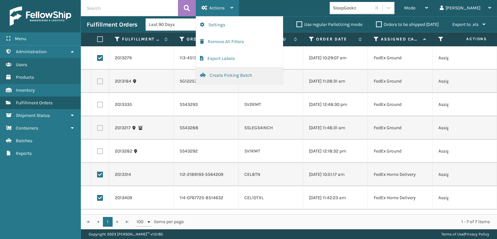
click at [227, 76] on button "Create Picking Batch" at bounding box center [239, 75] width 87 height 17
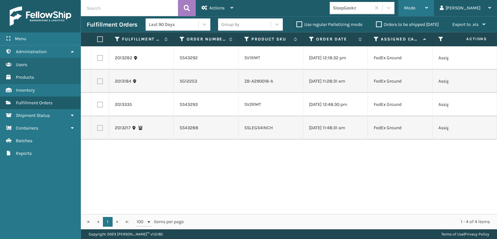
click at [428, 9] on div "Mode" at bounding box center [416, 8] width 24 height 16
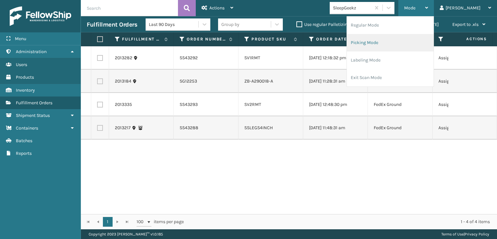
click at [392, 41] on li "Picking Mode" at bounding box center [390, 42] width 87 height 17
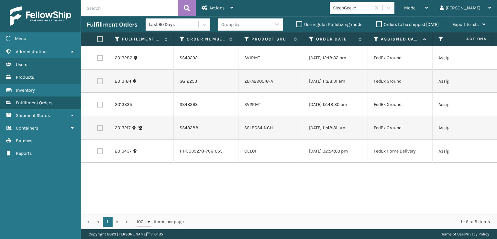
click at [103, 160] on td at bounding box center [100, 150] width 18 height 23
click at [101, 154] on label at bounding box center [100, 151] width 6 height 6
click at [97, 152] on input "checkbox" at bounding box center [97, 150] width 0 height 4
checkbox input "true"
click at [100, 39] on label at bounding box center [99, 39] width 4 height 6
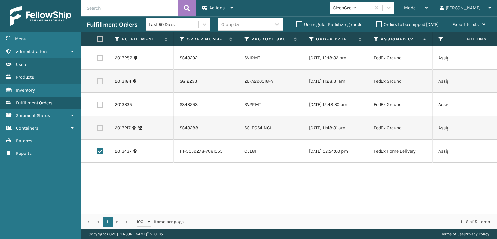
click at [97, 39] on input "checkbox" at bounding box center [97, 39] width 0 height 4
checkbox input "true"
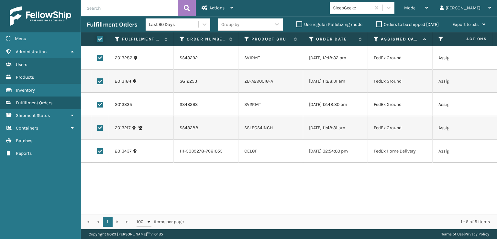
checkbox input "true"
click at [221, 4] on div "Actions" at bounding box center [218, 8] width 32 height 16
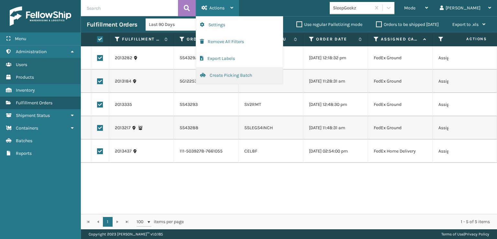
click at [225, 73] on button "Create Picking Batch" at bounding box center [239, 75] width 87 height 17
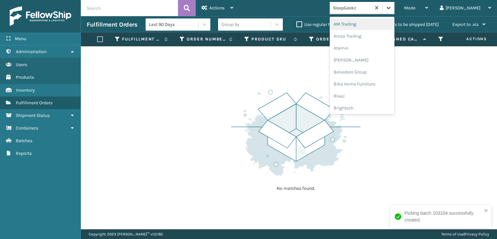
click at [391, 9] on icon at bounding box center [389, 8] width 4 height 2
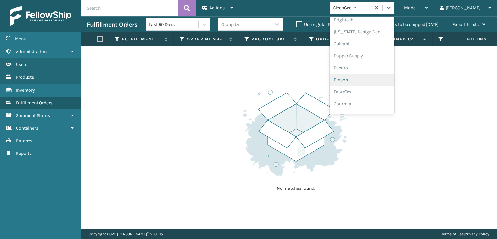
scroll to position [97, 0]
click at [374, 83] on div "FoamTex" at bounding box center [362, 83] width 65 height 12
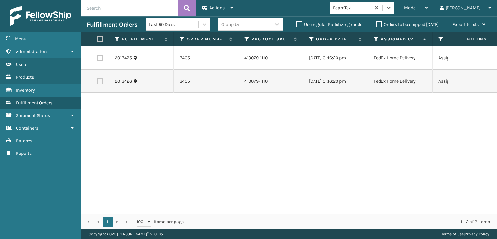
click at [97, 38] on label at bounding box center [99, 39] width 4 height 6
click at [97, 38] on input "checkbox" at bounding box center [97, 39] width 0 height 4
checkbox input "true"
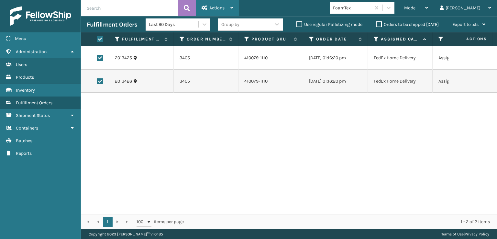
click at [213, 9] on span "Actions" at bounding box center [216, 8] width 15 height 6
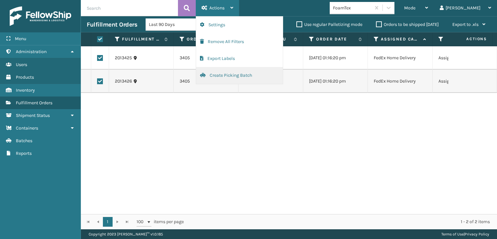
click at [231, 75] on button "Create Picking Batch" at bounding box center [239, 75] width 87 height 17
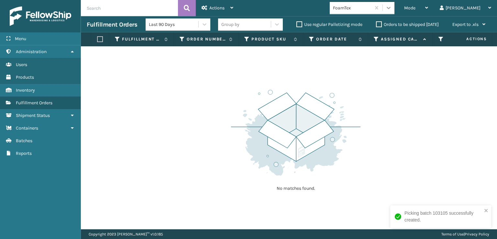
click at [395, 8] on div at bounding box center [389, 8] width 12 height 12
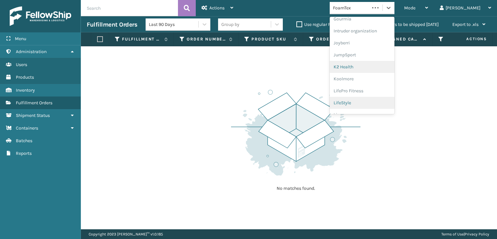
scroll to position [205, 0]
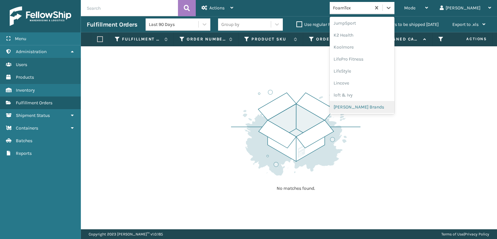
click at [374, 108] on div "[PERSON_NAME] Brands" at bounding box center [362, 107] width 65 height 12
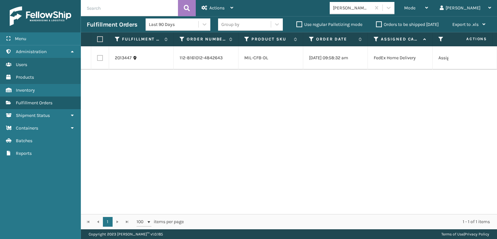
click at [101, 59] on label at bounding box center [100, 58] width 6 height 6
click at [97, 59] on input "checkbox" at bounding box center [97, 57] width 0 height 4
checkbox input "true"
click at [216, 7] on span "Actions" at bounding box center [216, 8] width 15 height 6
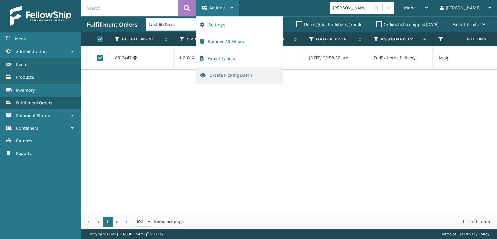
click at [229, 74] on button "Create Picking Batch" at bounding box center [239, 75] width 87 height 17
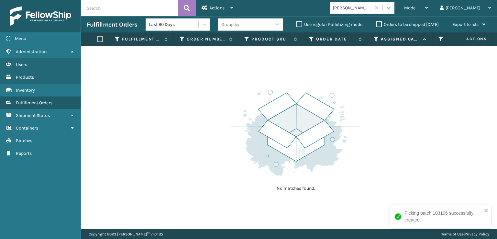
click at [392, 11] on icon at bounding box center [388, 8] width 6 height 6
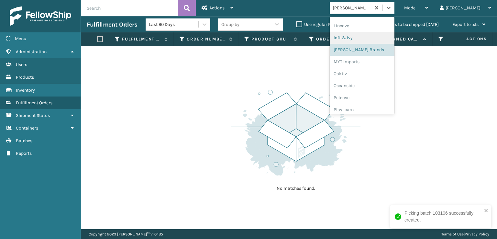
scroll to position [302, 0]
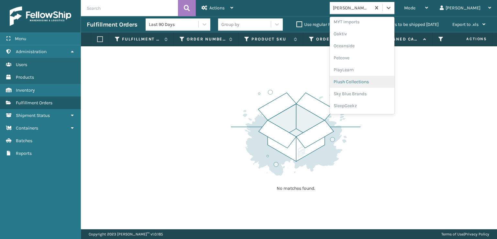
click at [369, 80] on div "Plush Collections" at bounding box center [362, 82] width 65 height 12
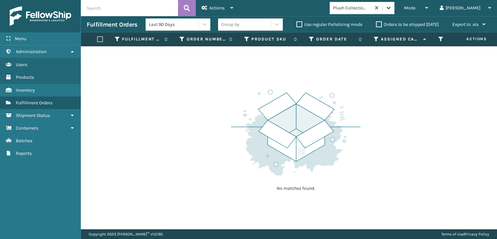
click at [392, 10] on icon at bounding box center [388, 8] width 6 height 6
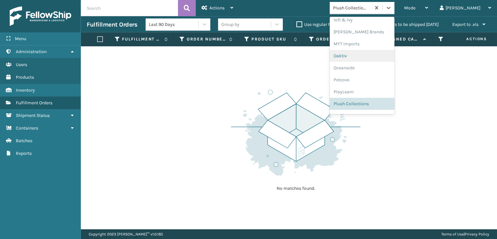
scroll to position [313, 0]
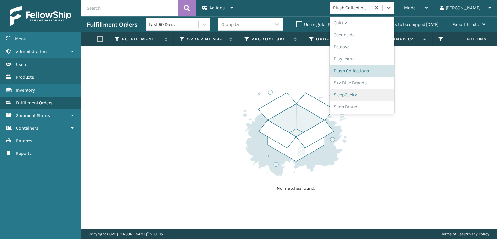
click at [371, 93] on div "SleepGeekz" at bounding box center [362, 95] width 65 height 12
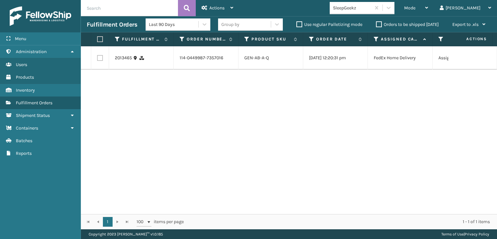
click at [99, 61] on label at bounding box center [100, 58] width 6 height 6
click at [97, 59] on input "checkbox" at bounding box center [97, 57] width 0 height 4
checkbox input "true"
click at [226, 7] on div "Actions" at bounding box center [218, 8] width 32 height 16
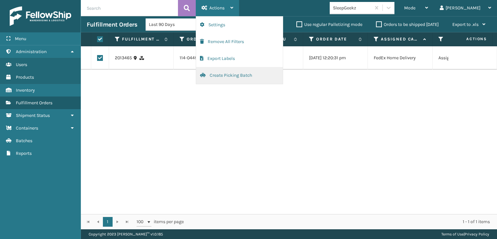
click at [229, 73] on button "Create Picking Batch" at bounding box center [239, 75] width 87 height 17
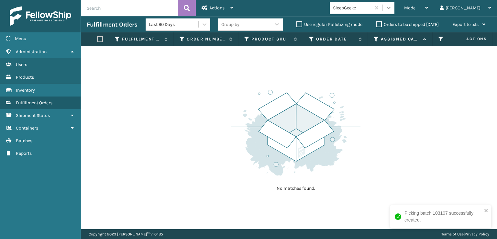
click at [392, 9] on icon at bounding box center [388, 8] width 6 height 6
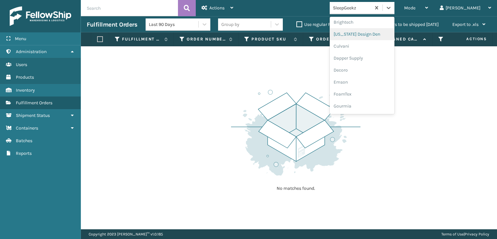
scroll to position [97, 0]
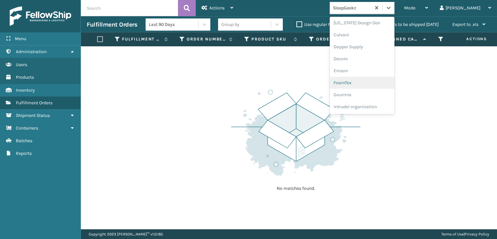
click at [374, 82] on div "FoamTex" at bounding box center [362, 83] width 65 height 12
click at [395, 11] on div at bounding box center [389, 8] width 12 height 12
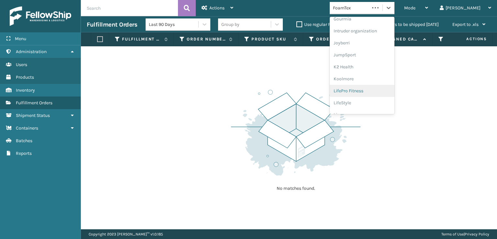
scroll to position [205, 0]
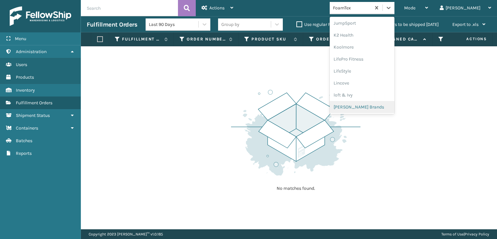
click at [372, 106] on div "[PERSON_NAME] Brands" at bounding box center [362, 107] width 65 height 12
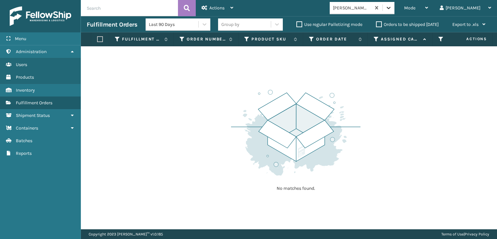
click at [395, 13] on div at bounding box center [389, 8] width 12 height 12
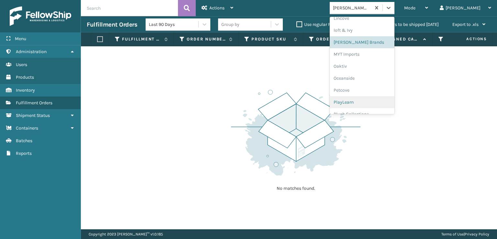
scroll to position [313, 0]
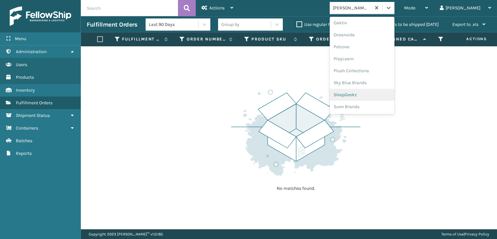
click at [370, 94] on div "SleepGeekz" at bounding box center [362, 95] width 65 height 12
click at [392, 6] on icon at bounding box center [388, 8] width 6 height 6
click at [372, 93] on div "SleepGeekz" at bounding box center [362, 95] width 65 height 12
click at [392, 5] on icon at bounding box center [388, 8] width 6 height 6
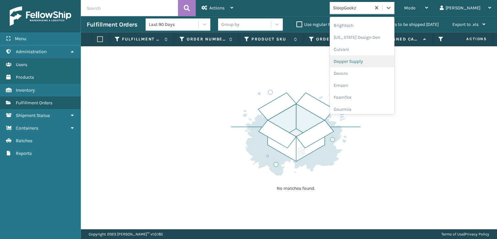
scroll to position [97, 0]
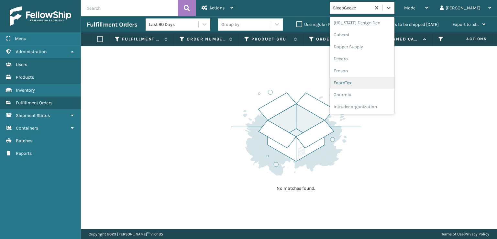
click at [371, 84] on div "FoamTex" at bounding box center [362, 83] width 65 height 12
click at [392, 6] on icon at bounding box center [388, 8] width 6 height 6
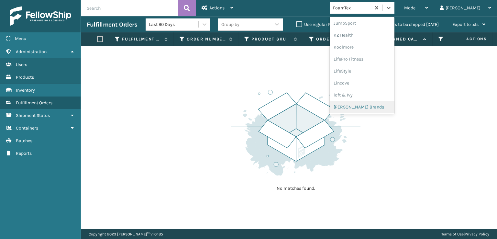
click at [378, 106] on div "[PERSON_NAME] Brands" at bounding box center [362, 107] width 65 height 12
click at [395, 11] on div at bounding box center [389, 8] width 12 height 12
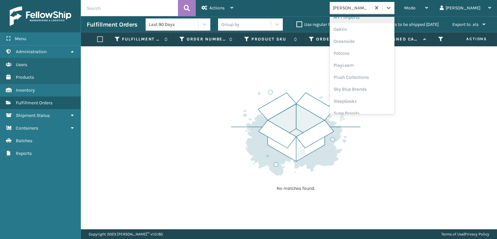
scroll to position [313, 0]
click at [379, 94] on div "SleepGeekz" at bounding box center [362, 95] width 65 height 12
click at [392, 11] on icon at bounding box center [388, 8] width 6 height 6
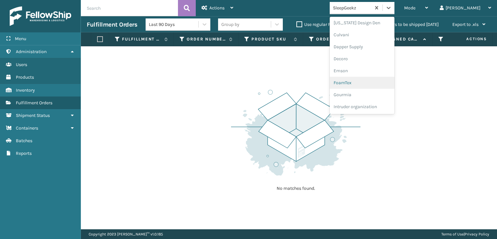
click at [372, 84] on div "FoamTex" at bounding box center [362, 83] width 65 height 12
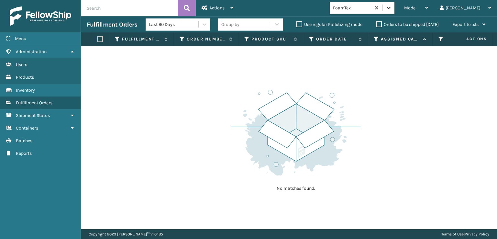
click at [392, 6] on icon at bounding box center [388, 8] width 6 height 6
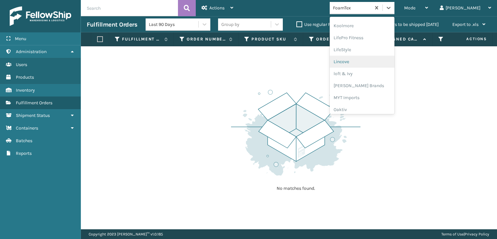
scroll to position [237, 0]
click at [372, 73] on div "[PERSON_NAME] Brands" at bounding box center [362, 75] width 65 height 12
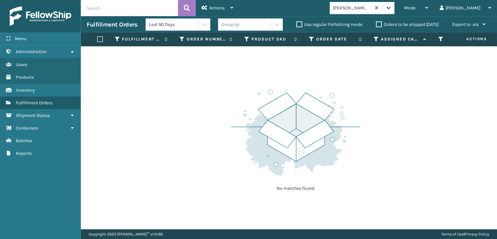
click at [392, 9] on icon at bounding box center [388, 8] width 6 height 6
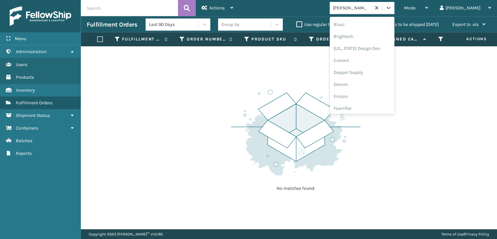
scroll to position [97, 0]
click at [371, 83] on div "FoamTex" at bounding box center [362, 83] width 65 height 12
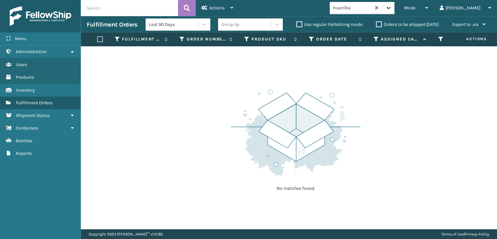
click at [391, 7] on icon at bounding box center [389, 8] width 4 height 2
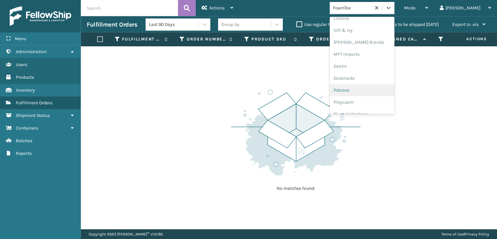
scroll to position [302, 0]
click at [371, 81] on div "Plush Collections" at bounding box center [362, 82] width 65 height 12
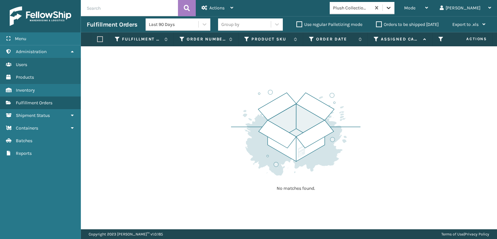
click at [392, 6] on icon at bounding box center [388, 8] width 6 height 6
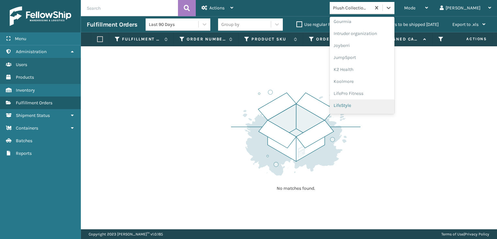
scroll to position [205, 0]
click at [381, 108] on div "[PERSON_NAME] Brands" at bounding box center [362, 107] width 65 height 12
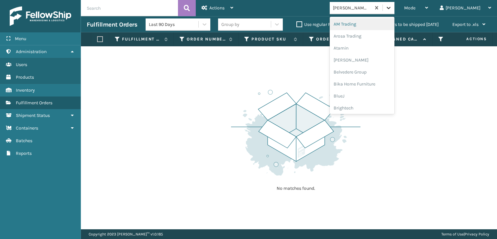
click at [395, 13] on div at bounding box center [389, 8] width 12 height 12
click at [379, 95] on div "SleepGeekz" at bounding box center [362, 95] width 65 height 12
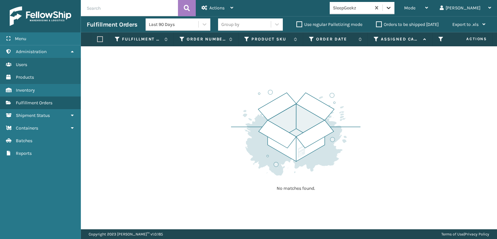
click at [391, 7] on icon at bounding box center [389, 8] width 4 height 2
click at [416, 8] on span "Mode" at bounding box center [409, 8] width 11 height 6
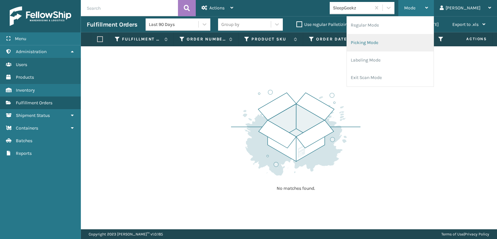
click at [386, 40] on li "Picking Mode" at bounding box center [390, 42] width 87 height 17
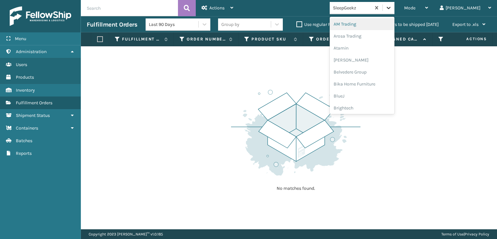
click at [392, 7] on icon at bounding box center [388, 8] width 6 height 6
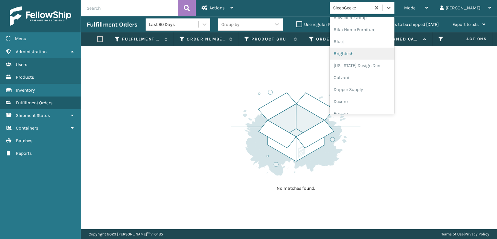
scroll to position [97, 0]
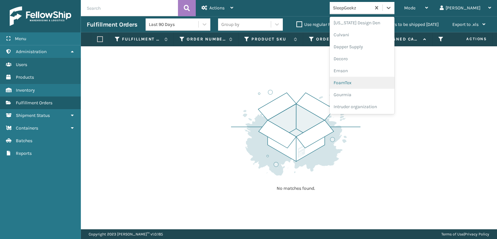
click at [370, 82] on div "FoamTex" at bounding box center [362, 83] width 65 height 12
click at [392, 6] on icon at bounding box center [388, 8] width 6 height 6
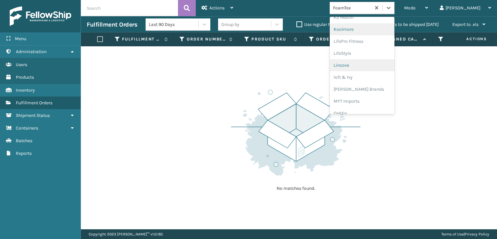
scroll to position [237, 0]
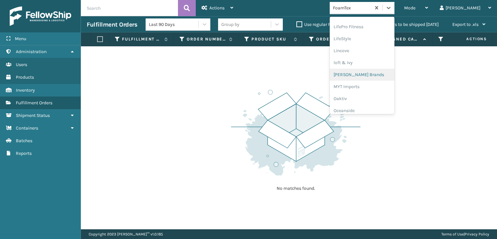
click at [374, 73] on div "[PERSON_NAME] Brands" at bounding box center [362, 75] width 65 height 12
click at [392, 8] on icon at bounding box center [388, 8] width 6 height 6
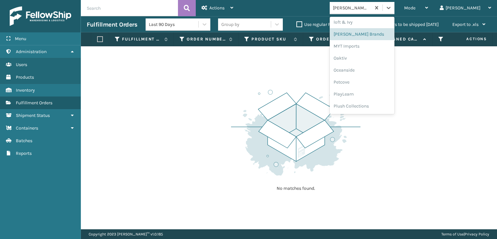
scroll to position [302, 0]
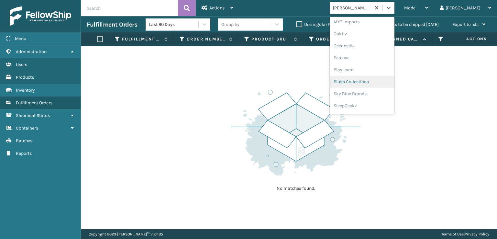
click at [377, 79] on div "Plush Collections" at bounding box center [362, 82] width 65 height 12
click at [391, 8] on icon at bounding box center [389, 8] width 4 height 2
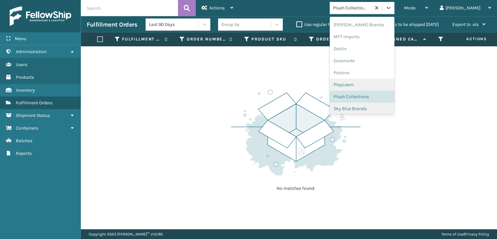
scroll to position [313, 0]
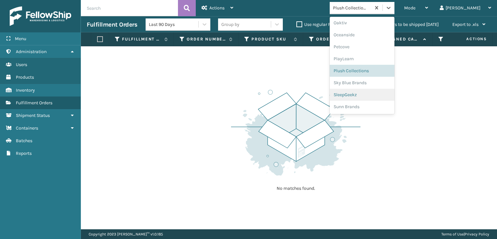
click at [375, 91] on div "SleepGeekz" at bounding box center [362, 95] width 65 height 12
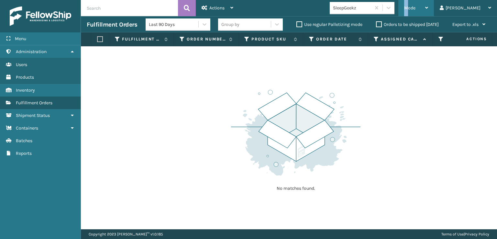
click at [416, 7] on span "Mode" at bounding box center [409, 8] width 11 height 6
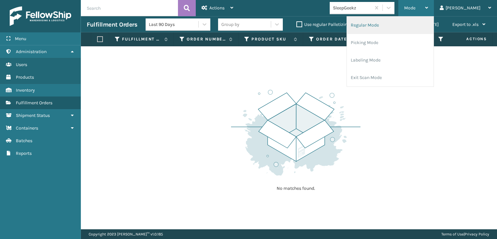
click at [391, 27] on li "Regular Mode" at bounding box center [390, 25] width 87 height 17
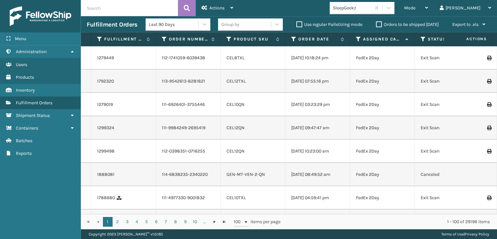
click at [423, 37] on icon at bounding box center [423, 39] width 5 height 6
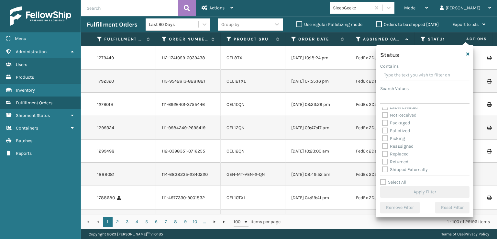
scroll to position [36, 0]
click at [383, 137] on label "Picking" at bounding box center [393, 137] width 23 height 6
click at [383, 137] on input "Picking" at bounding box center [382, 135] width 0 height 4
checkbox input "true"
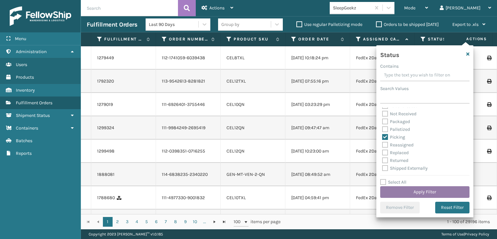
click at [410, 188] on button "Apply Filter" at bounding box center [424, 192] width 89 height 12
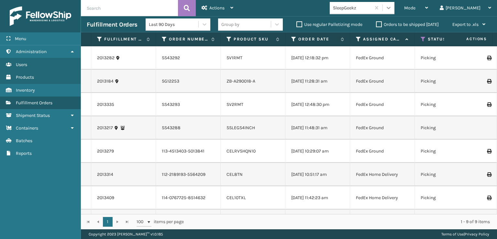
click at [391, 8] on icon at bounding box center [389, 8] width 4 height 2
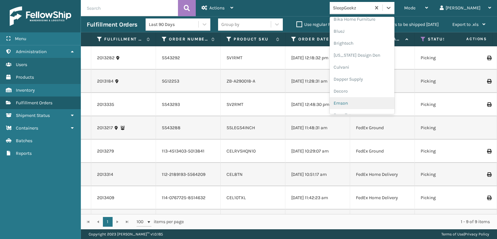
scroll to position [97, 0]
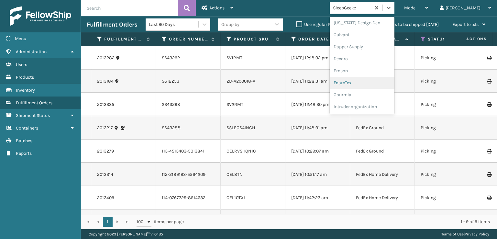
click at [371, 80] on div "FoamTex" at bounding box center [362, 83] width 65 height 12
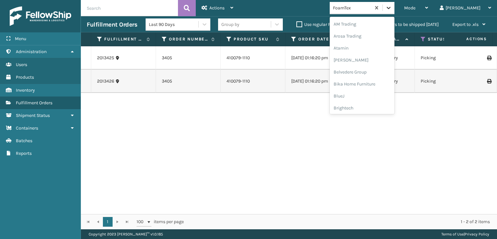
click at [392, 11] on icon at bounding box center [388, 8] width 6 height 6
click at [373, 71] on div "Plush Collections" at bounding box center [362, 71] width 65 height 12
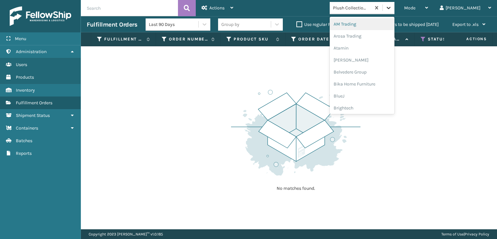
click at [392, 9] on icon at bounding box center [388, 8] width 6 height 6
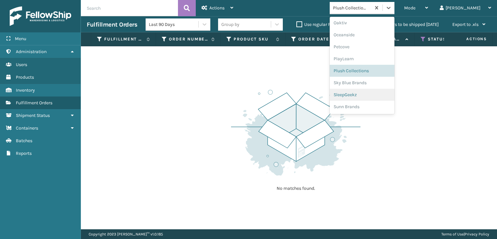
click at [376, 92] on div "SleepGeekz" at bounding box center [362, 95] width 65 height 12
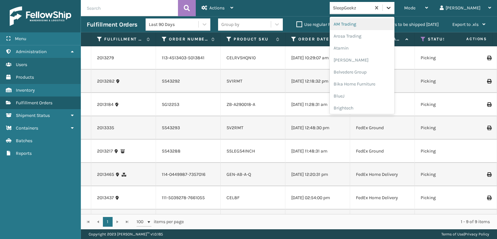
click at [392, 7] on icon at bounding box center [388, 8] width 6 height 6
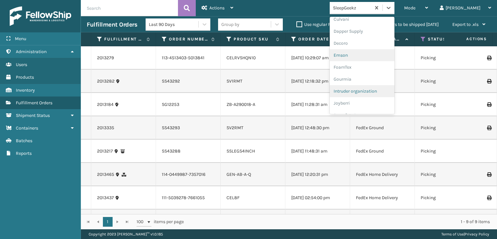
scroll to position [129, 0]
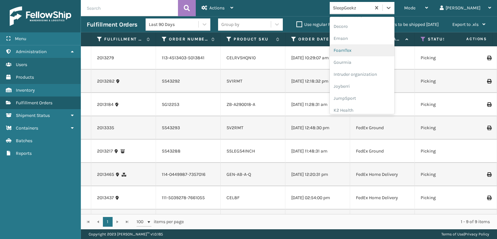
click at [367, 49] on div "FoamTex" at bounding box center [362, 50] width 65 height 12
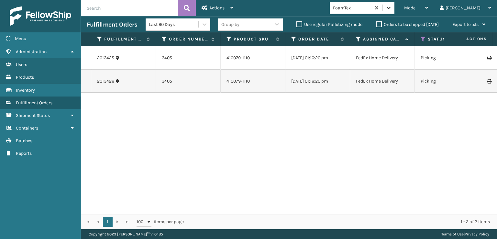
click at [392, 6] on icon at bounding box center [388, 8] width 6 height 6
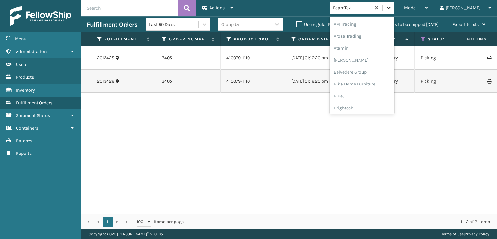
scroll to position [76, 0]
click at [374, 104] on div "FoamTex" at bounding box center [362, 104] width 65 height 12
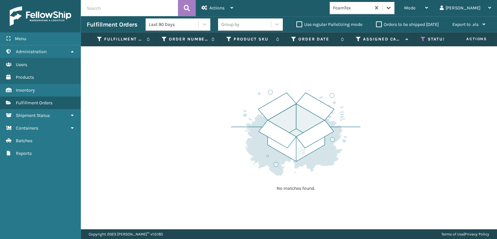
click at [392, 6] on icon at bounding box center [388, 8] width 6 height 6
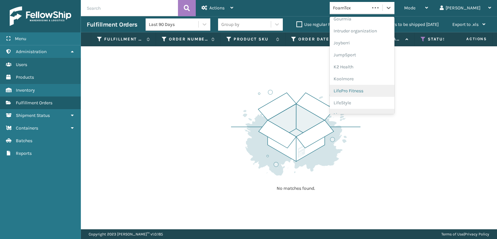
scroll to position [205, 0]
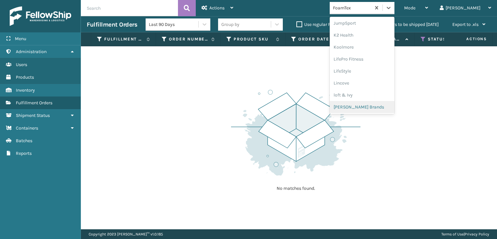
click at [370, 106] on div "[PERSON_NAME] Brands" at bounding box center [362, 107] width 65 height 12
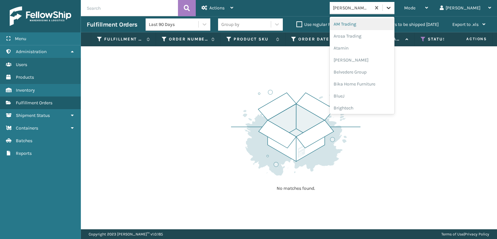
click at [392, 6] on icon at bounding box center [388, 8] width 6 height 6
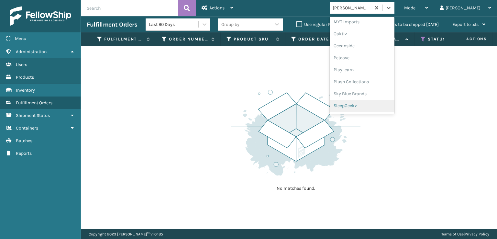
click at [367, 104] on div "SleepGeekz" at bounding box center [362, 106] width 65 height 12
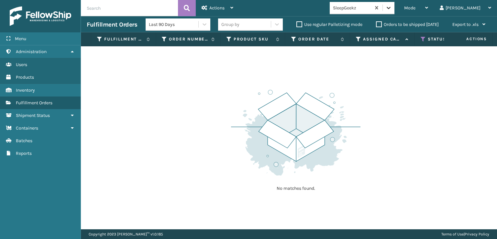
click at [392, 10] on icon at bounding box center [388, 8] width 6 height 6
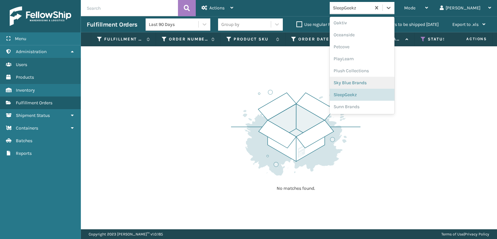
scroll to position [280, 0]
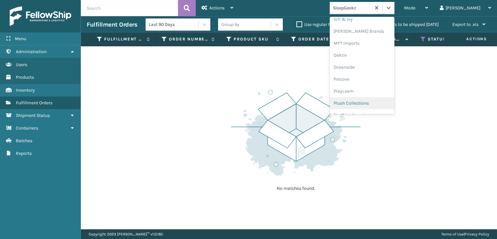
click at [374, 103] on div "Plush Collections" at bounding box center [362, 103] width 65 height 12
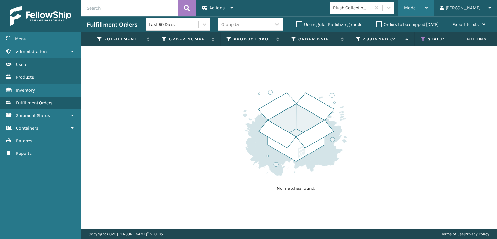
click at [430, 8] on div "Mode Regular Mode Picking Mode Labeling Mode Exit Scan Mode" at bounding box center [416, 8] width 36 height 16
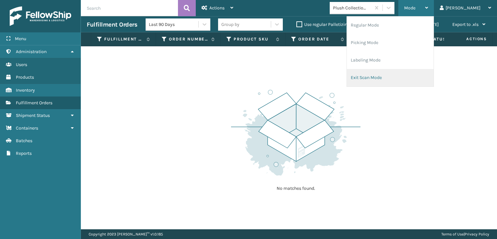
click at [387, 75] on li "Exit Scan Mode" at bounding box center [390, 77] width 87 height 17
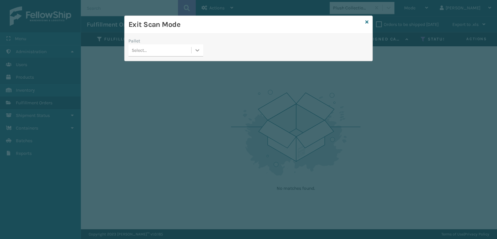
click at [196, 51] on icon at bounding box center [197, 50] width 6 height 6
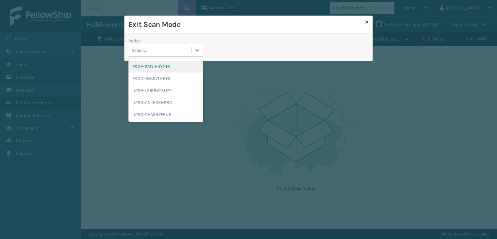
click at [163, 67] on div "FDXE-SATUH4YO16" at bounding box center [165, 67] width 75 height 12
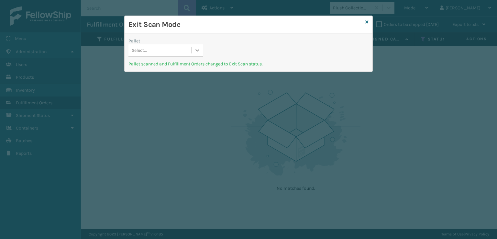
click at [197, 50] on icon at bounding box center [198, 50] width 4 height 2
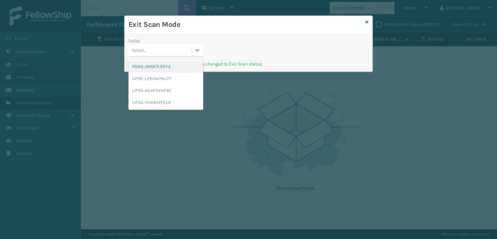
click at [148, 67] on div "FDXG-JNSK7LEEY3" at bounding box center [165, 67] width 75 height 12
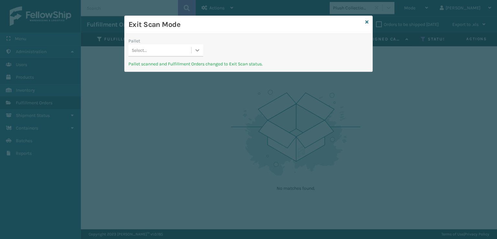
click at [197, 50] on icon at bounding box center [197, 50] width 6 height 6
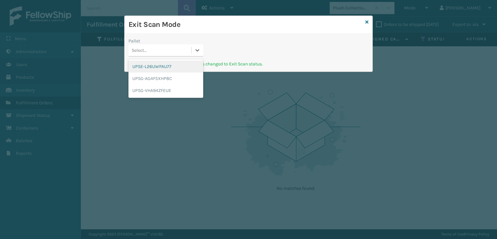
click at [153, 64] on div "UPSE-L26UWPAU77" at bounding box center [165, 67] width 75 height 12
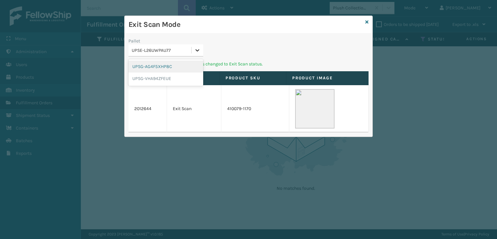
click at [198, 49] on icon at bounding box center [197, 50] width 6 height 6
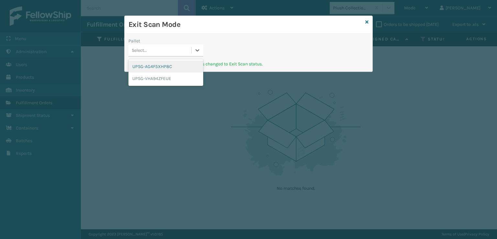
click at [149, 68] on div "UPSG-AG4F5XHP8C" at bounding box center [165, 67] width 75 height 12
click at [198, 48] on icon at bounding box center [197, 50] width 6 height 6
click at [146, 65] on div "UPSG-VHA94ZFEUE" at bounding box center [165, 67] width 75 height 12
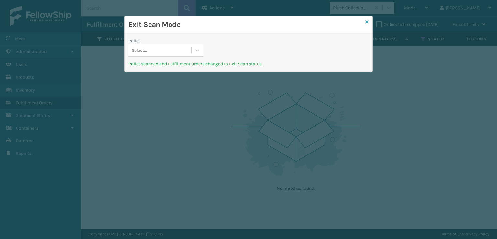
click at [367, 22] on icon at bounding box center [366, 22] width 3 height 5
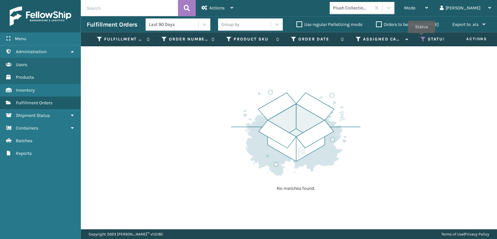
click at [422, 38] on icon at bounding box center [423, 39] width 5 height 6
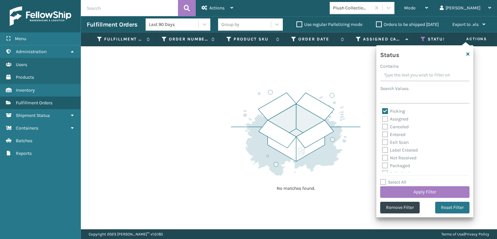
click at [385, 110] on label "Picking" at bounding box center [393, 111] width 23 height 6
click at [383, 110] on input "Picking" at bounding box center [382, 109] width 0 height 4
checkbox input "false"
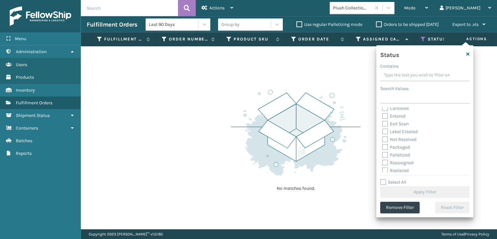
scroll to position [36, 0]
click at [385, 138] on label "Palletized" at bounding box center [396, 137] width 28 height 6
click at [383, 138] on input "Palletized" at bounding box center [382, 135] width 0 height 4
checkbox input "true"
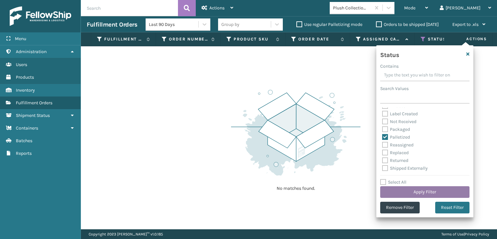
click at [410, 192] on button "Apply Filter" at bounding box center [424, 192] width 89 height 12
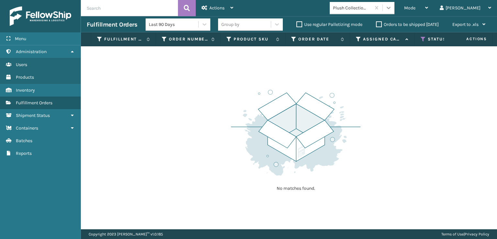
click at [395, 3] on div at bounding box center [389, 8] width 12 height 12
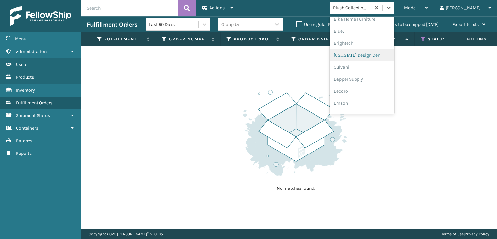
scroll to position [97, 0]
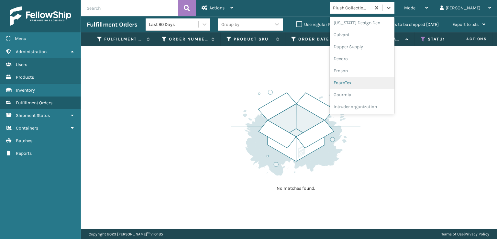
click at [368, 81] on div "FoamTex" at bounding box center [362, 83] width 65 height 12
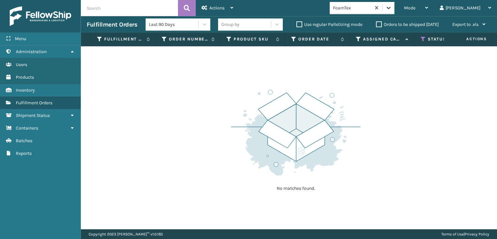
click at [392, 8] on icon at bounding box center [388, 8] width 6 height 6
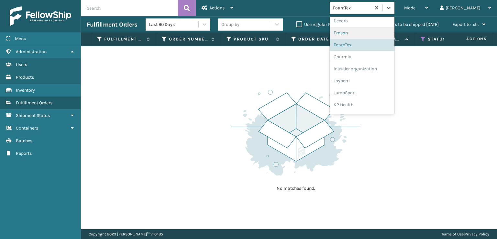
scroll to position [205, 0]
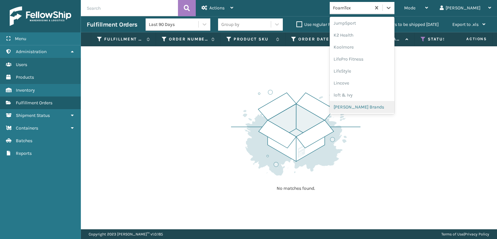
click at [367, 106] on div "[PERSON_NAME] Brands" at bounding box center [362, 107] width 65 height 12
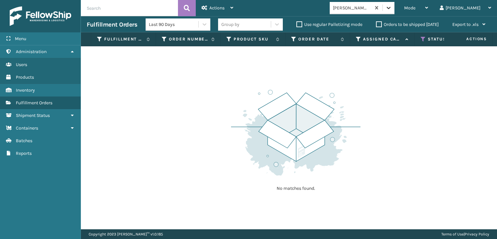
click at [392, 9] on icon at bounding box center [388, 8] width 6 height 6
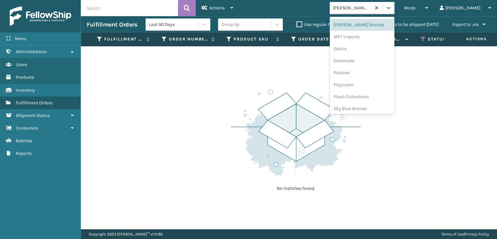
scroll to position [313, 0]
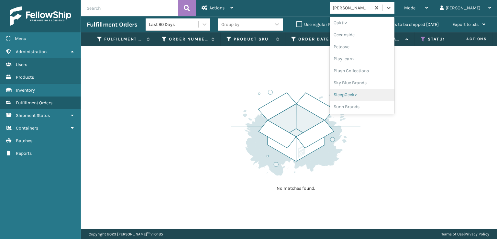
click at [367, 94] on div "SleepGeekz" at bounding box center [362, 95] width 65 height 12
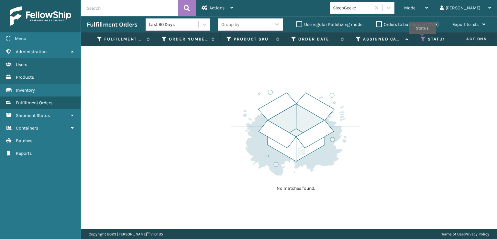
click at [422, 39] on icon at bounding box center [423, 39] width 5 height 6
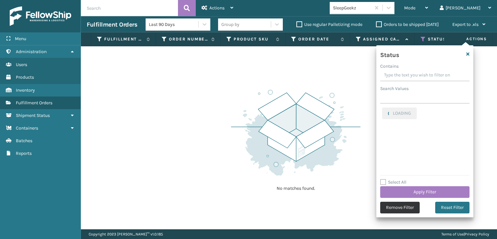
click at [392, 211] on button "Remove Filter" at bounding box center [399, 208] width 39 height 12
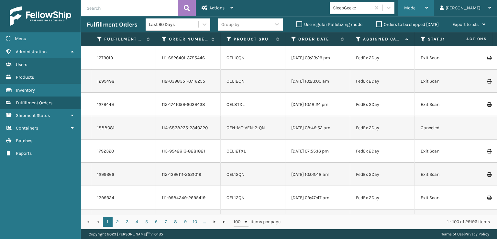
click at [416, 6] on span "Mode" at bounding box center [409, 8] width 11 height 6
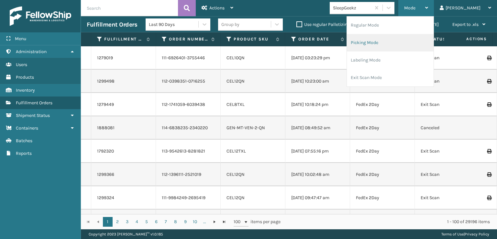
click at [385, 43] on li "Picking Mode" at bounding box center [390, 42] width 87 height 17
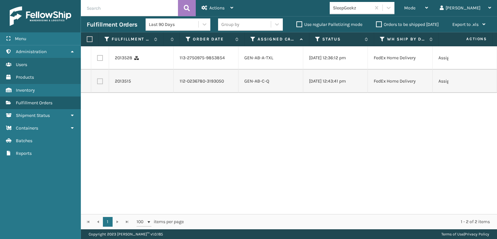
scroll to position [0, 0]
click at [392, 6] on icon at bounding box center [388, 8] width 6 height 6
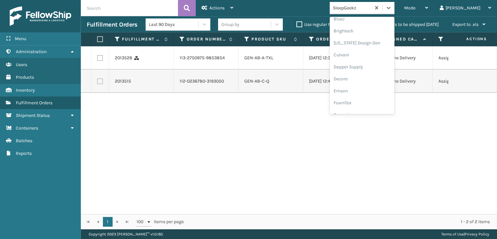
scroll to position [129, 0]
click at [371, 49] on div "FoamTex" at bounding box center [362, 50] width 65 height 12
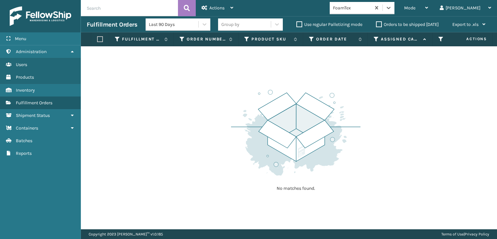
click at [412, 15] on div "Mode Regular Mode Picking Mode Labeling Mode Exit Scan Mode option FoamTex, sel…" at bounding box center [368, 8] width 258 height 16
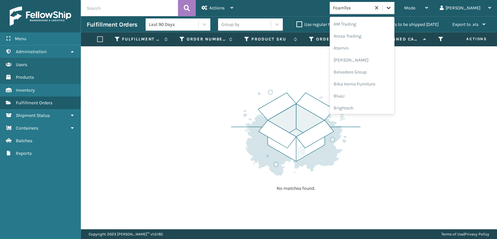
click at [392, 7] on icon at bounding box center [388, 8] width 6 height 6
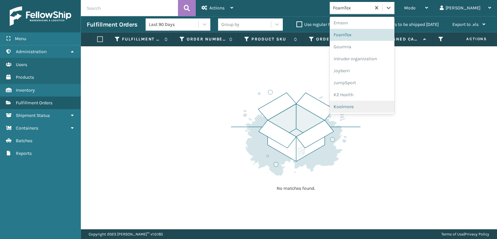
scroll to position [205, 0]
click at [373, 108] on div "[PERSON_NAME] Brands" at bounding box center [362, 107] width 65 height 12
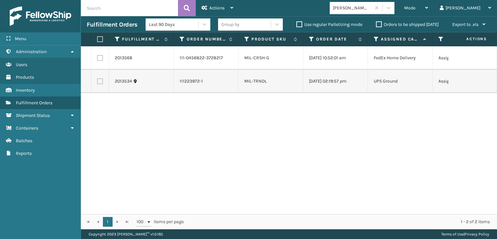
click at [290, 229] on div "1 1 100 items per page 1 - 2 of 2 items" at bounding box center [289, 221] width 416 height 15
click at [117, 128] on div "2013568 111-0456822-3728217 MIL-CRSH-G [DATE] 10:52:01 am FedEx Home Delivery A…" at bounding box center [289, 130] width 416 height 168
click at [428, 12] on div "Mode" at bounding box center [416, 8] width 24 height 16
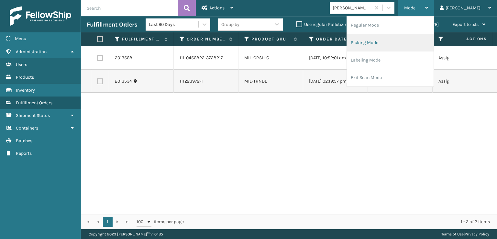
click at [388, 42] on li "Picking Mode" at bounding box center [390, 42] width 87 height 17
